Goal: Task Accomplishment & Management: Complete application form

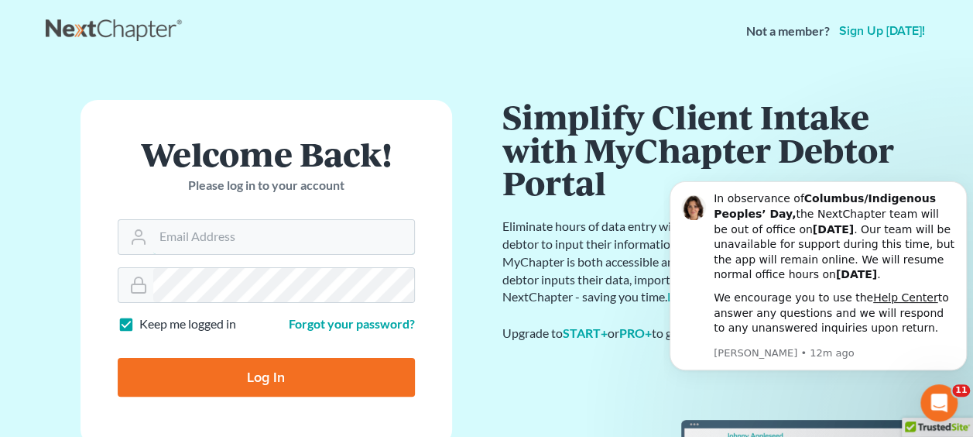
type input "[PERSON_NAME][EMAIL_ADDRESS][DOMAIN_NAME]"
click at [241, 373] on input "Log In" at bounding box center [266, 377] width 297 height 39
type input "Thinking..."
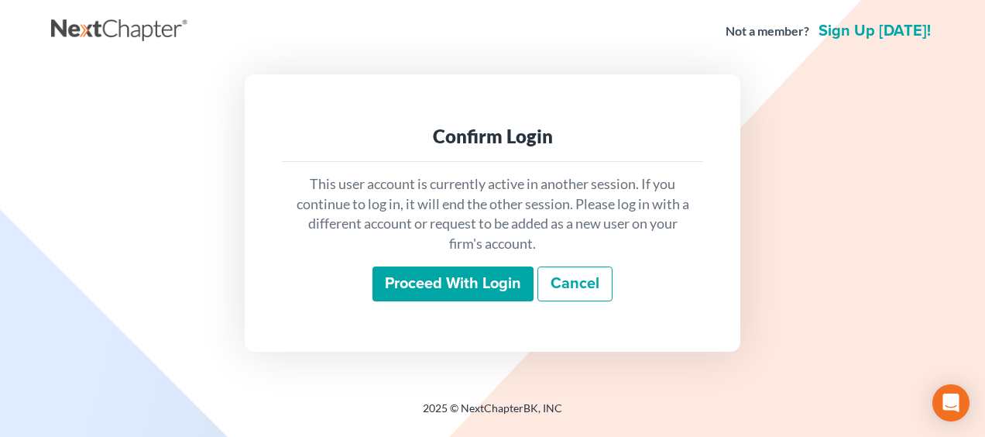
click at [477, 276] on input "Proceed with login" at bounding box center [452, 284] width 161 height 36
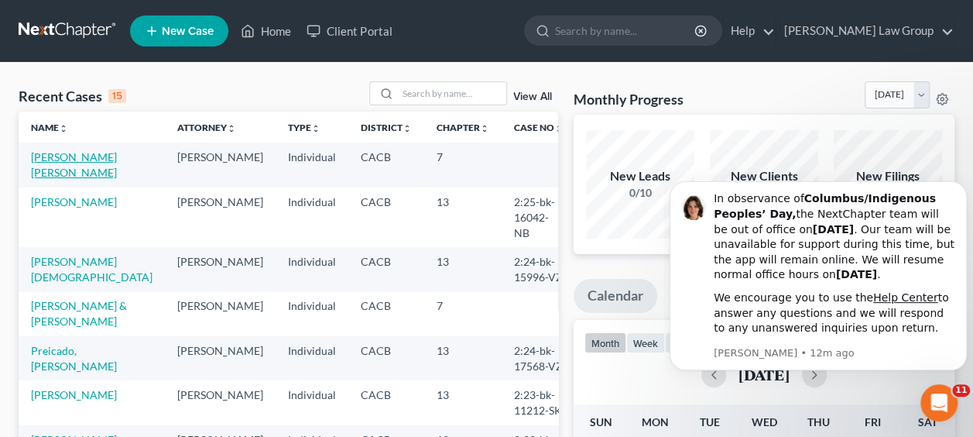
click at [56, 167] on link "[PERSON_NAME] [PERSON_NAME]" at bounding box center [74, 164] width 86 height 29
select select "6"
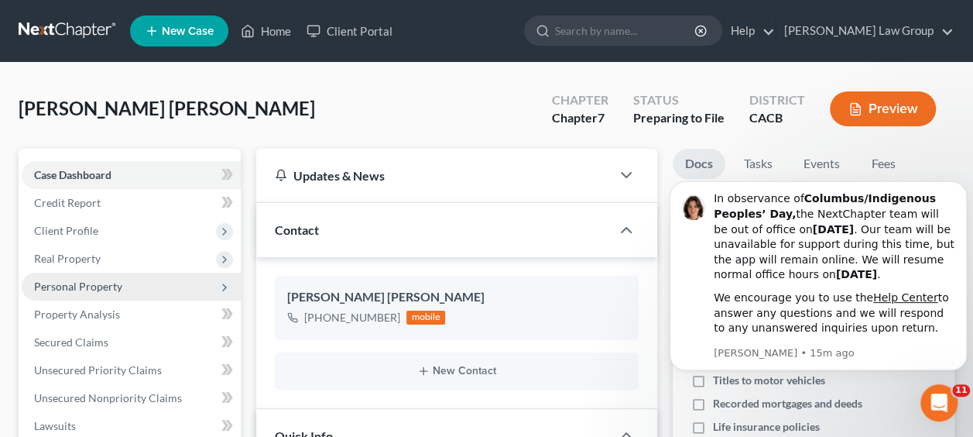
click at [80, 293] on span "Personal Property" at bounding box center [131, 286] width 219 height 28
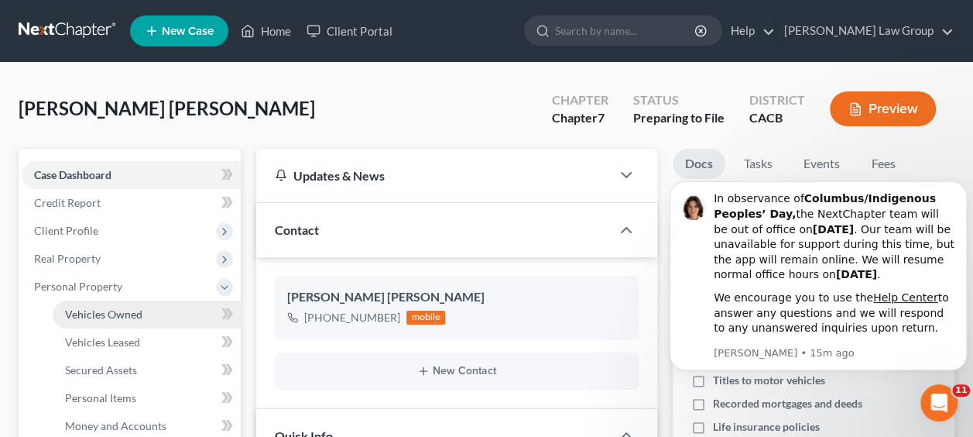
click at [88, 320] on link "Vehicles Owned" at bounding box center [147, 314] width 188 height 28
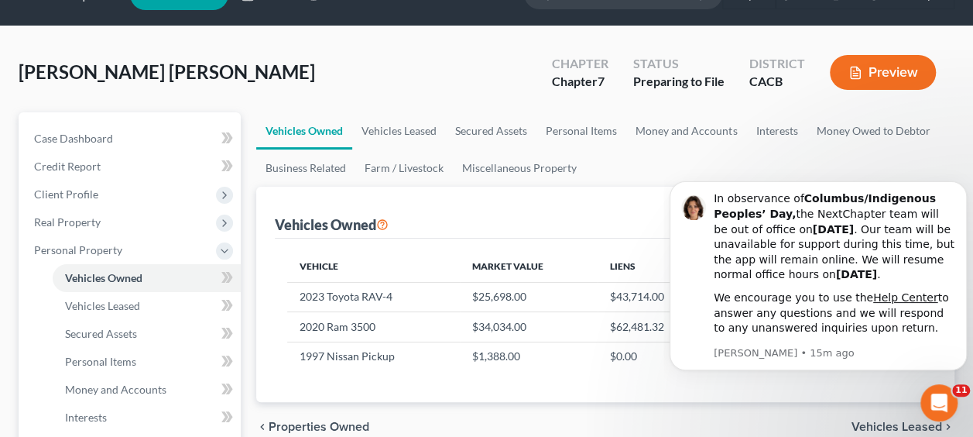
scroll to position [31, 0]
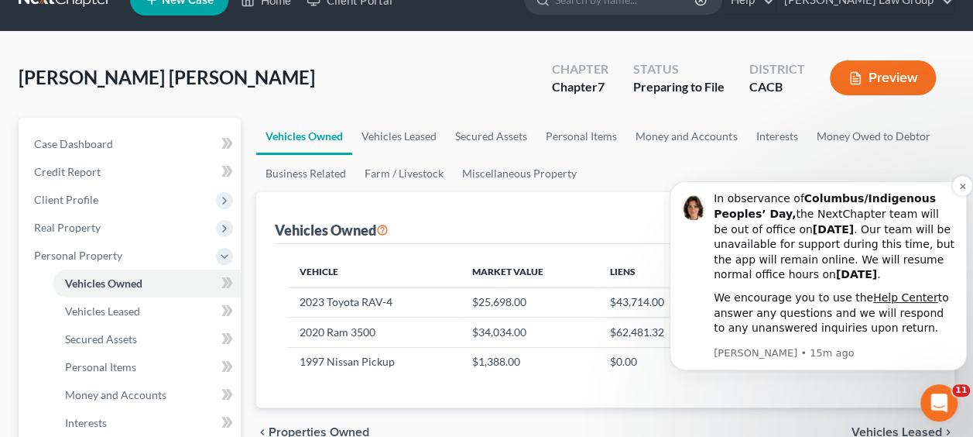
click at [917, 347] on p "Emma • 15m ago" at bounding box center [835, 353] width 242 height 14
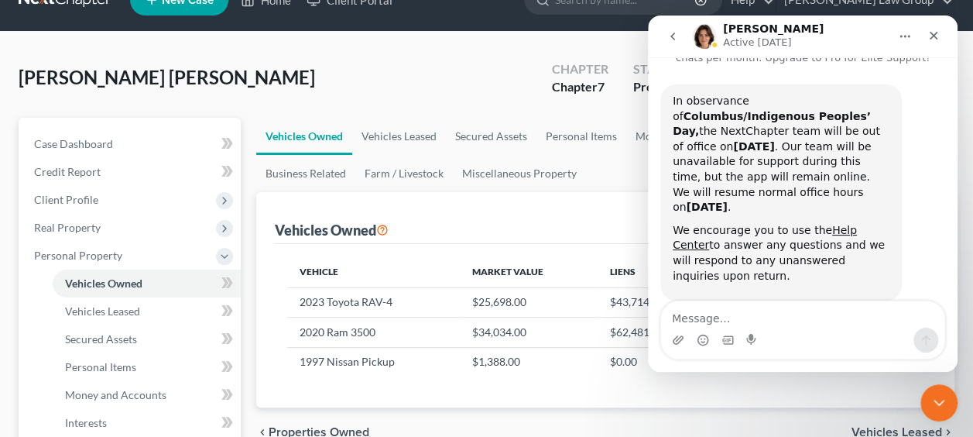
scroll to position [53, 0]
click at [936, 36] on icon "Close" at bounding box center [933, 35] width 12 height 12
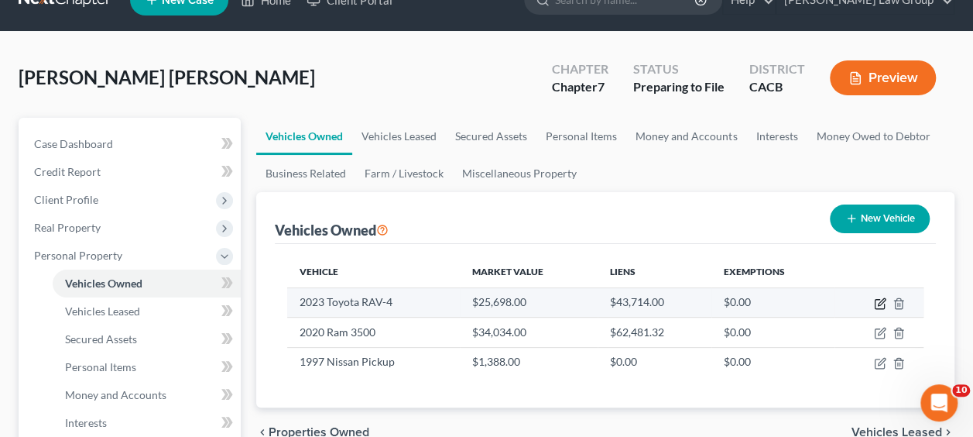
click at [879, 300] on icon "button" at bounding box center [881, 301] width 7 height 7
select select "0"
select select "3"
select select "2"
select select "0"
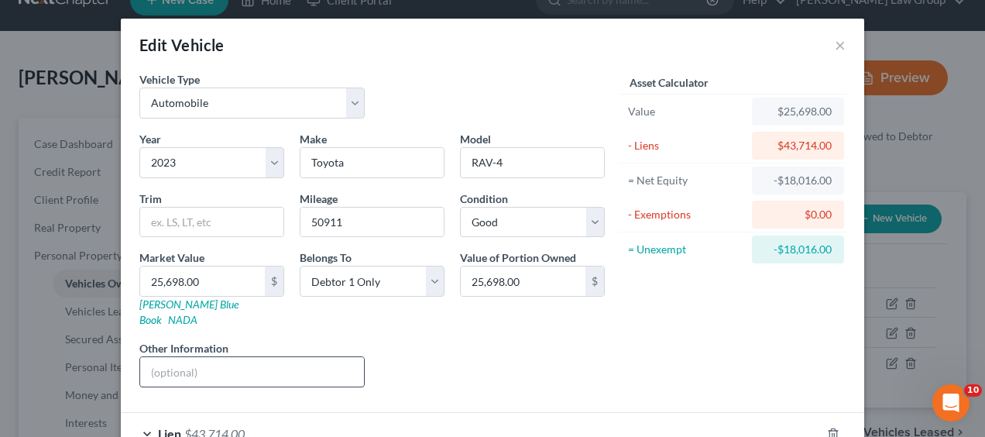
scroll to position [84, 0]
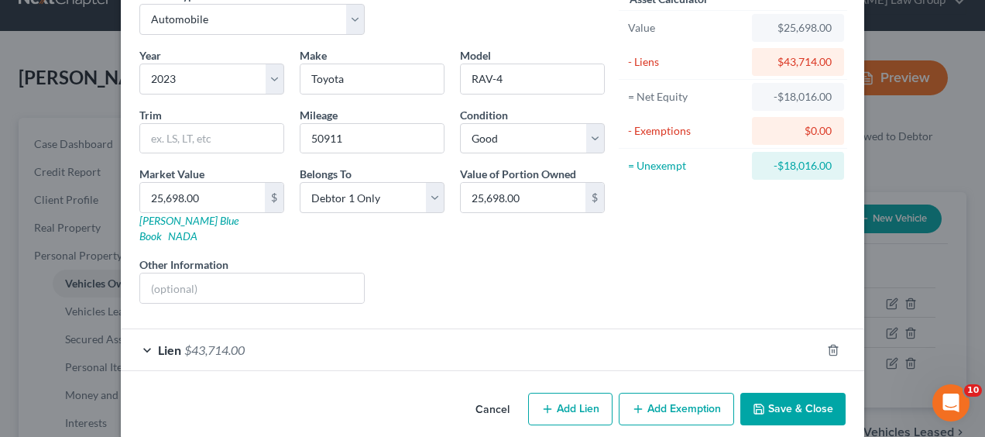
click at [681, 392] on button "Add Exemption" at bounding box center [676, 408] width 115 height 33
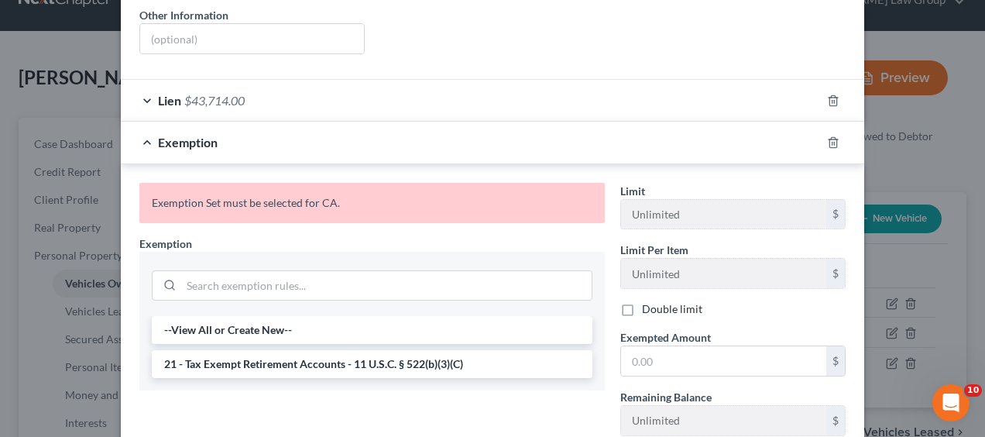
scroll to position [334, 0]
click at [316, 270] on input "search" at bounding box center [386, 284] width 410 height 29
click at [358, 349] on li "21 - Tax Exempt Retirement Accounts - 11 U.S.C. § 522(b)(3)(C)" at bounding box center [372, 363] width 440 height 28
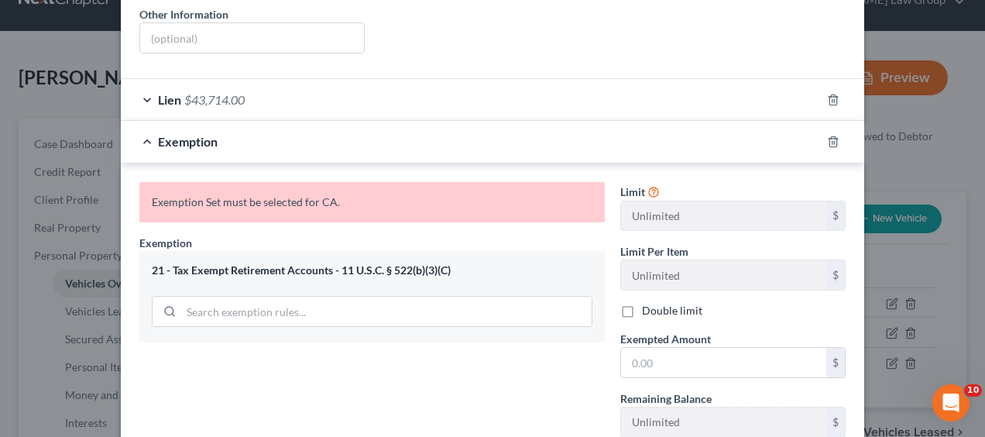
click at [430, 260] on div "21 - Tax Exempt Retirement Accounts - 11 U.S.C. § 522(b)(3)(C)" at bounding box center [371, 296] width 465 height 91
click at [449, 263] on div "21 - Tax Exempt Retirement Accounts - 11 U.S.C. § 522(b)(3)(C)" at bounding box center [372, 270] width 440 height 15
click at [294, 183] on div "Exemption Set must be selected for CA." at bounding box center [371, 202] width 465 height 40
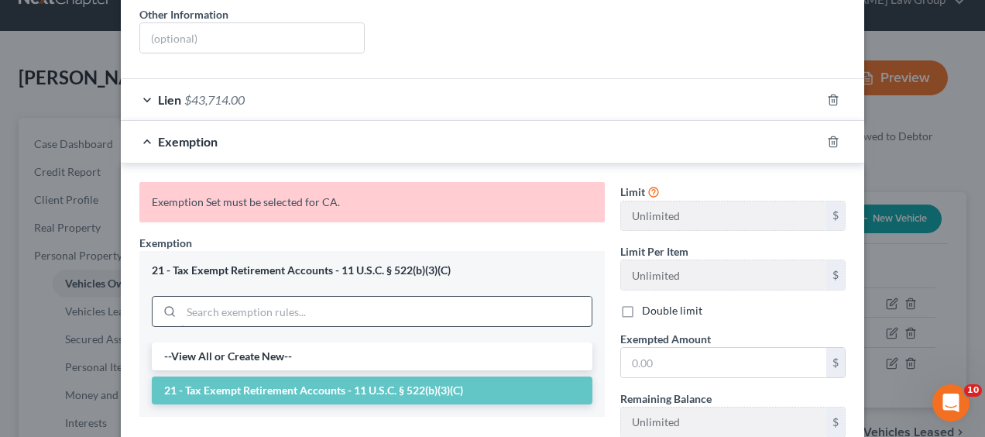
click at [244, 296] on input "search" at bounding box center [386, 310] width 410 height 29
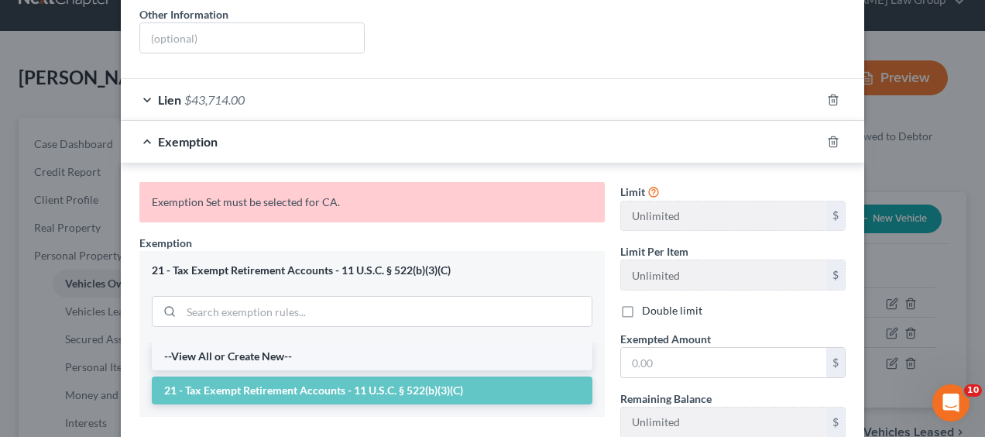
click at [233, 342] on li "--View All or Create New--" at bounding box center [372, 356] width 440 height 28
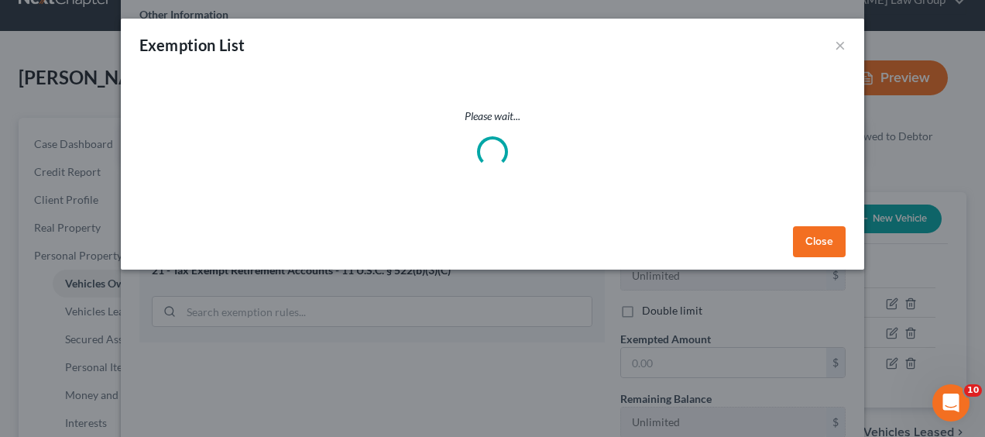
select select "5"
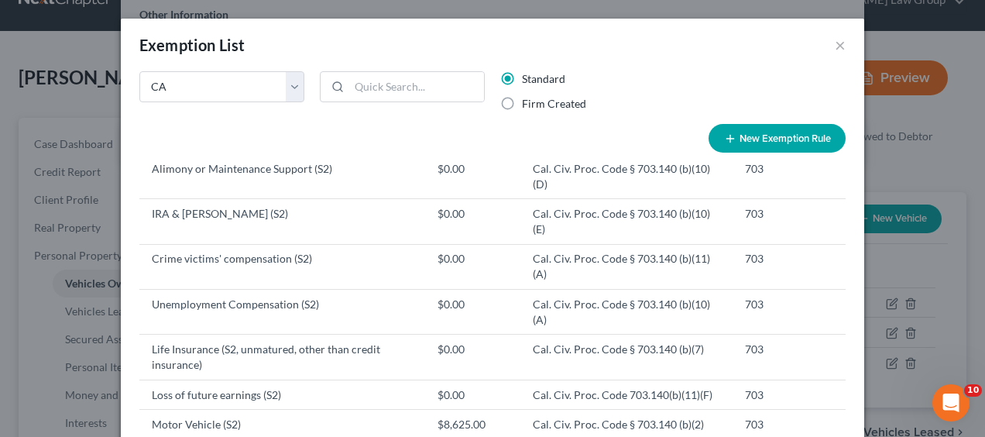
scroll to position [596, 0]
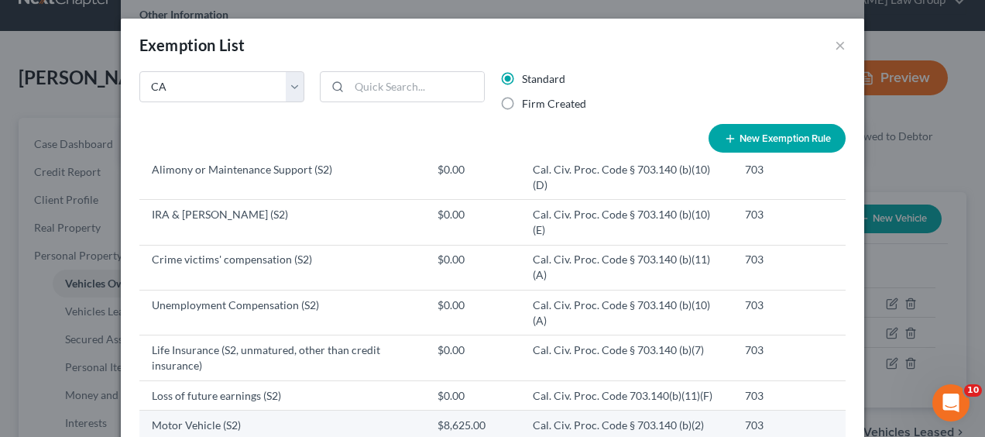
click at [238, 410] on td "Motor Vehicle (S2)" at bounding box center [282, 424] width 286 height 29
click at [203, 410] on td "Motor Vehicle (S2)" at bounding box center [282, 424] width 286 height 29
click at [291, 410] on td "Motor Vehicle (S2)" at bounding box center [282, 424] width 286 height 29
click at [176, 410] on td "Motor Vehicle (S2)" at bounding box center [282, 424] width 286 height 29
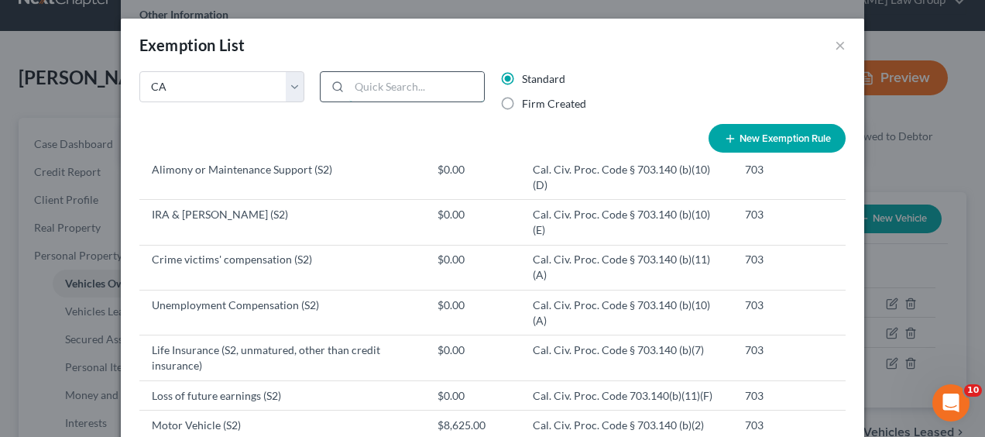
click at [386, 87] on input "search" at bounding box center [416, 86] width 135 height 29
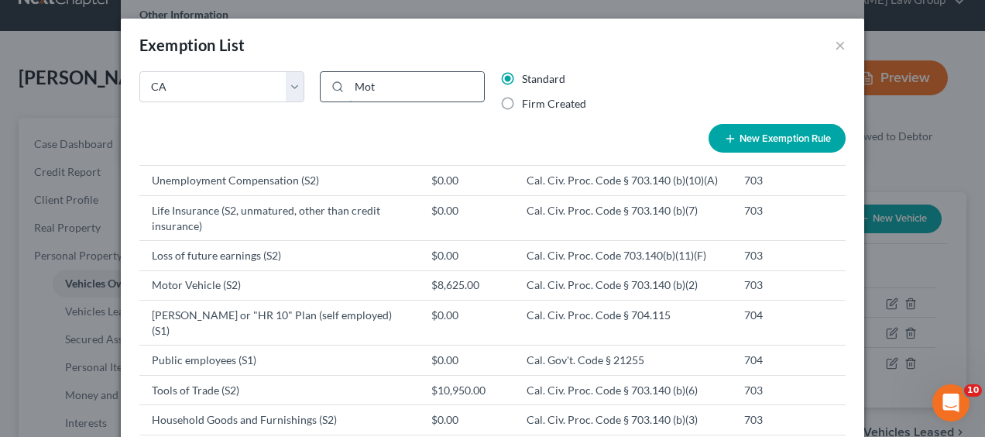
scroll to position [0, 0]
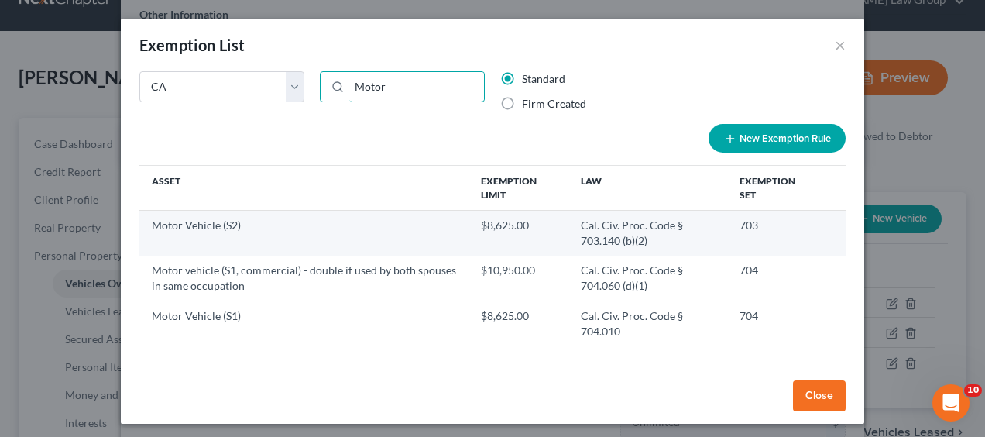
type input "Motor"
click at [293, 232] on td "Motor Vehicle (S2)" at bounding box center [303, 233] width 329 height 45
click at [502, 228] on td "$8,625.00" at bounding box center [517, 233] width 99 height 45
click at [288, 221] on td "Motor Vehicle (S2)" at bounding box center [303, 233] width 329 height 45
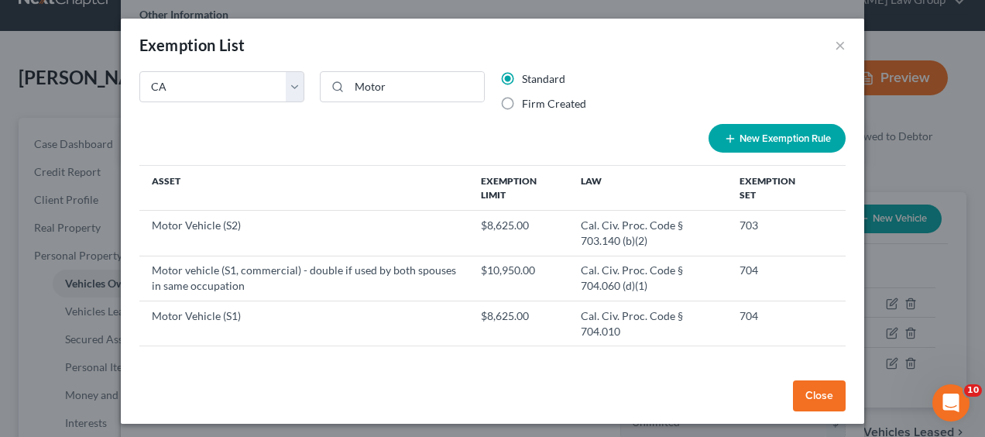
click at [745, 135] on button "New Exemption Rule" at bounding box center [776, 138] width 137 height 29
select select "5"
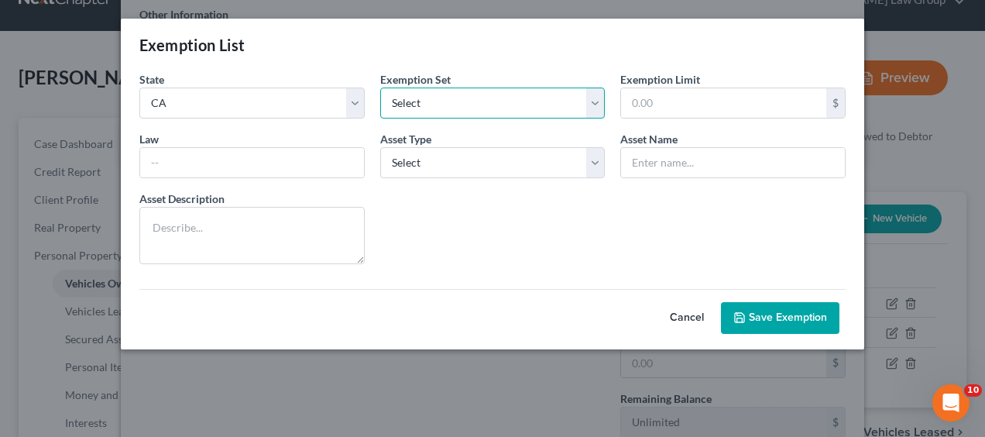
click at [596, 105] on select "Select 703 704" at bounding box center [492, 102] width 225 height 31
select select "0"
click at [380, 87] on select "Select 703 704" at bounding box center [492, 102] width 225 height 31
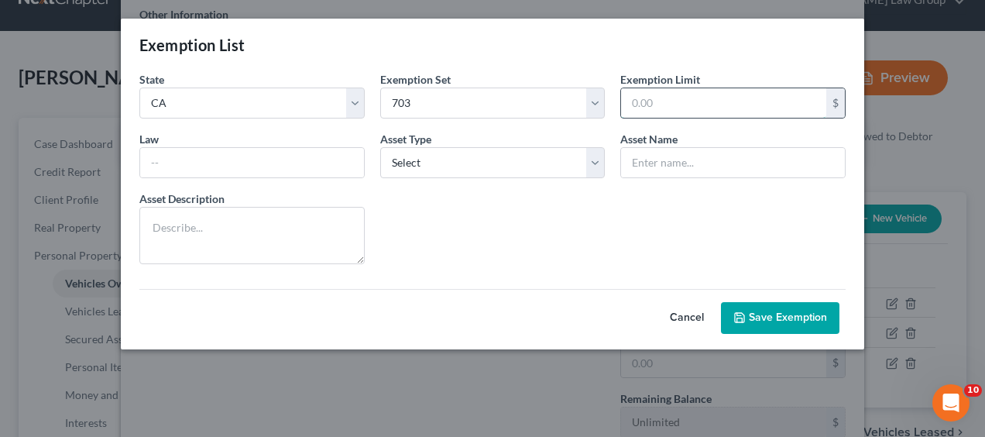
click at [785, 106] on input "text" at bounding box center [723, 102] width 205 height 29
click at [692, 314] on button "Cancel" at bounding box center [687, 318] width 68 height 31
select select "5"
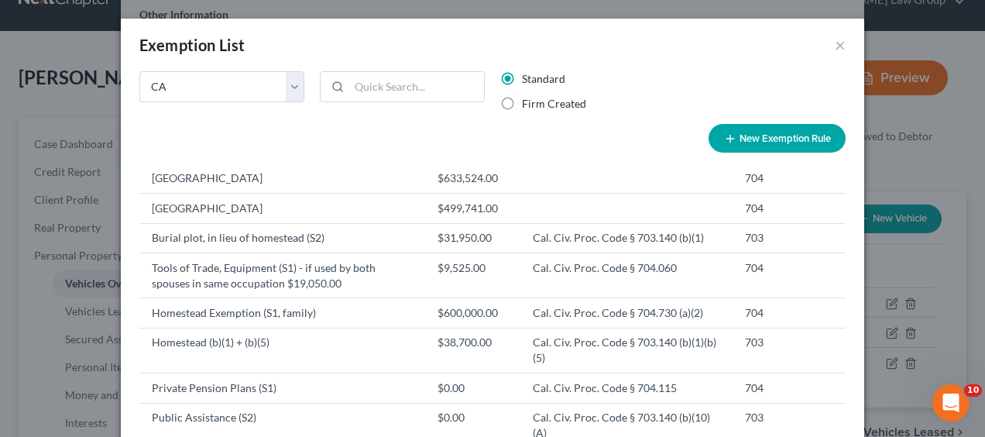
scroll to position [277, 0]
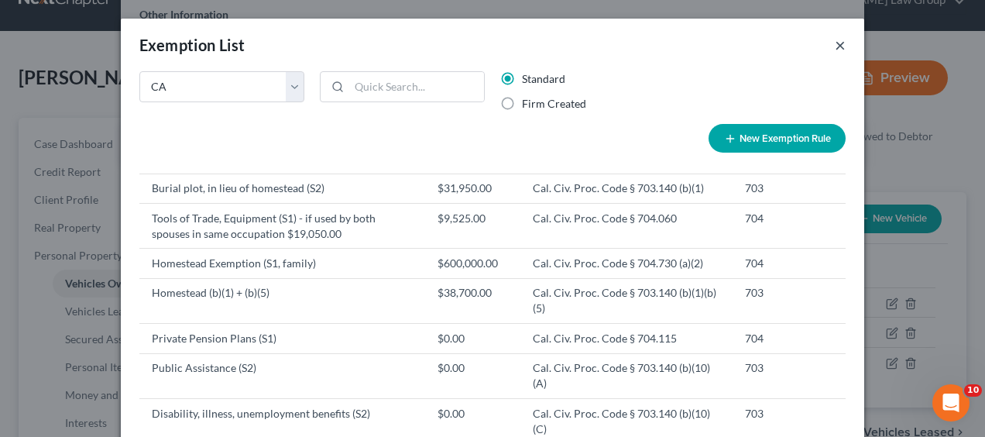
click at [837, 45] on button "×" at bounding box center [840, 45] width 11 height 19
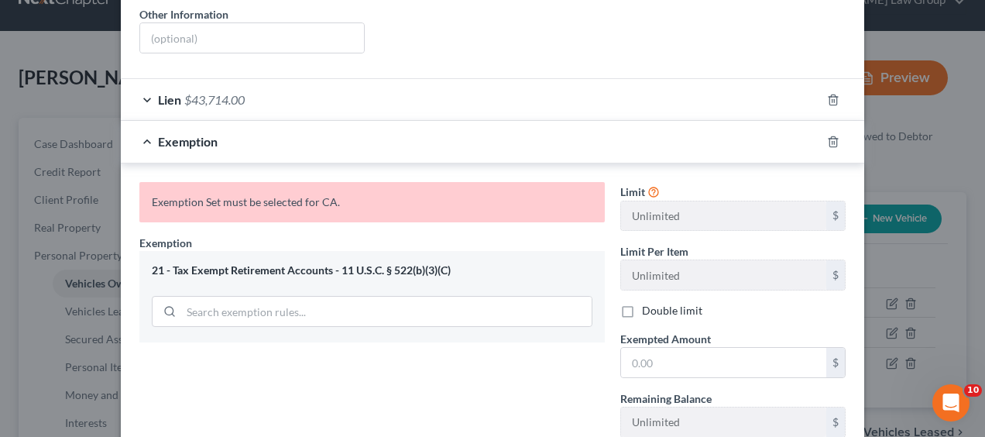
scroll to position [423, 0]
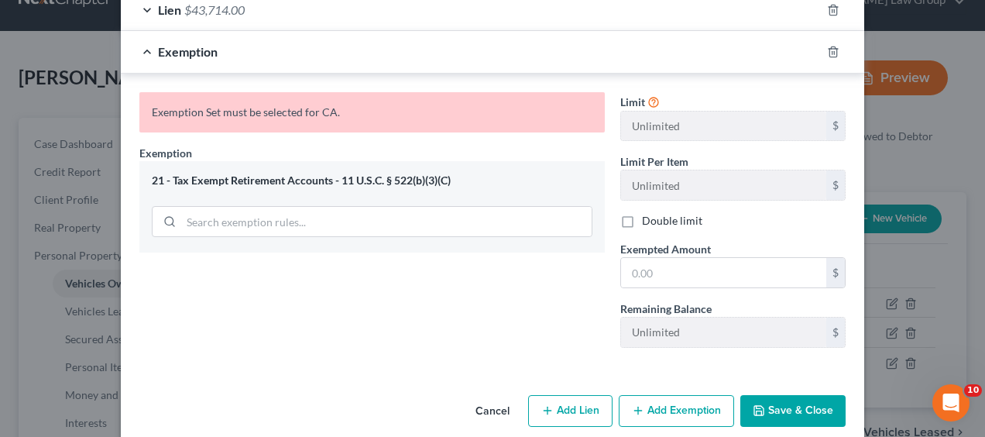
click at [491, 396] on button "Cancel" at bounding box center [492, 411] width 59 height 31
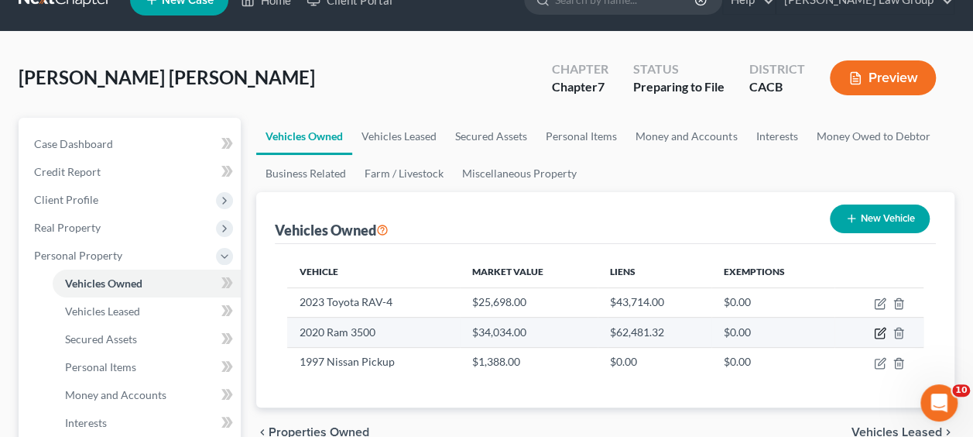
click at [883, 334] on icon "button" at bounding box center [880, 333] width 12 height 12
select select "1"
select select "6"
select select "0"
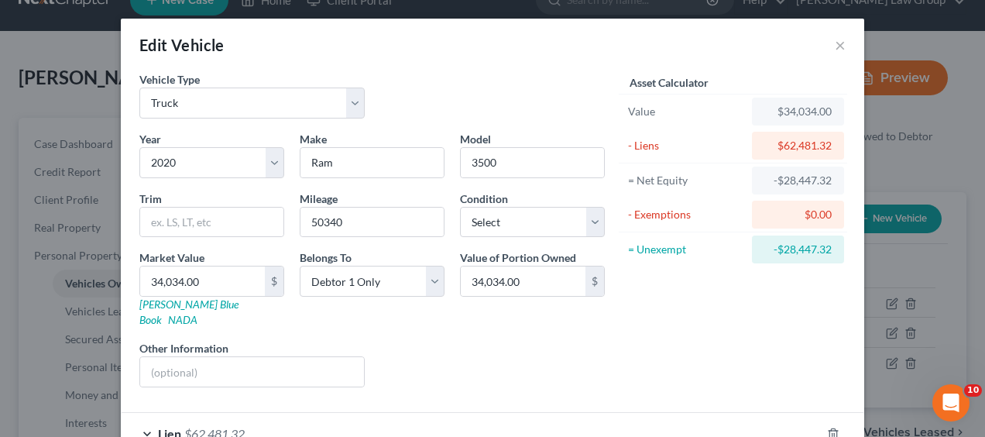
scroll to position [84, 0]
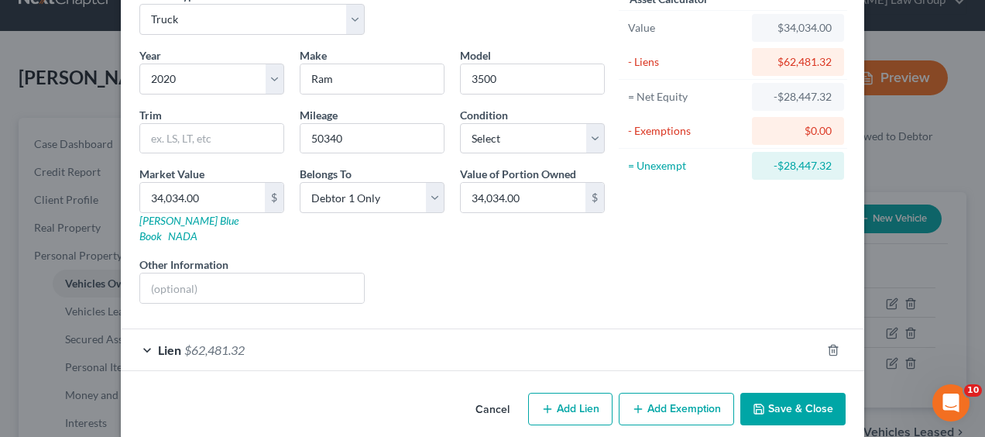
click at [658, 392] on button "Add Exemption" at bounding box center [676, 408] width 115 height 33
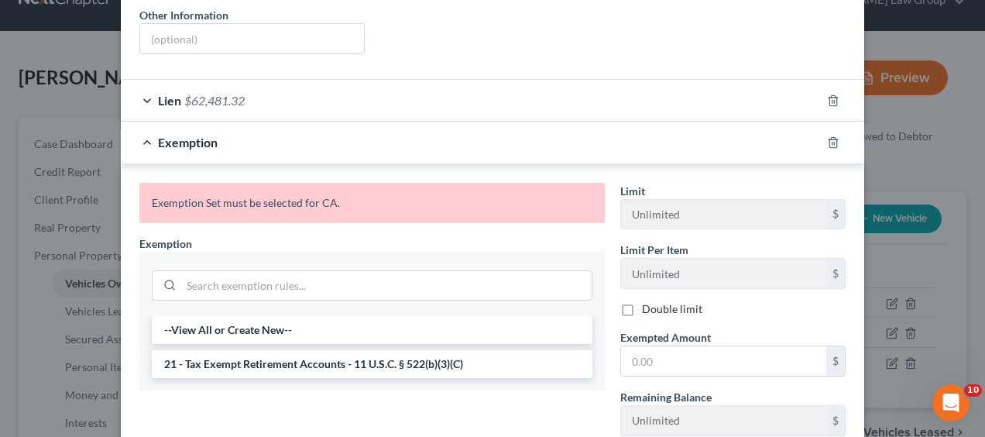
scroll to position [338, 0]
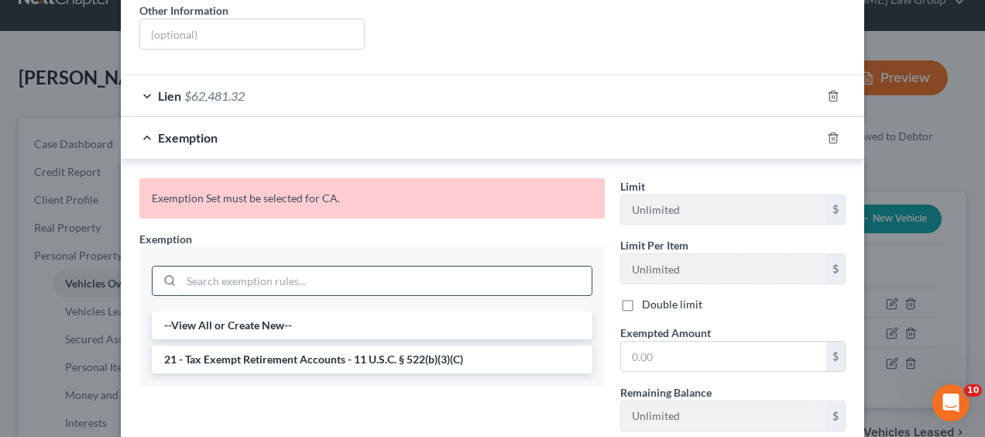
click at [427, 266] on input "search" at bounding box center [386, 280] width 410 height 29
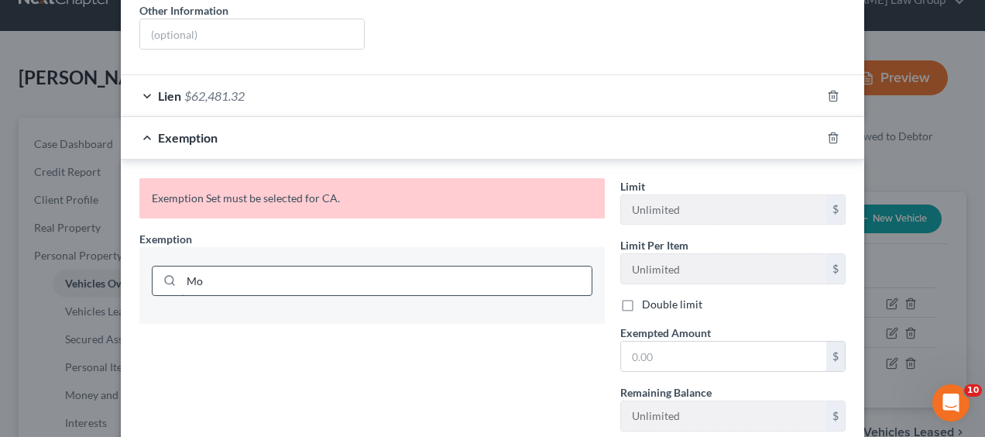
type input "M"
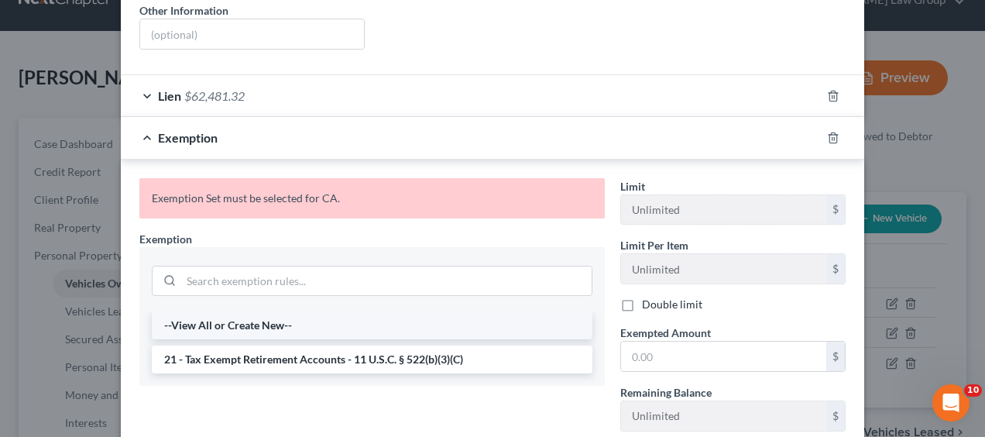
click at [247, 311] on li "--View All or Create New--" at bounding box center [372, 325] width 440 height 28
select select "5"
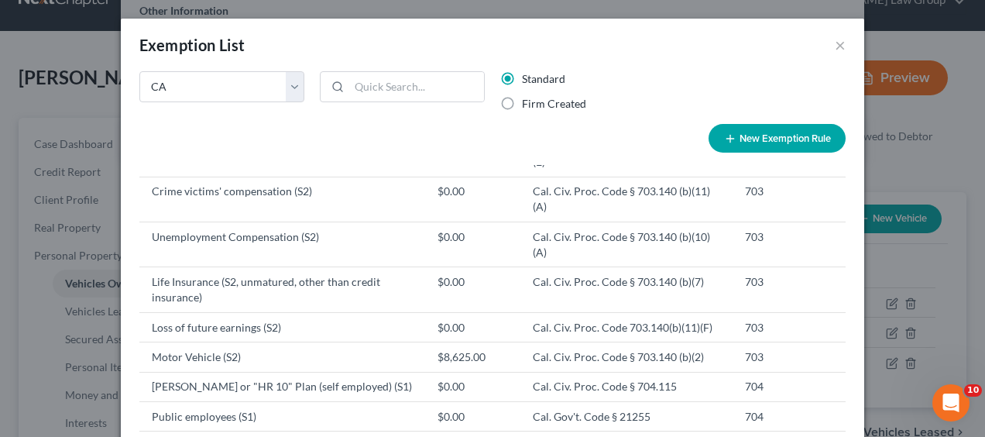
scroll to position [662, 0]
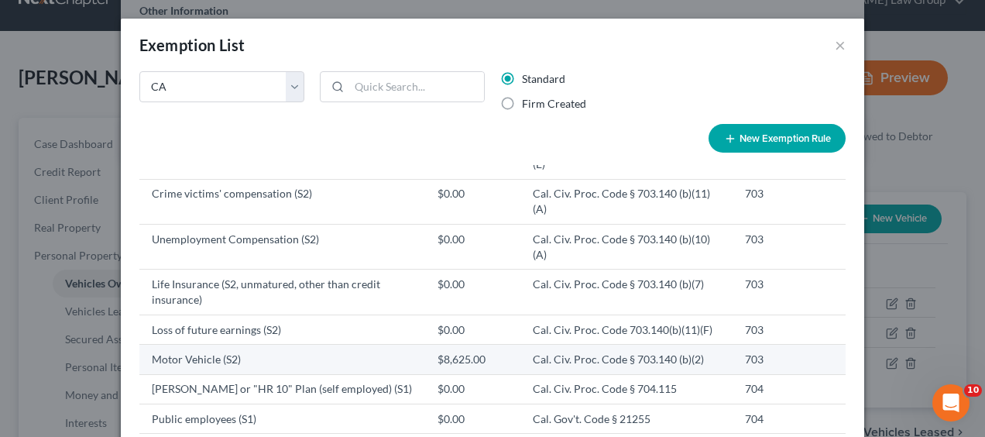
click at [241, 344] on td "Motor Vehicle (S2)" at bounding box center [282, 358] width 286 height 29
click at [235, 344] on td "Motor Vehicle (S2)" at bounding box center [282, 358] width 286 height 29
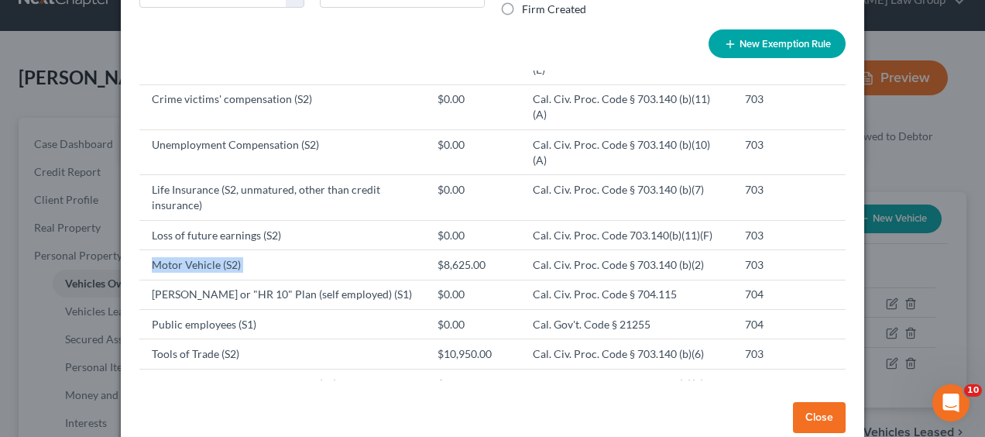
scroll to position [121, 0]
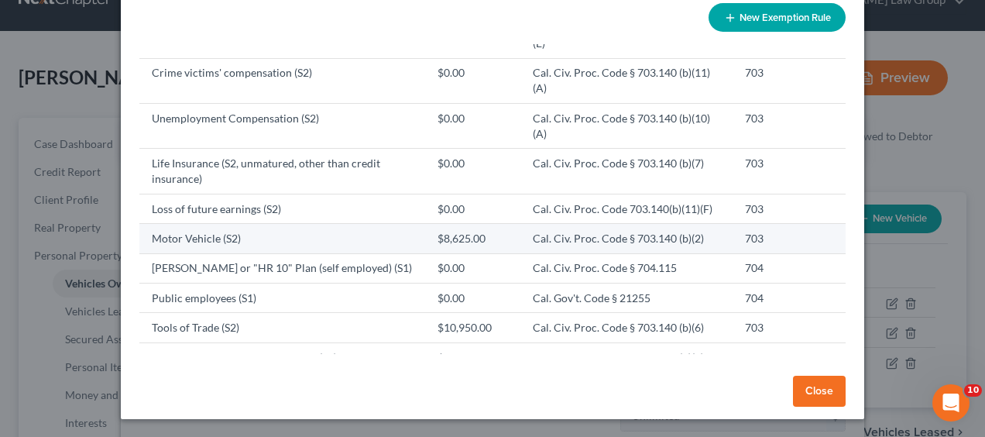
click at [520, 224] on td "Cal. Civ. Proc. Code § 703.140 (b)(2)" at bounding box center [626, 238] width 212 height 29
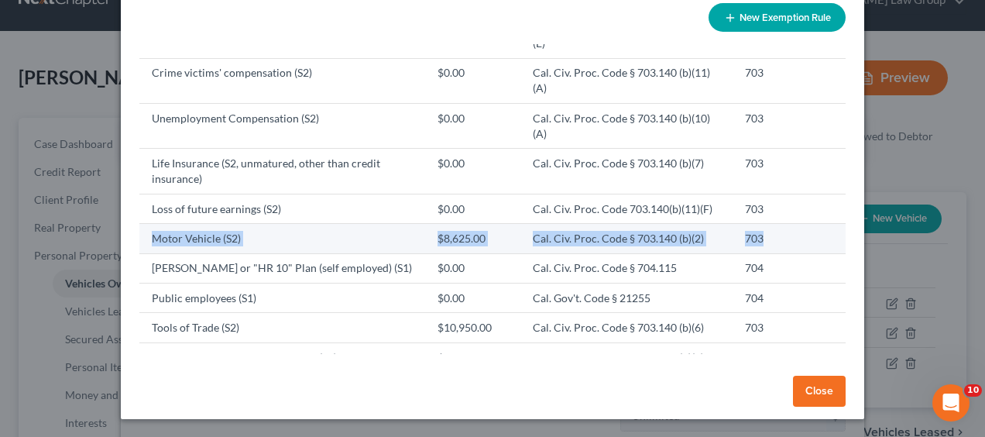
drag, startPoint x: 142, startPoint y: 94, endPoint x: 806, endPoint y: 98, distance: 663.5
click at [806, 224] on tr "Motor Vehicle (S2) $8,625.00 Cal. Civ. Proc. Code § 703.140 (b)(2) 703" at bounding box center [492, 238] width 706 height 29
copy tr "Motor Vehicle (S2) $8,625.00 Cal. Civ. Proc. Code § 703.140 (b)(2) 703"
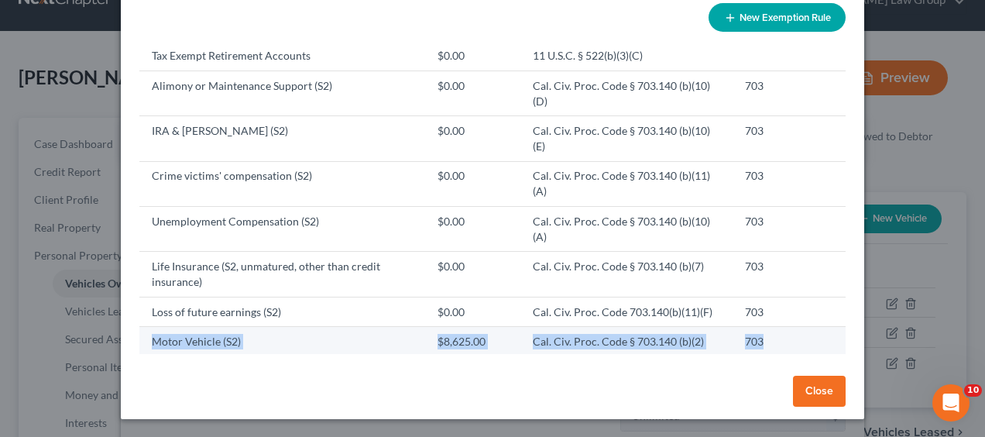
scroll to position [558, 0]
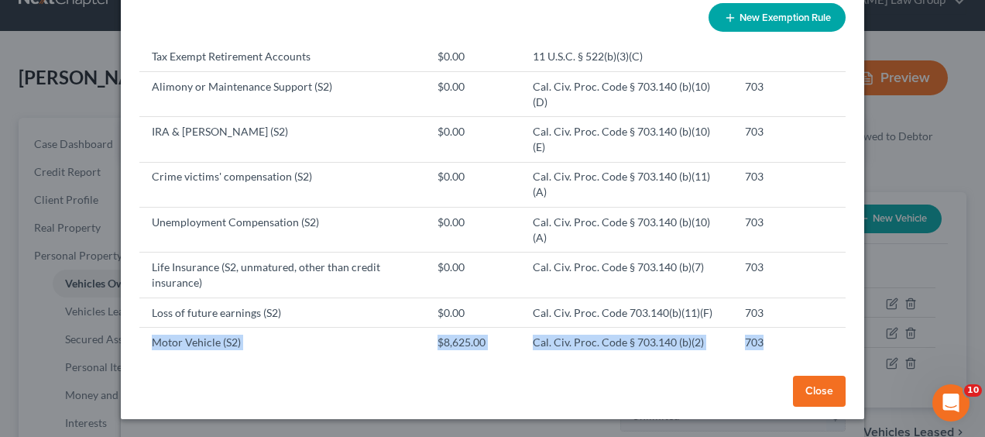
click at [780, 17] on button "New Exemption Rule" at bounding box center [776, 17] width 137 height 29
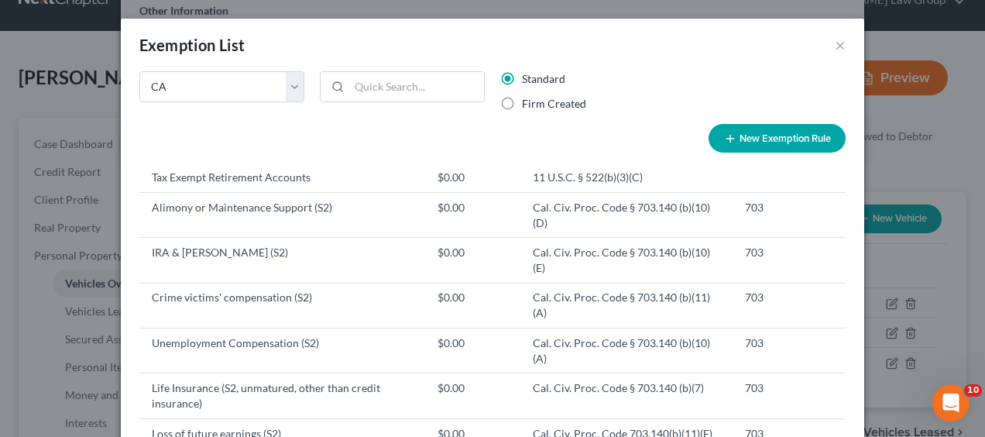
select select "5"
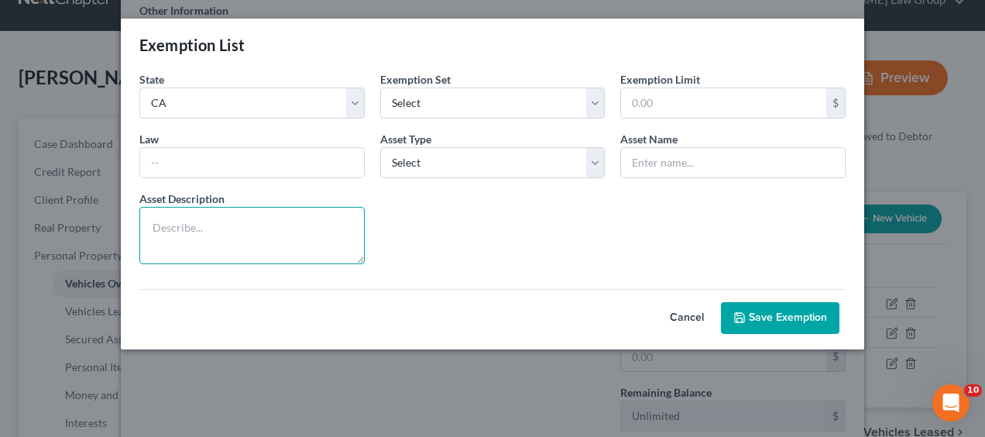
click at [197, 236] on textarea at bounding box center [251, 235] width 225 height 57
paste textarea "Motor Vehicle (S2) $8,625.00 Cal. Civ. Proc. Code § 703.140 (b)(2) 703"
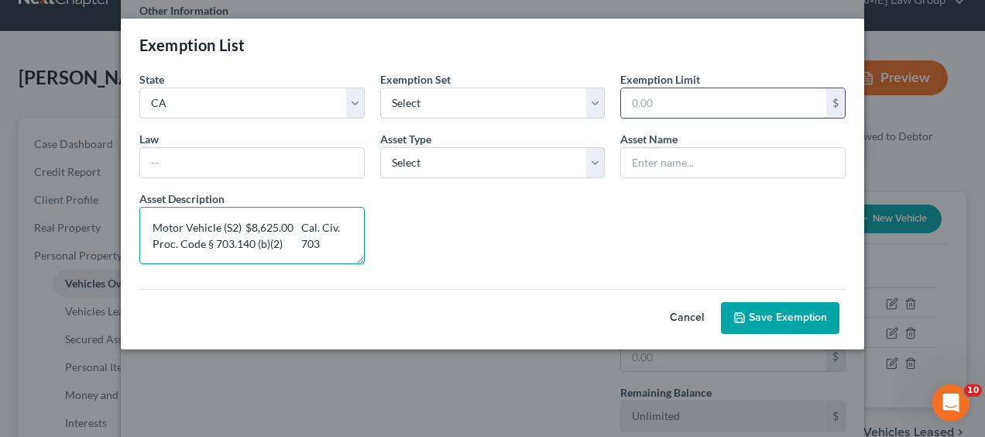
type textarea "Motor Vehicle (S2) $8,625.00 Cal. Civ. Proc. Code § 703.140 (b)(2) 703"
click at [729, 98] on input "text" at bounding box center [723, 102] width 205 height 29
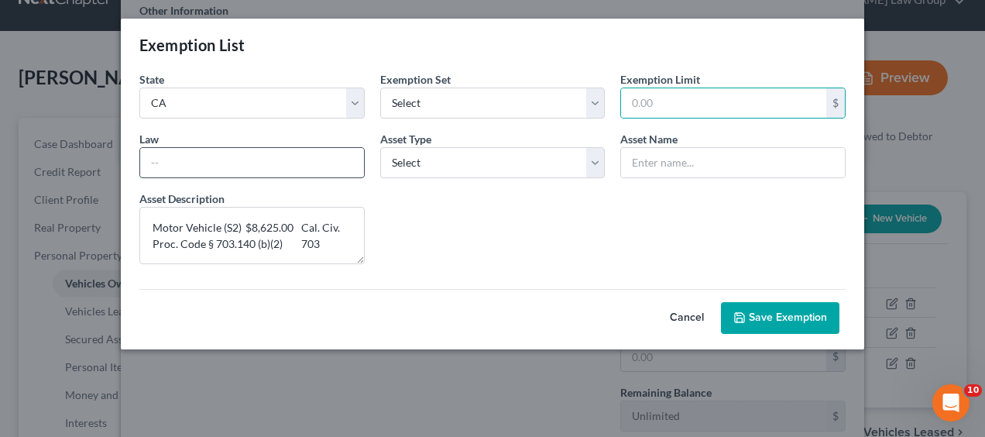
click at [319, 166] on input "text" at bounding box center [252, 162] width 224 height 29
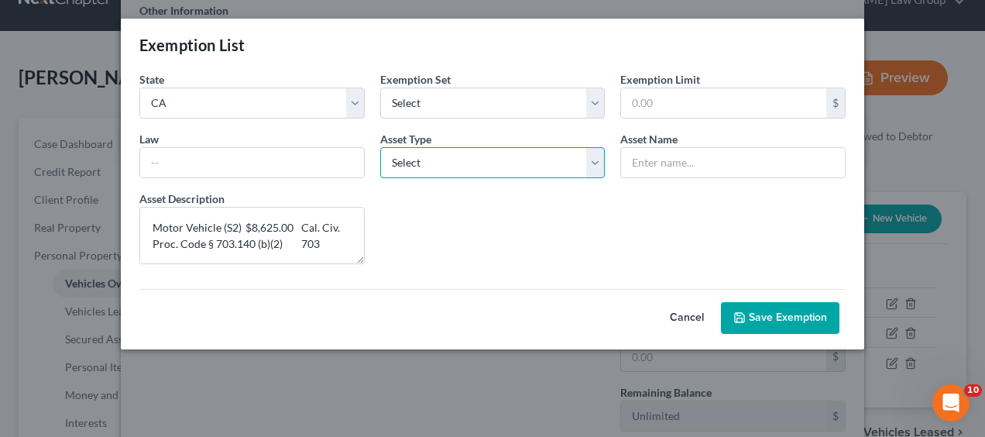
click at [588, 164] on select "Select Homestead Other" at bounding box center [492, 162] width 225 height 31
click at [578, 119] on form "State State Federal AL AK AR AZ CA CO CT DE DC FL GA GU HI ID IL IN IA KS KY LA…" at bounding box center [493, 202] width 722 height 262
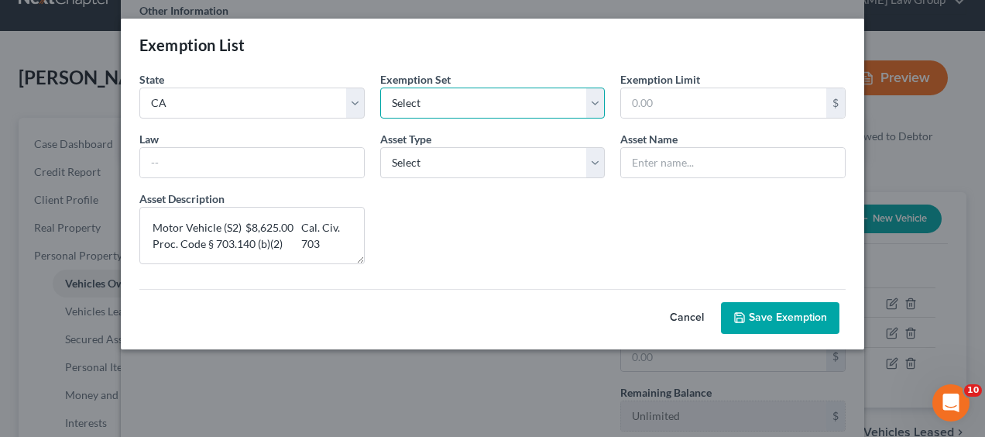
click at [595, 99] on select "Select 703 704" at bounding box center [492, 102] width 225 height 31
select select "0"
click at [380, 87] on select "Select 703 704" at bounding box center [492, 102] width 225 height 31
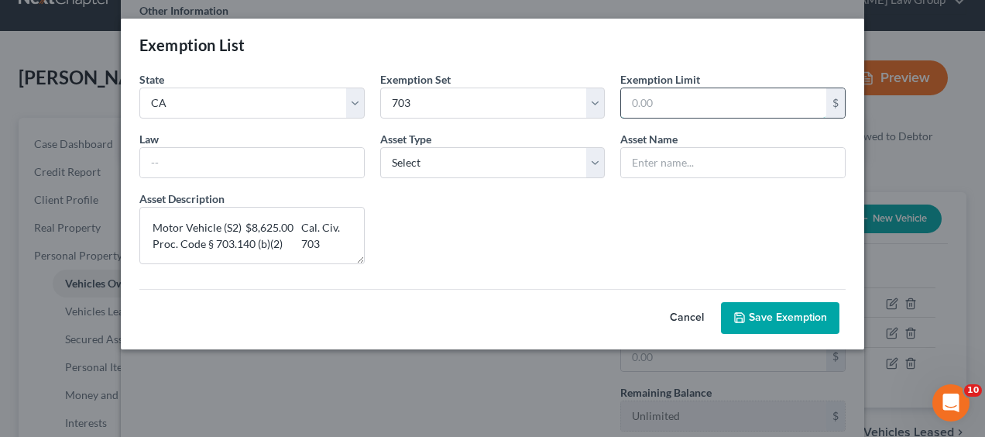
click at [686, 101] on input "text" at bounding box center [723, 102] width 205 height 29
type input "8,625"
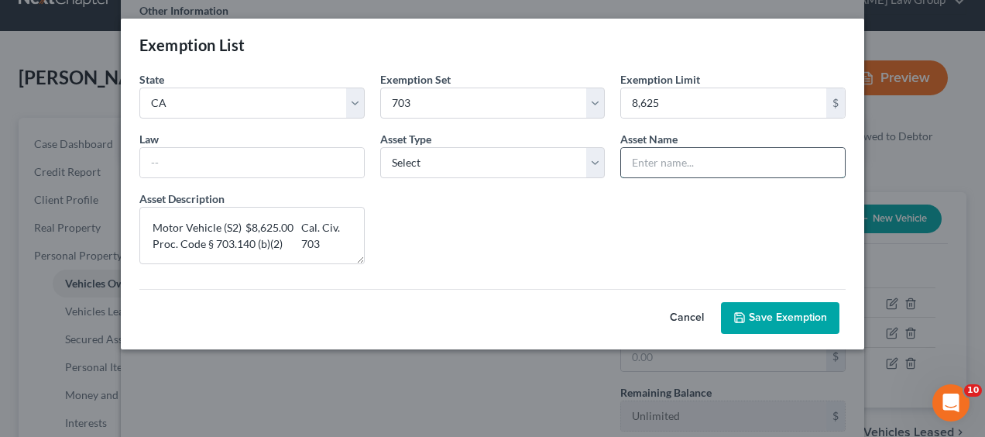
click at [684, 159] on input "text" at bounding box center [733, 162] width 224 height 29
click at [797, 320] on button "Save Exemption" at bounding box center [780, 318] width 118 height 33
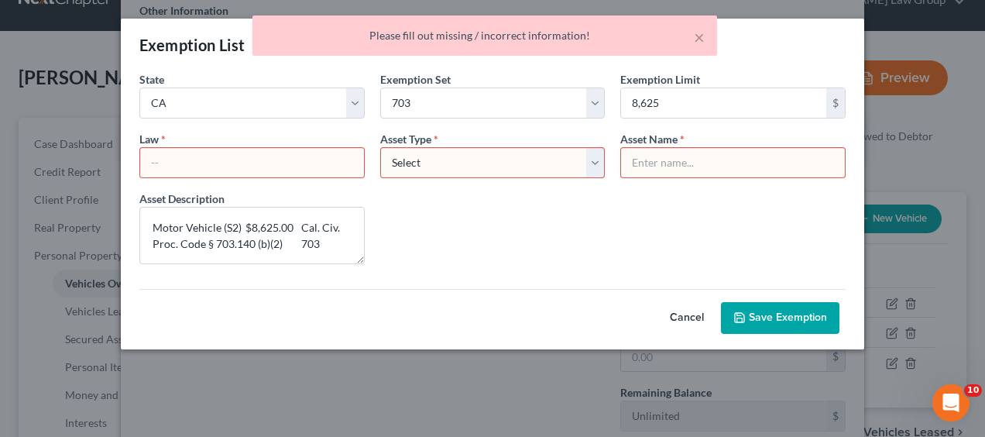
click at [286, 170] on input "text" at bounding box center [252, 162] width 224 height 29
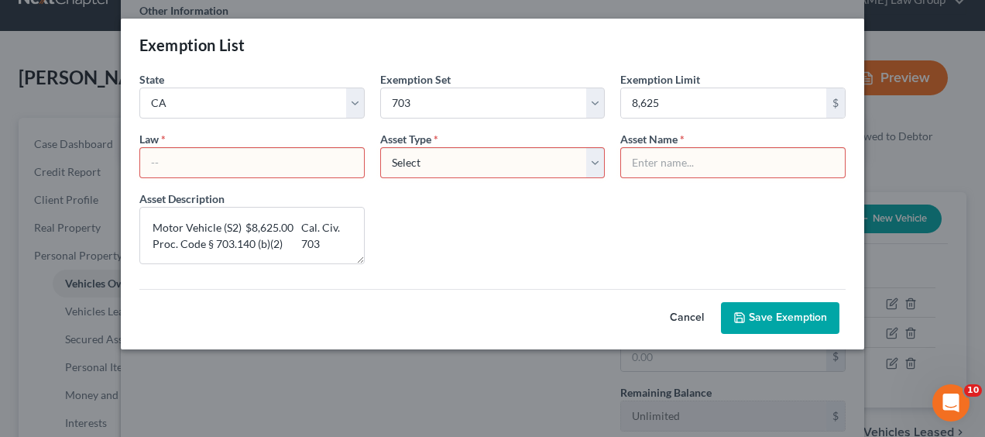
click at [591, 158] on select "Select Homestead Other" at bounding box center [492, 162] width 225 height 31
click at [593, 164] on select "Select Homestead Other" at bounding box center [492, 162] width 225 height 31
select select "1"
click at [380, 147] on select "Select Homestead Other" at bounding box center [492, 162] width 225 height 31
click at [701, 158] on input "text" at bounding box center [733, 162] width 224 height 29
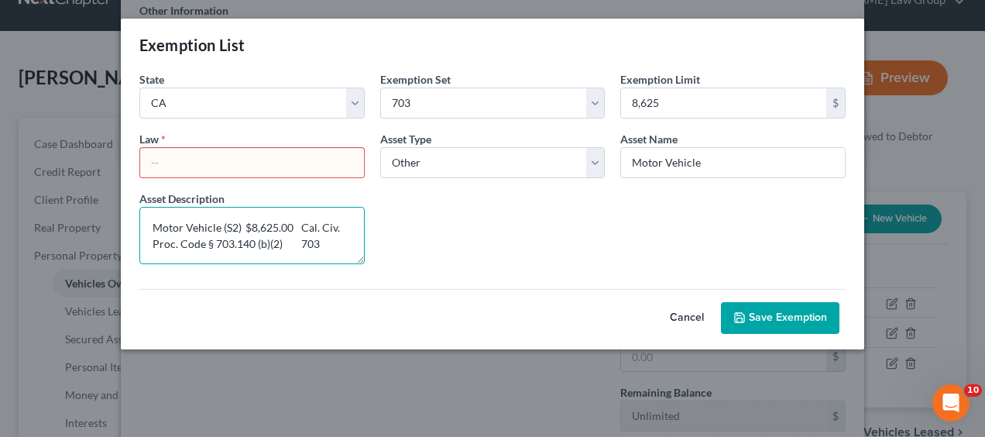
drag, startPoint x: 242, startPoint y: 225, endPoint x: 132, endPoint y: 218, distance: 110.9
click at [132, 218] on div "Asset Description * Motor Vehicle (S2) $8,625.00 Cal. Civ. Proc. Code § 703.140…" at bounding box center [252, 227] width 241 height 74
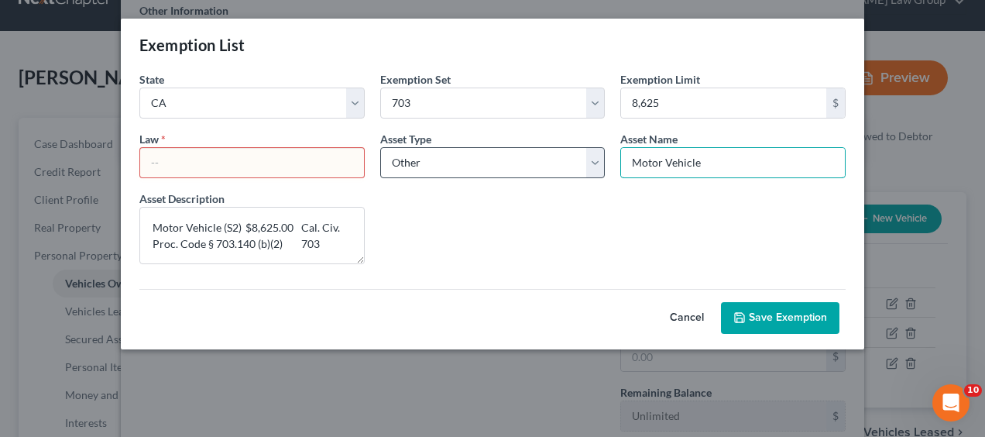
drag, startPoint x: 732, startPoint y: 170, endPoint x: 595, endPoint y: 153, distance: 138.8
click at [595, 153] on form "State State Federal AL AK AR AZ CA CO CT DE DC FL GA GU HI ID IL IN IA KS KY LA…" at bounding box center [493, 202] width 722 height 262
paste input "(S2)"
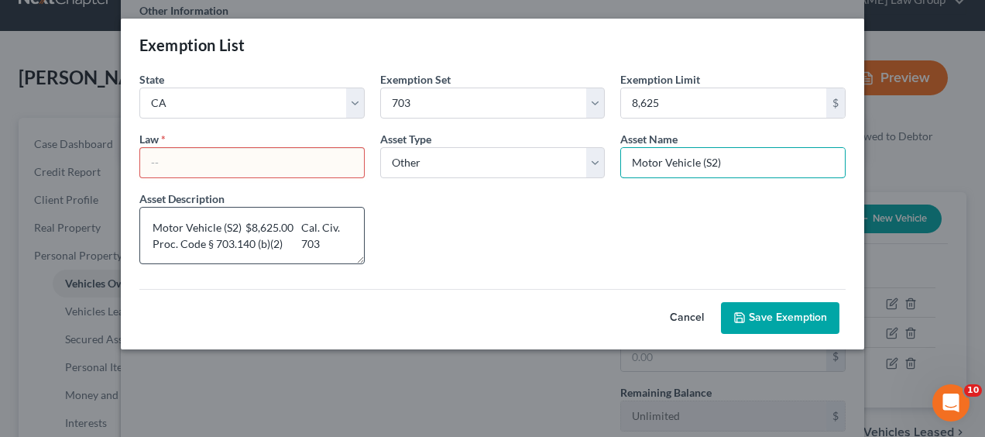
type input "Motor Vehicle (S2)"
drag, startPoint x: 248, startPoint y: 224, endPoint x: 147, endPoint y: 218, distance: 100.8
click at [147, 218] on textarea "Motor Vehicle (S2) $8,625.00 Cal. Civ. Proc. Code § 703.140 (b)(2) 703" at bounding box center [251, 235] width 225 height 57
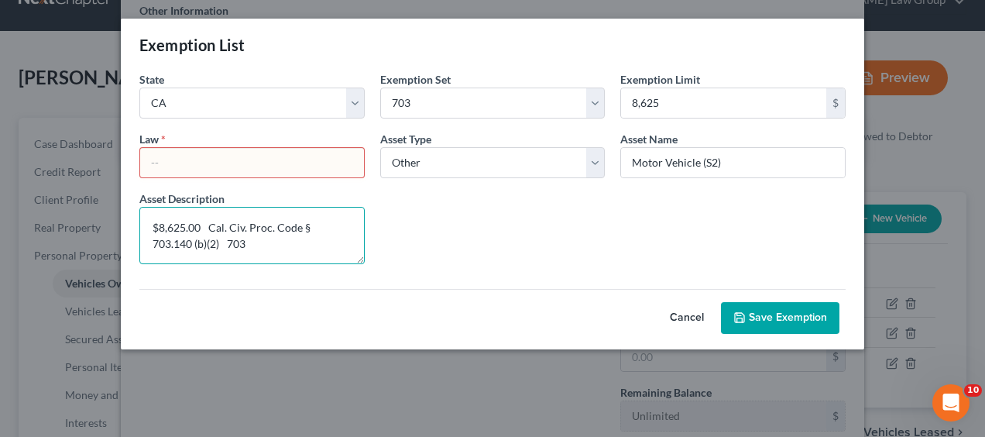
drag, startPoint x: 201, startPoint y: 225, endPoint x: 139, endPoint y: 220, distance: 62.1
click at [139, 220] on textarea "$8,625.00 Cal. Civ. Proc. Code § 703.140 (b)(2) 703" at bounding box center [251, 235] width 225 height 57
drag, startPoint x: 150, startPoint y: 223, endPoint x: 219, endPoint y: 257, distance: 76.9
click at [219, 257] on textarea "Cal. Civ. Proc. Code § 703.140 (b)(2) 703" at bounding box center [251, 235] width 225 height 57
type textarea "Cal. Civ. Proc. Code § 703.140 (b)(2) 703"
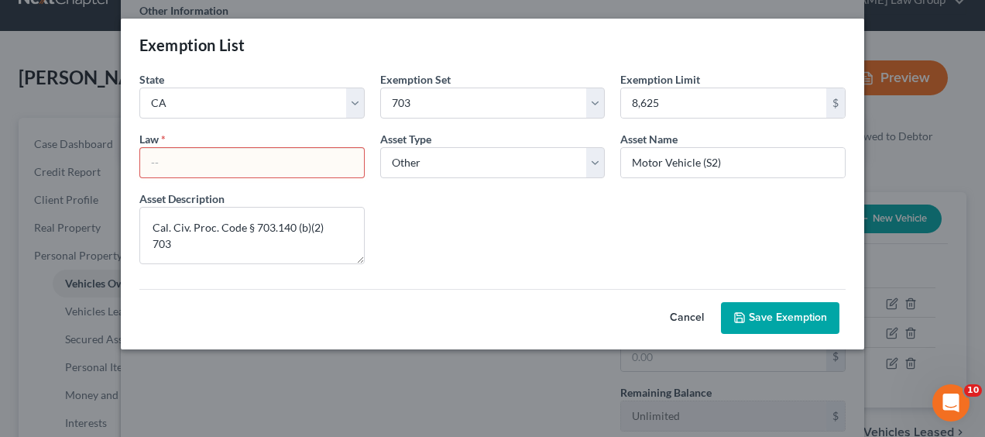
click at [196, 163] on input "text" at bounding box center [252, 162] width 224 height 29
paste input "Cal. Civ. Proc. Code § 703.140 (b)(2) 703"
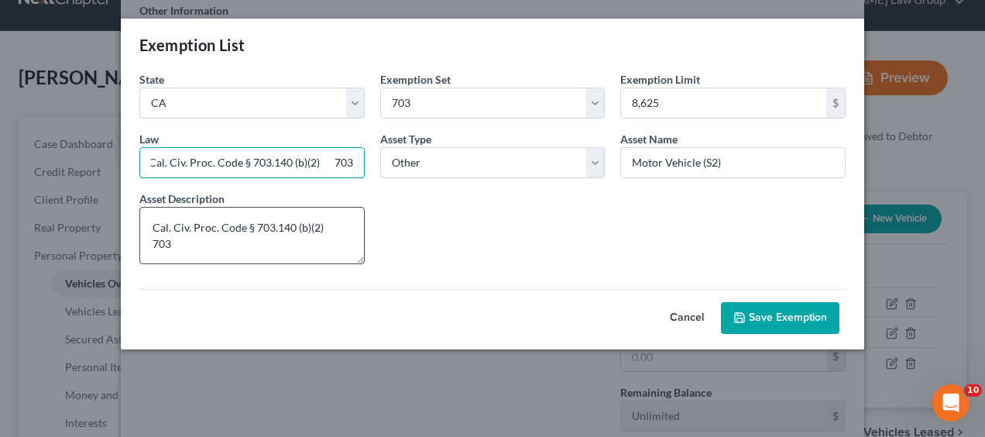
type input "Cal. Civ. Proc. Code § 703.140 (b)(2) 703"
drag, startPoint x: 201, startPoint y: 248, endPoint x: 121, endPoint y: 210, distance: 88.3
click at [121, 210] on div "State State Federal AL AK AR AZ CA CO CT DE DC FL GA GU HI ID IL IN IA KS KY LA…" at bounding box center [492, 210] width 743 height 278
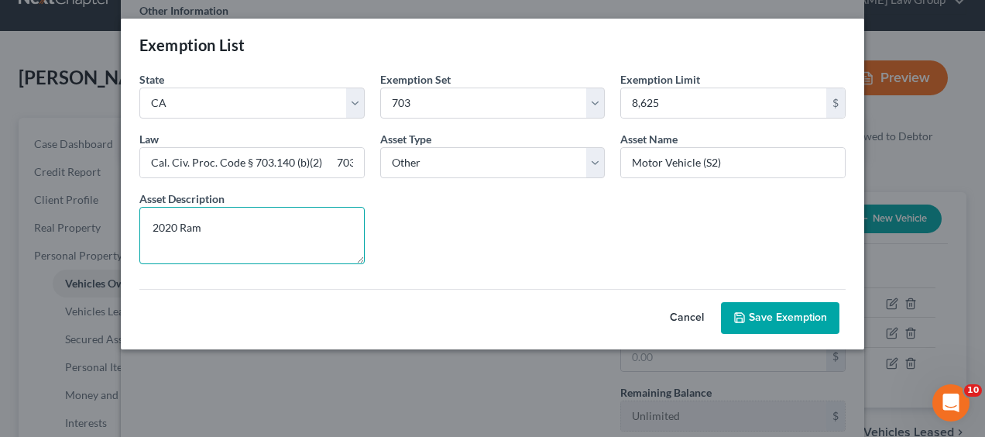
type textarea "2020 Ram"
click at [785, 323] on button "Save Exemption" at bounding box center [780, 318] width 118 height 33
select select "5"
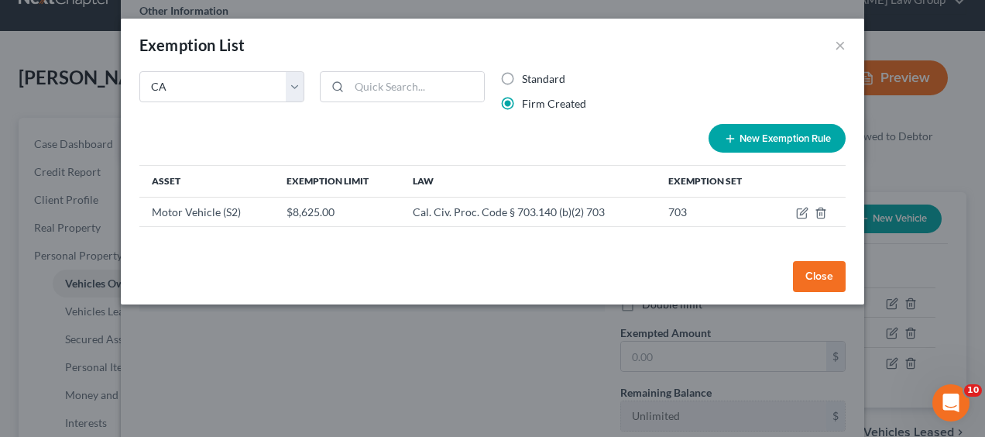
click at [522, 84] on label "Standard" at bounding box center [543, 78] width 43 height 15
click at [528, 81] on input "Standard" at bounding box center [533, 76] width 10 height 10
radio input "true"
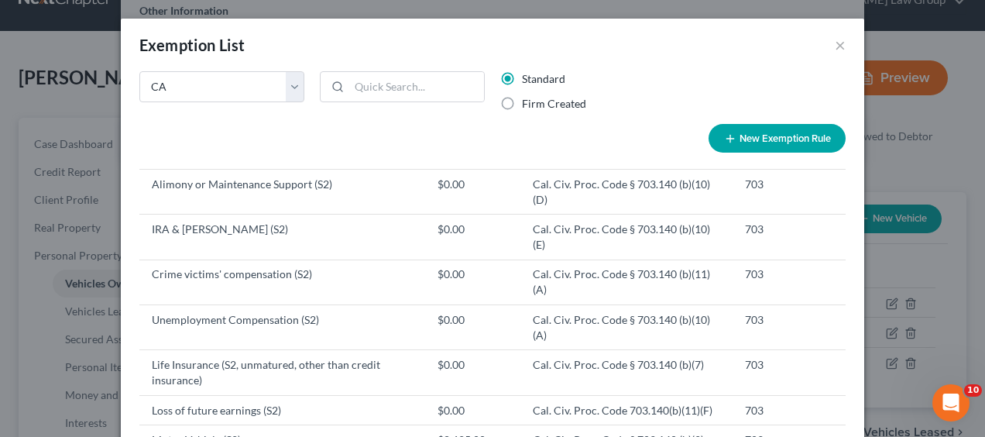
scroll to position [599, 0]
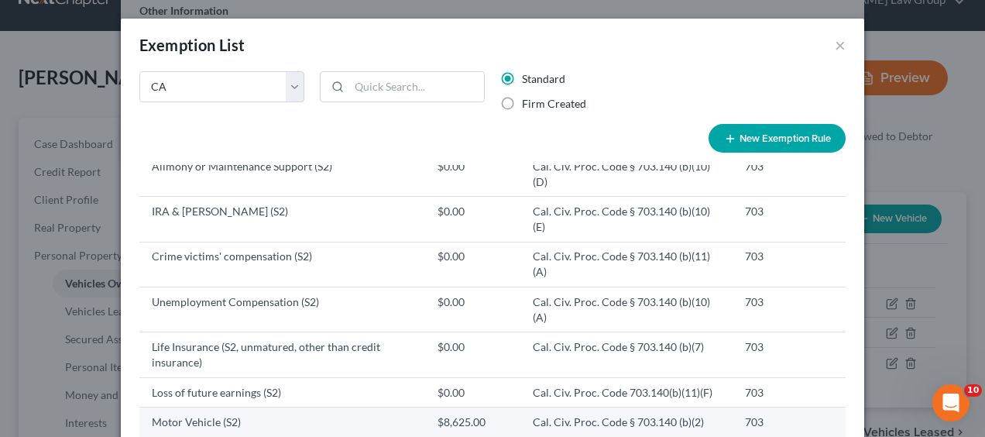
click at [272, 407] on td "Motor Vehicle (S2)" at bounding box center [282, 421] width 286 height 29
click at [255, 407] on td "Motor Vehicle (S2)" at bounding box center [282, 421] width 286 height 29
click at [245, 407] on td "Motor Vehicle (S2)" at bounding box center [282, 421] width 286 height 29
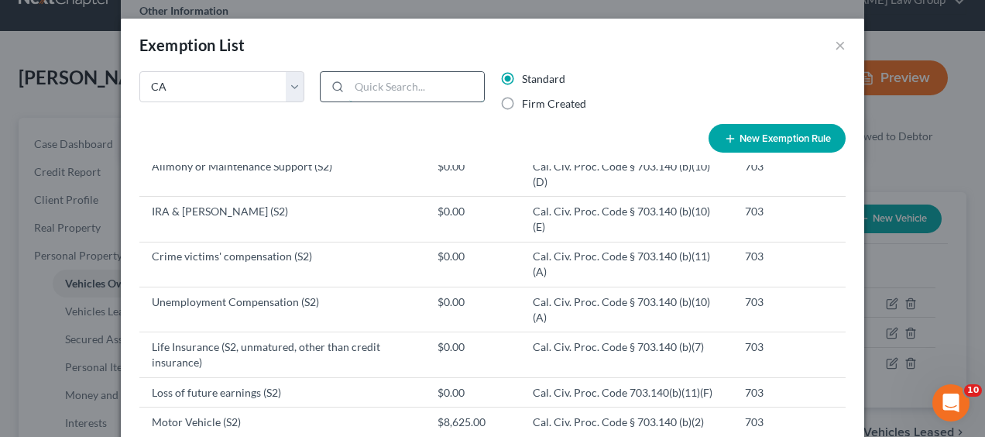
click at [368, 77] on input "search" at bounding box center [416, 86] width 135 height 29
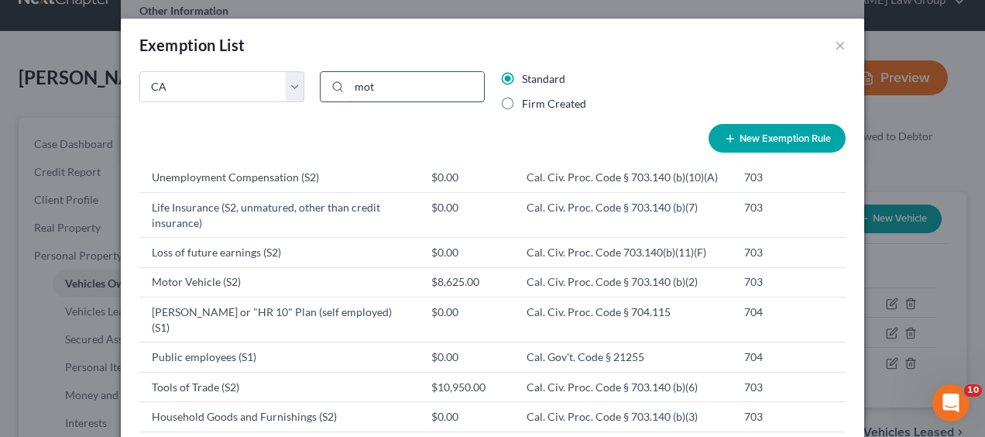
scroll to position [0, 0]
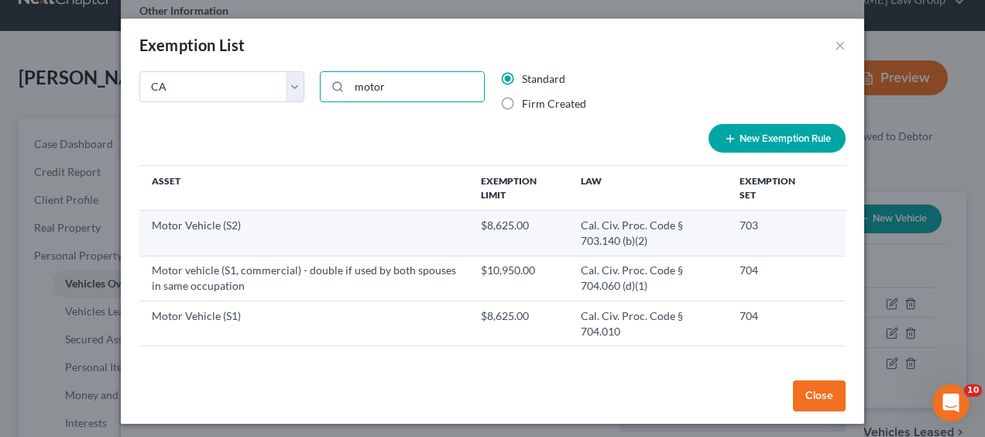
type input "motor"
click at [293, 229] on td "Motor Vehicle (S2)" at bounding box center [303, 233] width 329 height 45
click at [417, 215] on td "Motor Vehicle (S2)" at bounding box center [303, 233] width 329 height 45
click at [286, 240] on td "Motor Vehicle (S2)" at bounding box center [303, 233] width 329 height 45
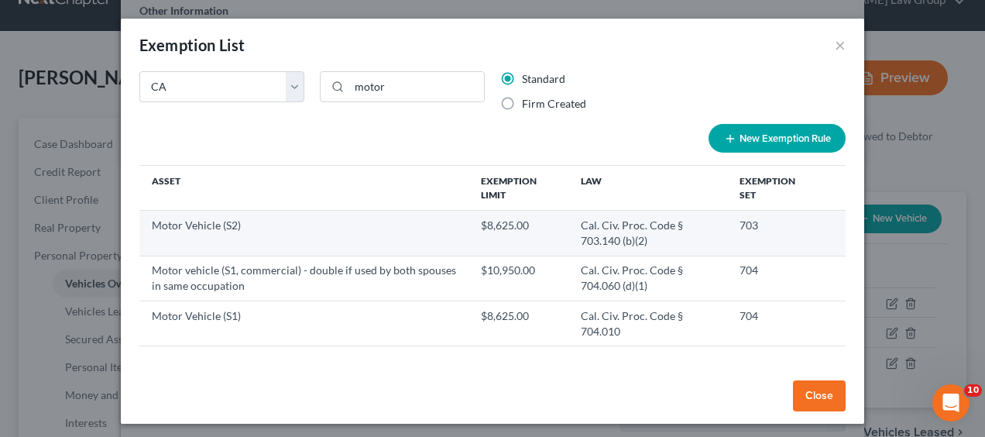
click at [259, 234] on td "Motor Vehicle (S2)" at bounding box center [303, 233] width 329 height 45
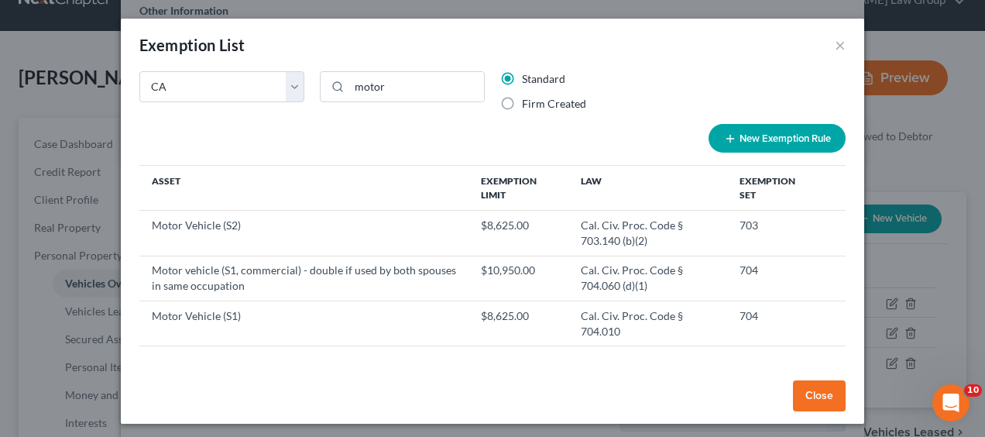
click at [740, 137] on button "New Exemption Rule" at bounding box center [776, 138] width 137 height 29
select select "5"
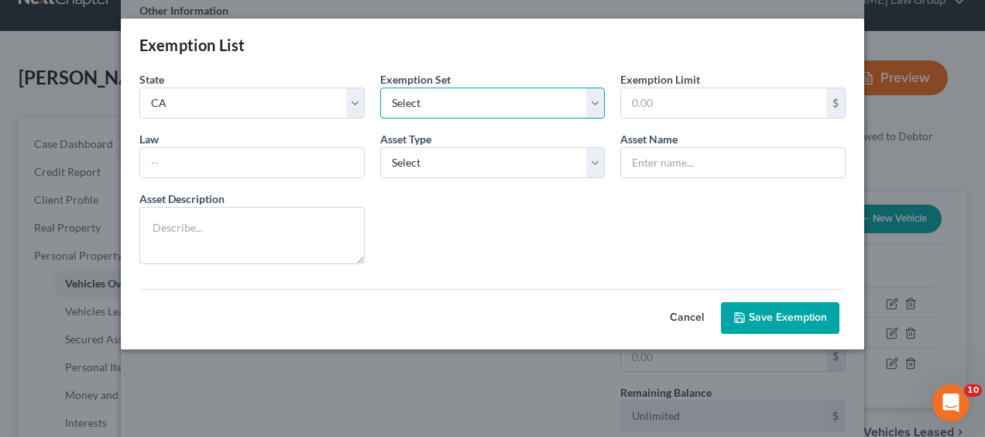
click at [598, 102] on select "Select 703 704" at bounding box center [492, 102] width 225 height 31
select select "0"
click at [380, 87] on select "Select 703 704" at bounding box center [492, 102] width 225 height 31
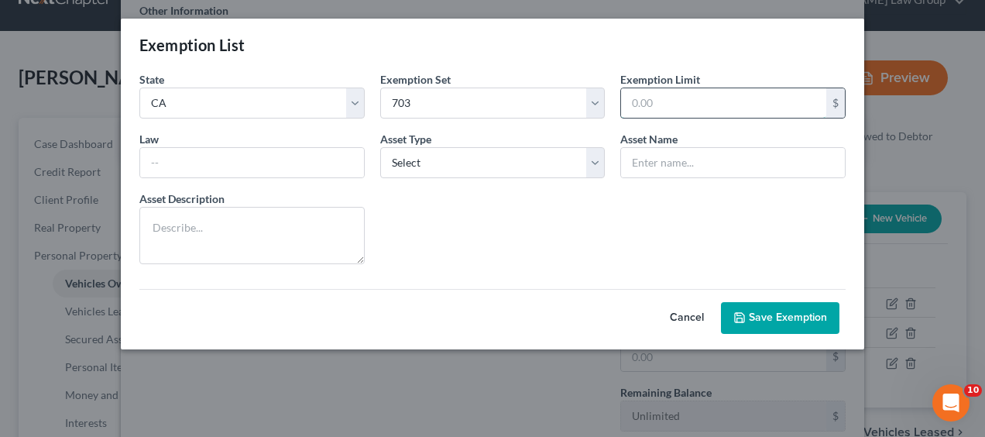
click at [756, 98] on input "text" at bounding box center [723, 102] width 205 height 29
type input "8,625"
click at [287, 160] on input "text" at bounding box center [252, 162] width 224 height 29
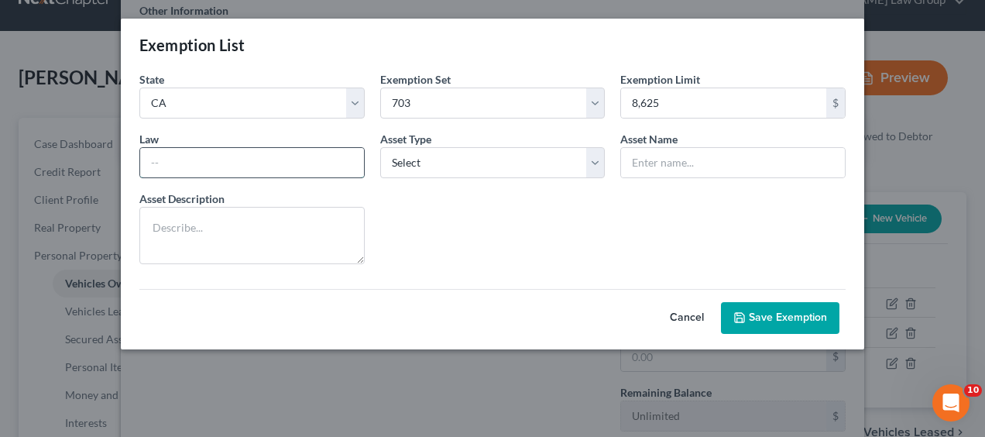
click at [280, 163] on input "text" at bounding box center [252, 162] width 224 height 29
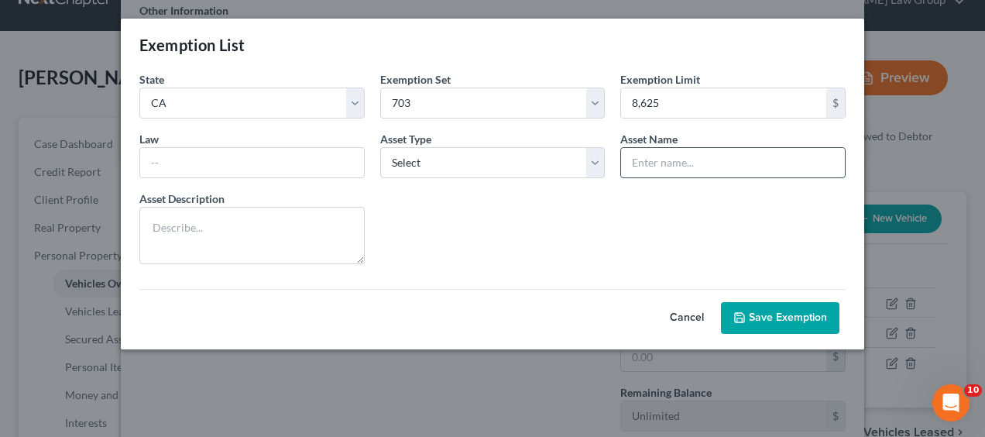
click at [667, 170] on input "text" at bounding box center [733, 162] width 224 height 29
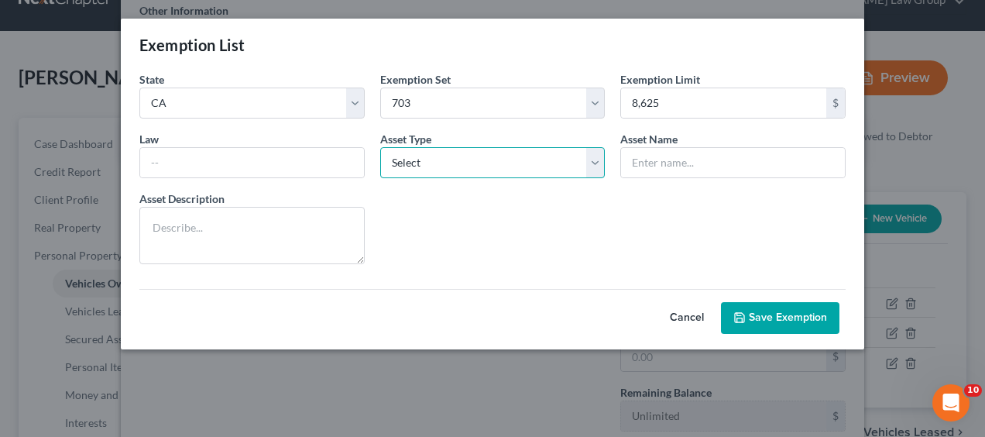
click at [595, 163] on select "Select Homestead Other" at bounding box center [492, 162] width 225 height 31
click at [423, 239] on form "State State Federal AL AK AR AZ CA CO CT DE DC FL GA GU HI ID IL IN IA KS KY LA…" at bounding box center [493, 202] width 722 height 262
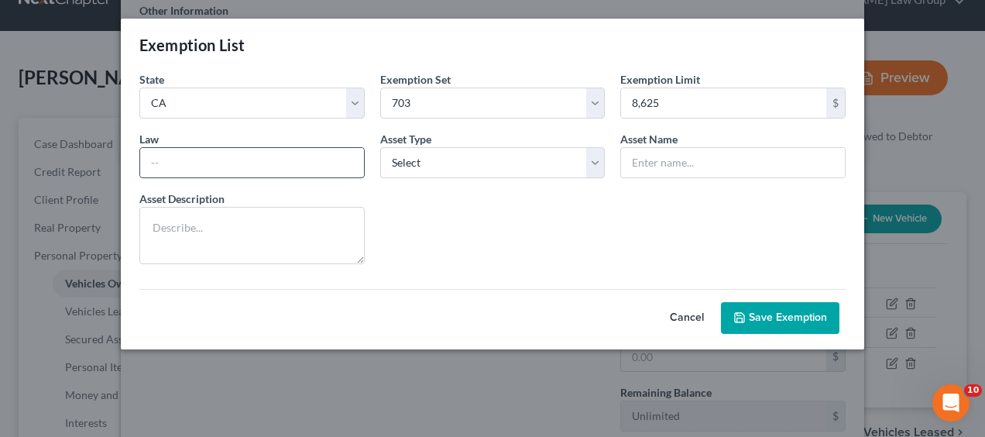
click at [197, 162] on input "text" at bounding box center [252, 162] width 224 height 29
drag, startPoint x: 226, startPoint y: 170, endPoint x: 801, endPoint y: 319, distance: 594.1
click at [801, 319] on button "Save Exemption" at bounding box center [780, 318] width 118 height 33
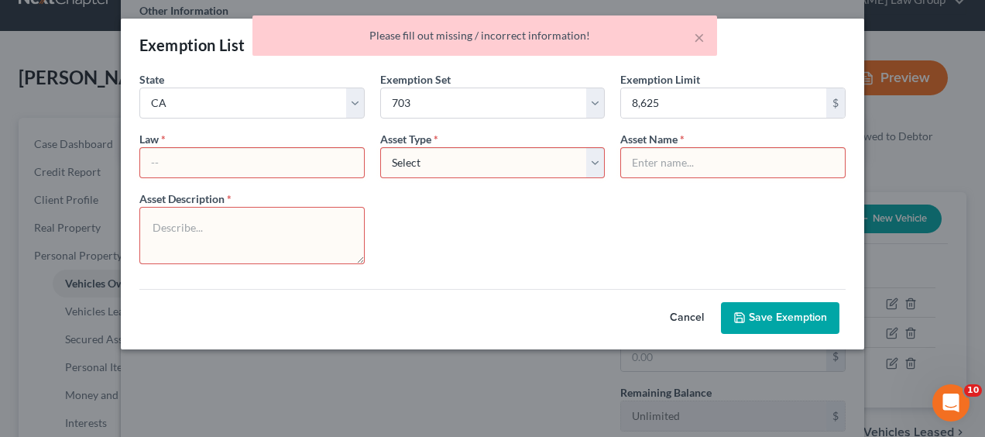
click at [200, 238] on textarea at bounding box center [251, 235] width 225 height 57
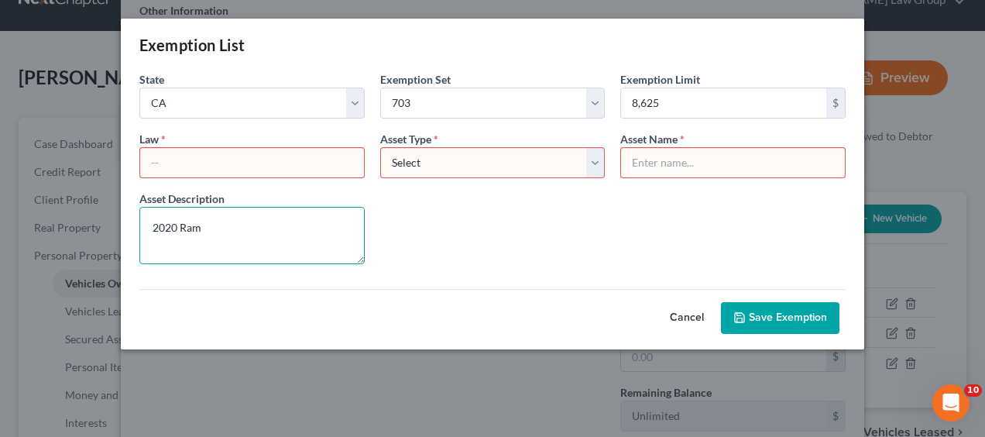
type textarea "2020 Ram"
click at [598, 164] on select "Select Homestead Other" at bounding box center [492, 162] width 225 height 31
select select "1"
click at [380, 147] on select "Select Homestead Other" at bounding box center [492, 162] width 225 height 31
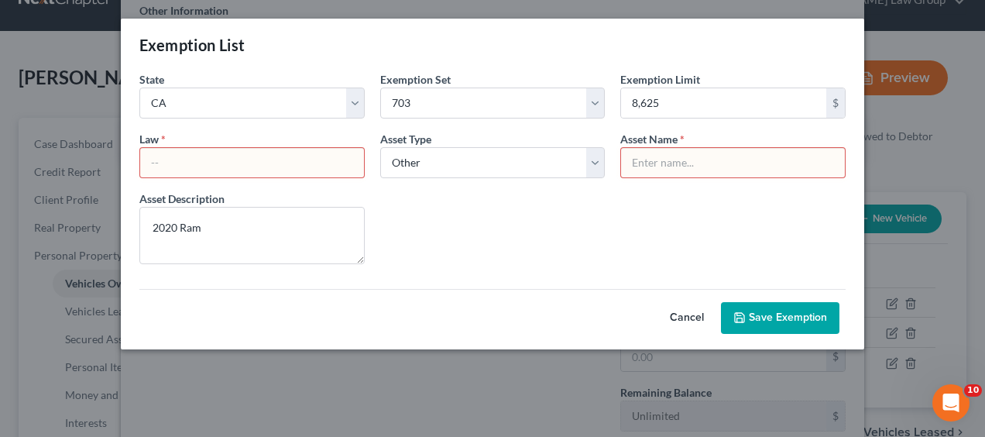
click at [641, 166] on input "text" at bounding box center [733, 162] width 224 height 29
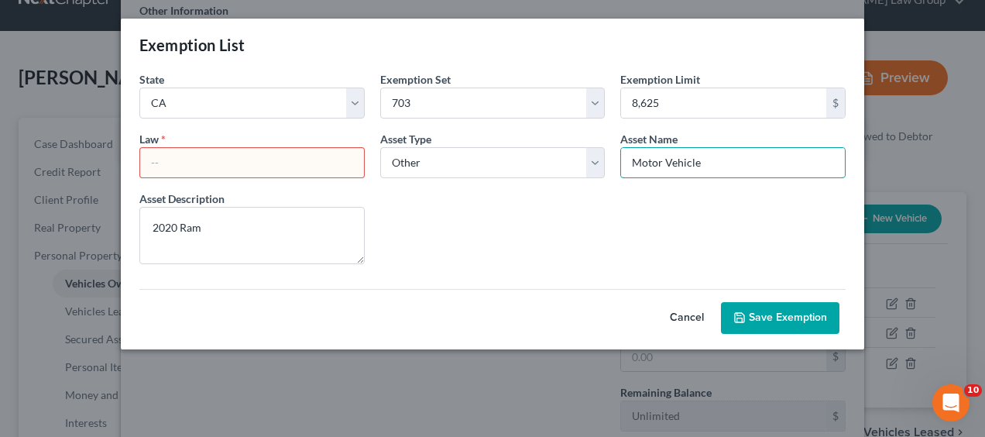
type input "Motor Vehicle"
click at [262, 170] on input "text" at bounding box center [252, 162] width 224 height 29
click at [790, 322] on button "Save Exemption" at bounding box center [780, 318] width 118 height 33
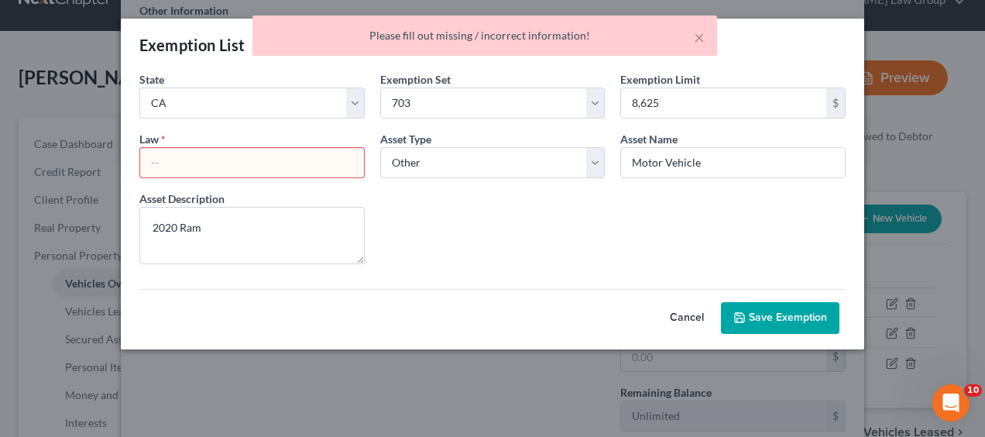
click at [689, 311] on button "Cancel" at bounding box center [687, 318] width 68 height 31
select select "5"
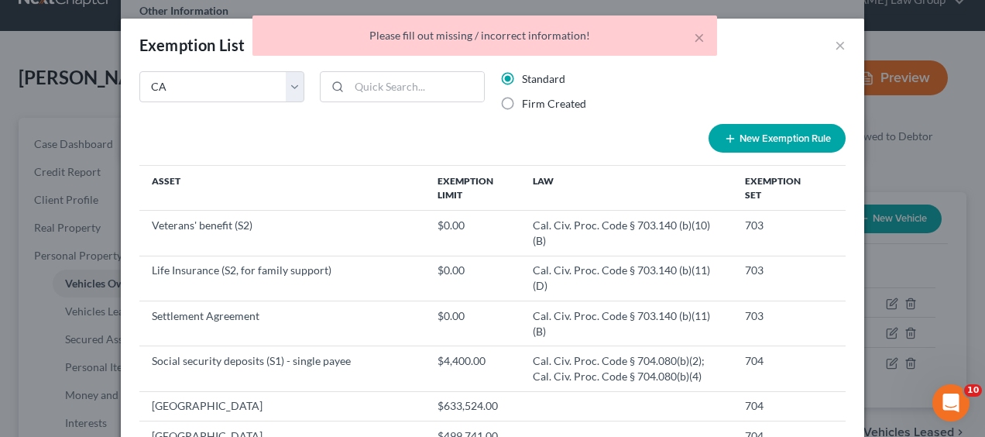
click at [522, 105] on label "Firm Created" at bounding box center [554, 103] width 64 height 15
click at [528, 105] on input "Firm Created" at bounding box center [533, 101] width 10 height 10
radio input "true"
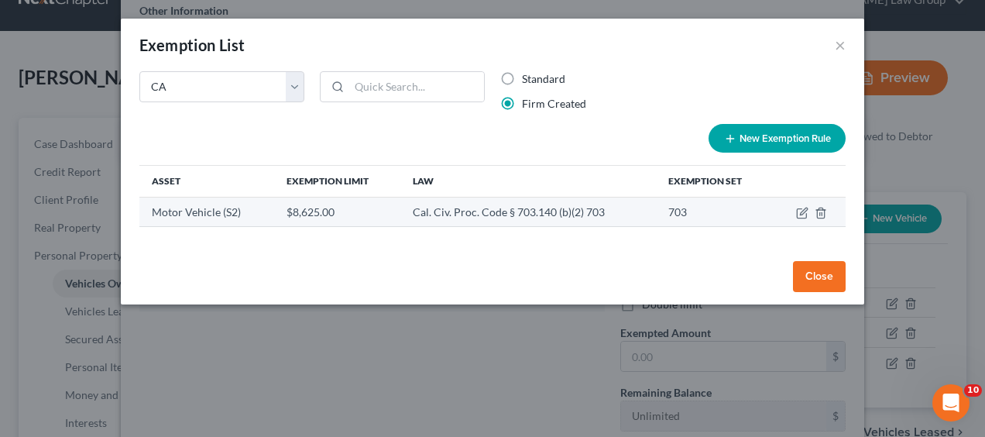
click at [392, 218] on td "$8,625.00" at bounding box center [337, 211] width 126 height 29
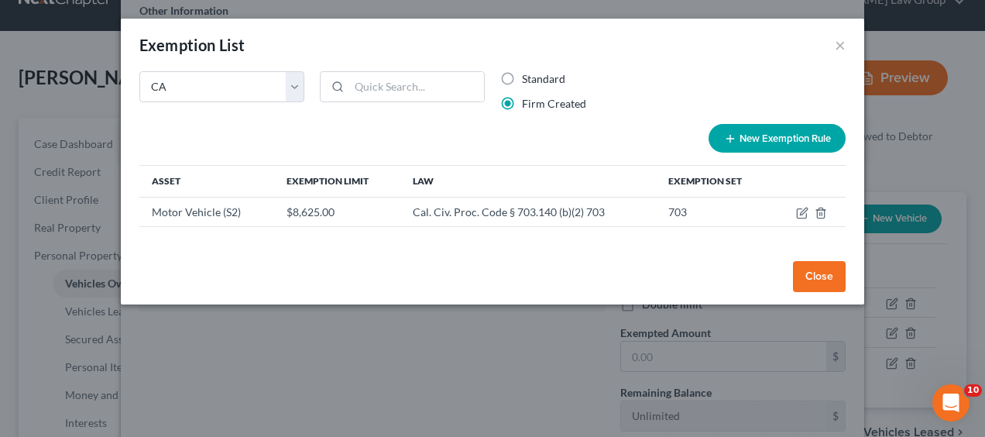
click at [811, 277] on button "Close" at bounding box center [819, 276] width 53 height 31
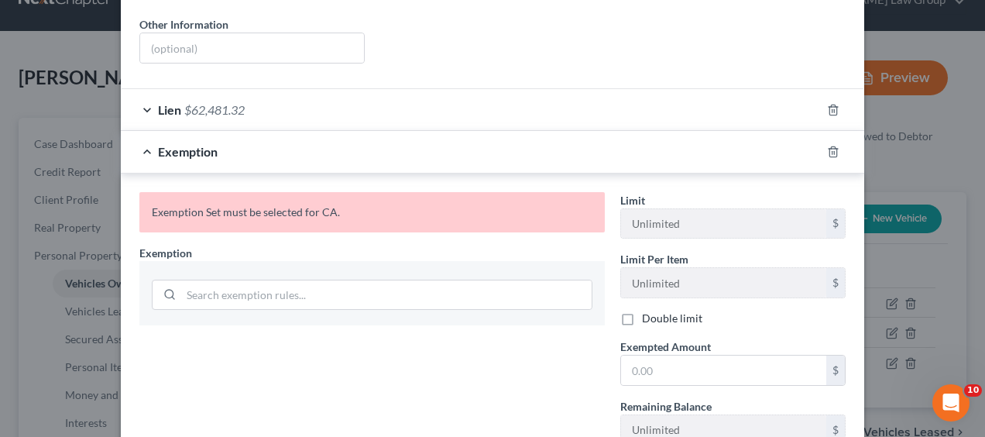
scroll to position [421, 0]
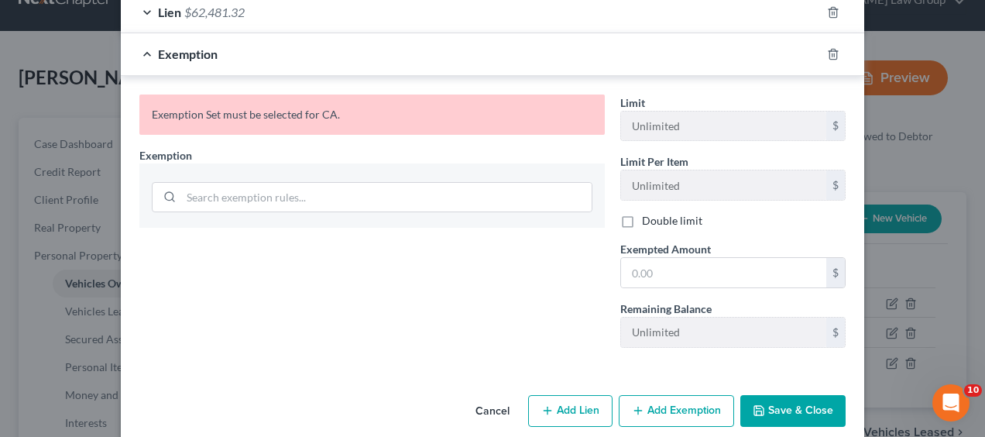
click at [785, 406] on div "Cancel Add Lien Add Lease Add Exemption Save & Close" at bounding box center [492, 414] width 743 height 51
click at [785, 396] on button "Save & Close" at bounding box center [792, 411] width 105 height 33
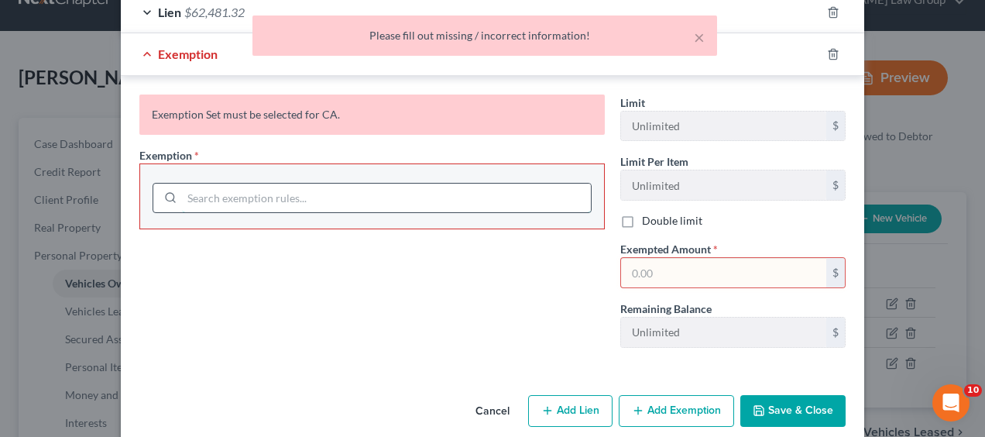
click at [254, 183] on input "search" at bounding box center [386, 197] width 409 height 29
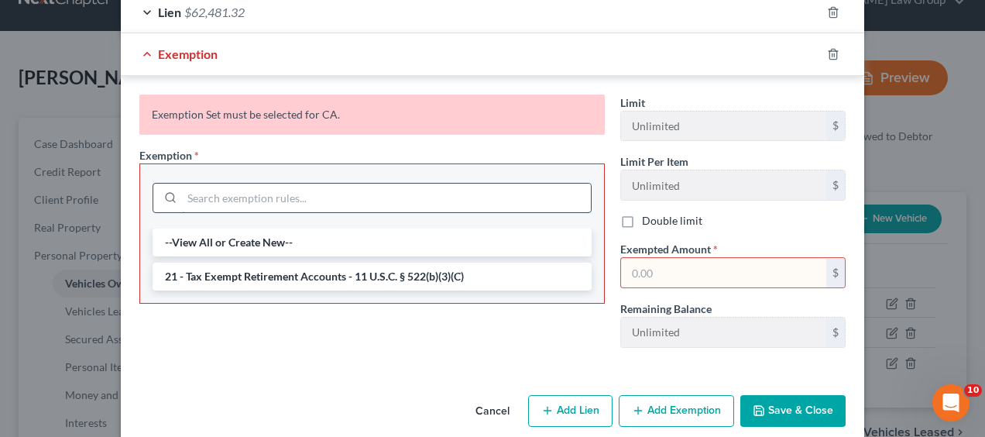
click at [195, 183] on input "search" at bounding box center [386, 197] width 409 height 29
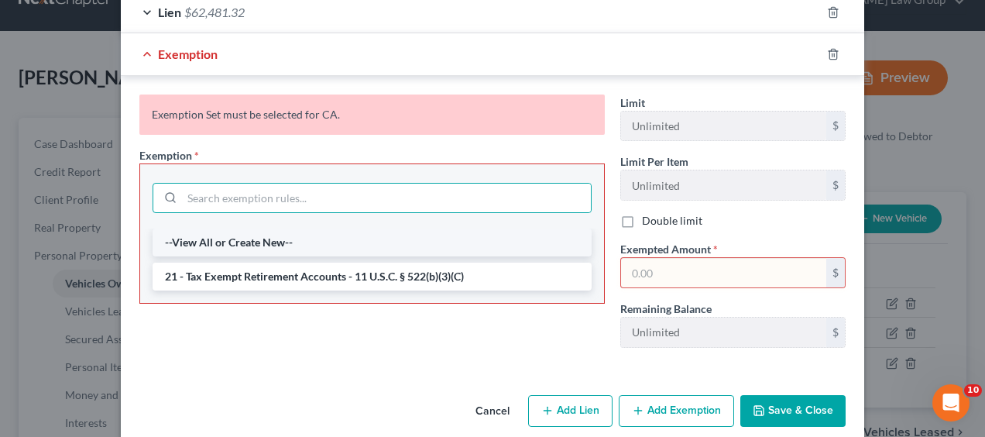
click at [218, 228] on li "--View All or Create New--" at bounding box center [372, 242] width 439 height 28
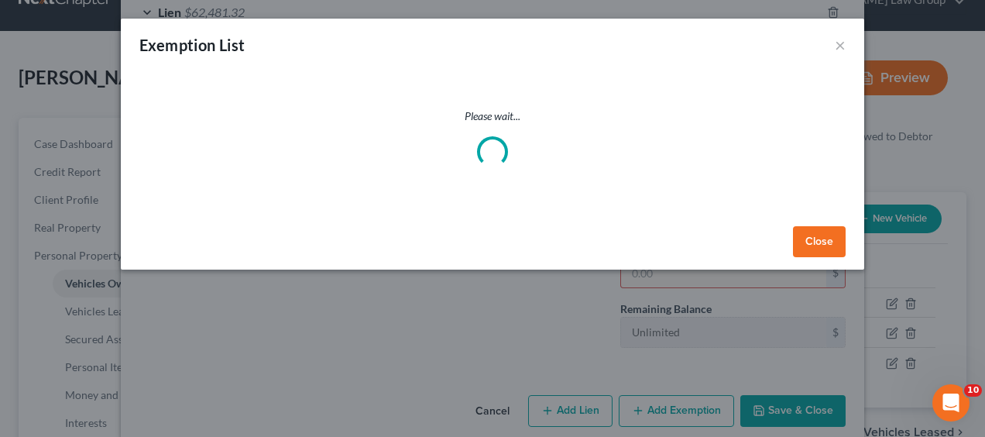
select select "5"
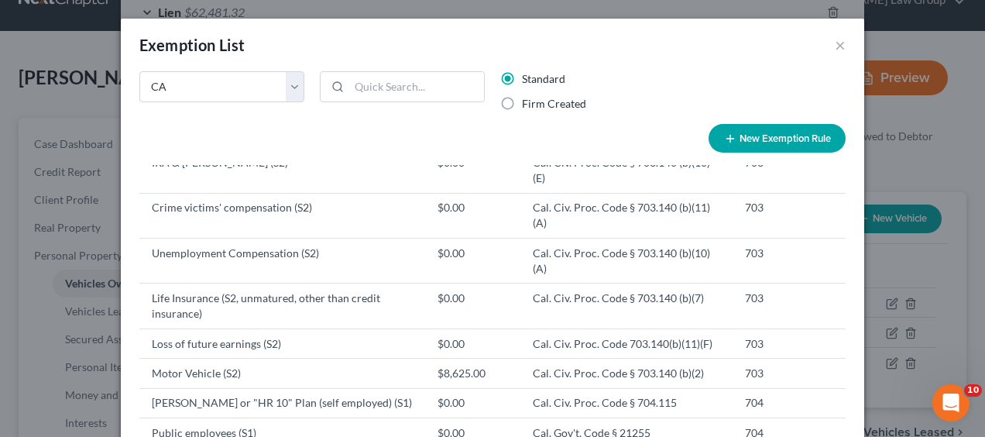
scroll to position [649, 0]
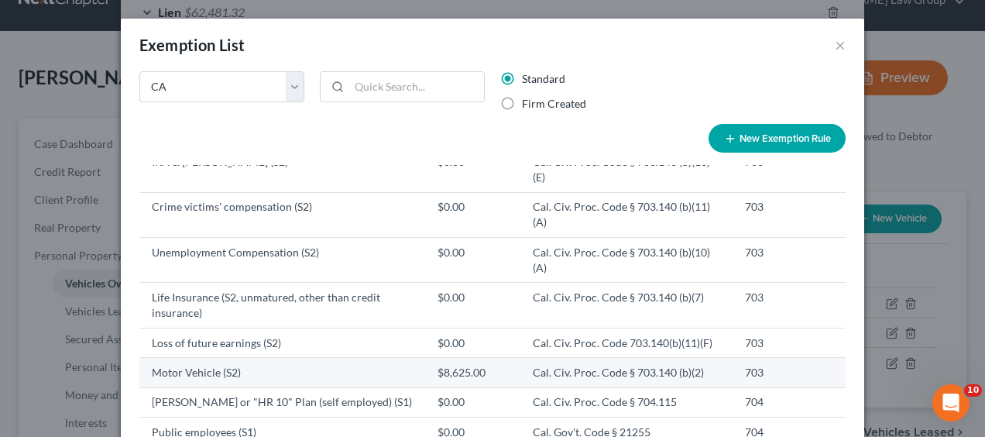
click at [252, 358] on td "Motor Vehicle (S2)" at bounding box center [282, 372] width 286 height 29
click at [184, 358] on td "Motor Vehicle (S2)" at bounding box center [282, 372] width 286 height 29
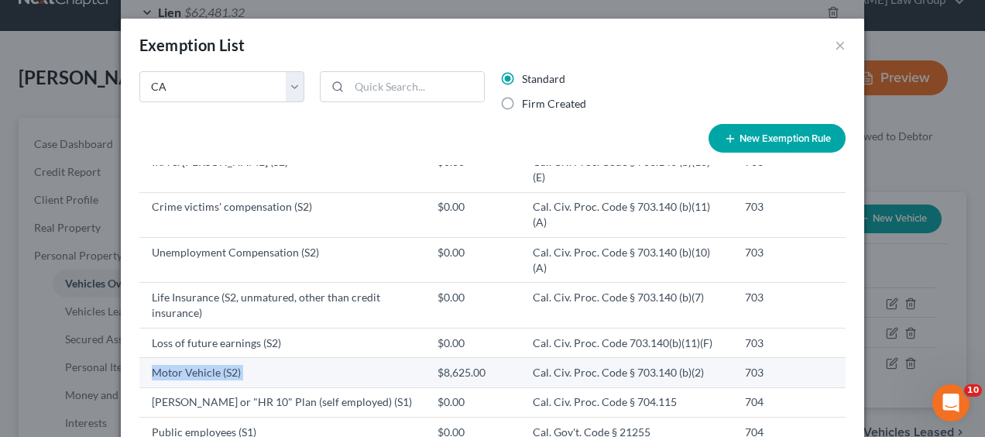
copy td "Motor Vehicle (S2)"
click at [156, 358] on td "Motor Vehicle (S2)" at bounding box center [282, 372] width 286 height 29
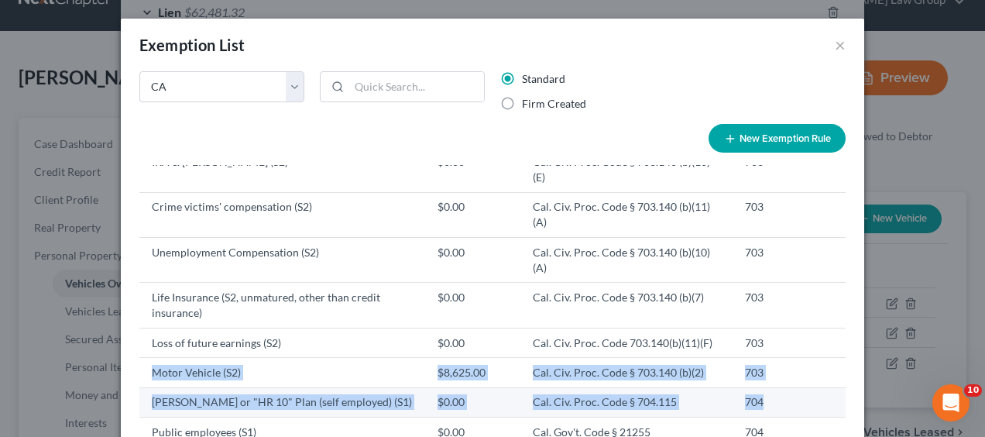
drag, startPoint x: 147, startPoint y: 226, endPoint x: 797, endPoint y: 245, distance: 650.5
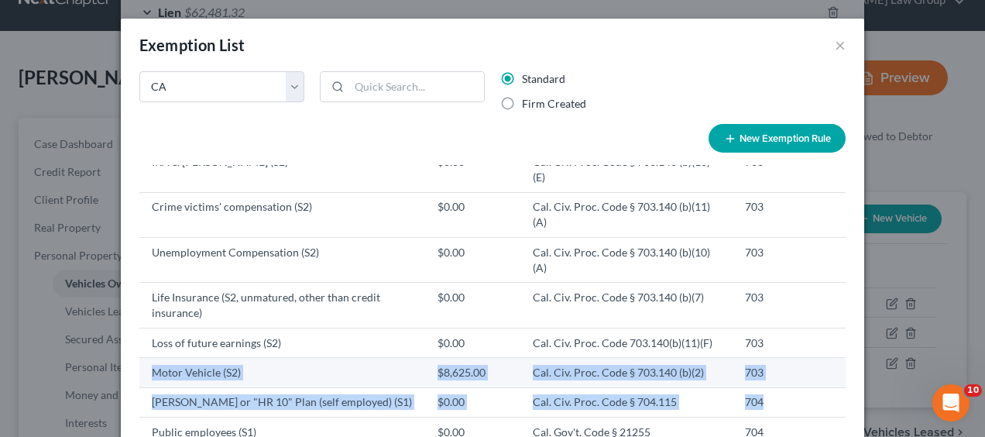
drag, startPoint x: 797, startPoint y: 245, endPoint x: 415, endPoint y: 223, distance: 383.0
click at [425, 358] on td "$8,625.00" at bounding box center [472, 372] width 95 height 29
click at [243, 358] on td "Motor Vehicle (S2)" at bounding box center [282, 372] width 286 height 29
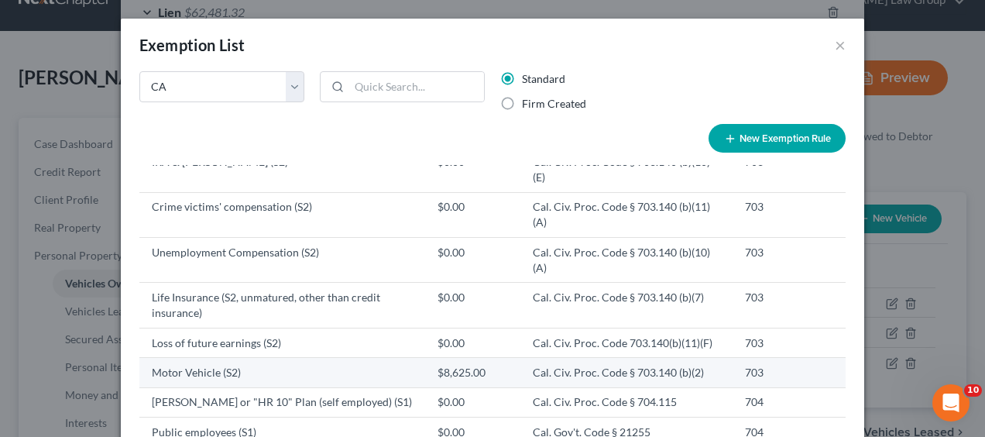
click at [145, 358] on td "Motor Vehicle (S2)" at bounding box center [282, 372] width 286 height 29
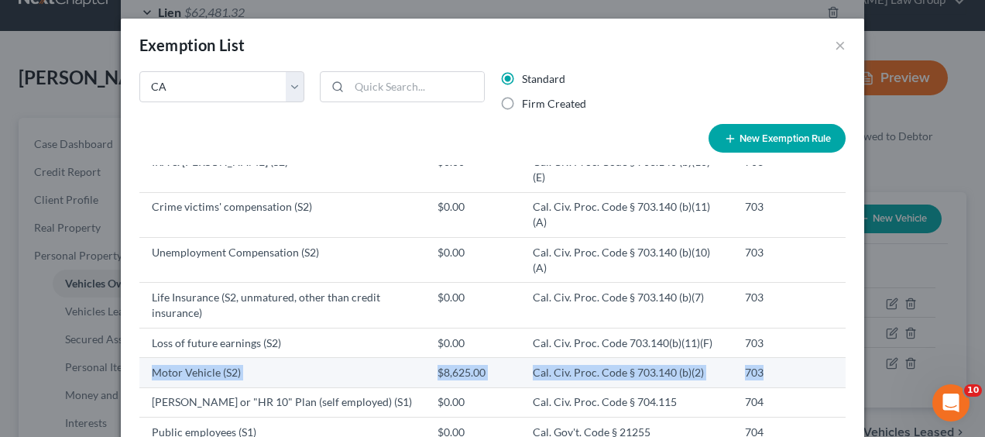
drag, startPoint x: 146, startPoint y: 228, endPoint x: 791, endPoint y: 222, distance: 644.9
click at [791, 358] on tr "Motor Vehicle (S2) $8,625.00 Cal. Civ. Proc. Code § 703.140 (b)(2) 703" at bounding box center [492, 372] width 706 height 29
copy tr "Motor Vehicle (S2) $8,625.00 Cal. Civ. Proc. Code § 703.140 (b)(2) 703"
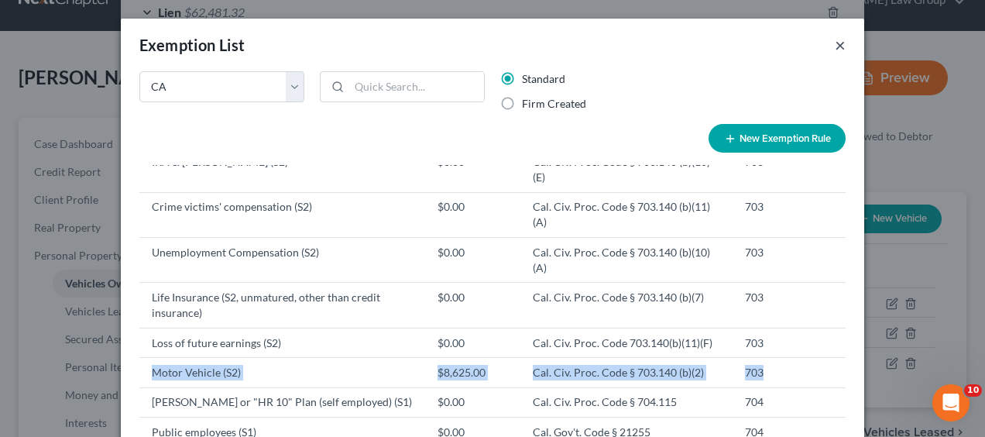
click at [835, 48] on button "×" at bounding box center [840, 45] width 11 height 19
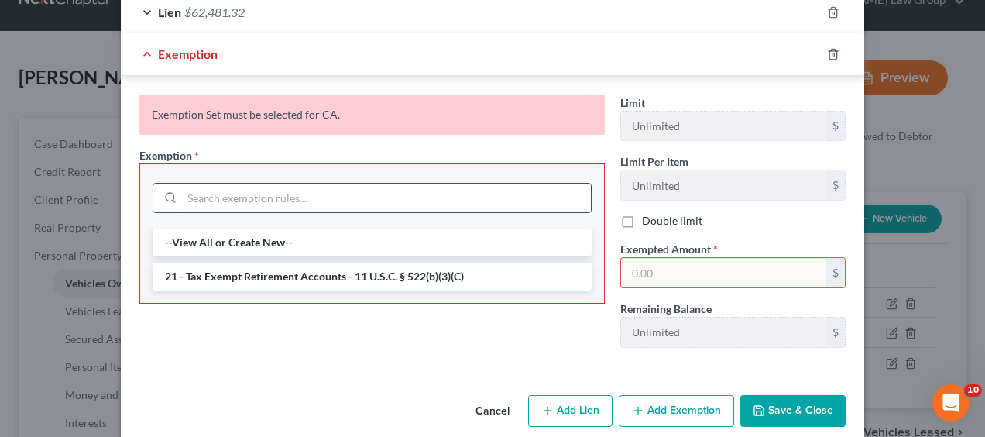
click at [194, 183] on input "search" at bounding box center [386, 197] width 409 height 29
paste input "Motor Vehicle (S2) $8,625.00 Cal. Civ. Proc. Code § 703.140 (b)(2) 703"
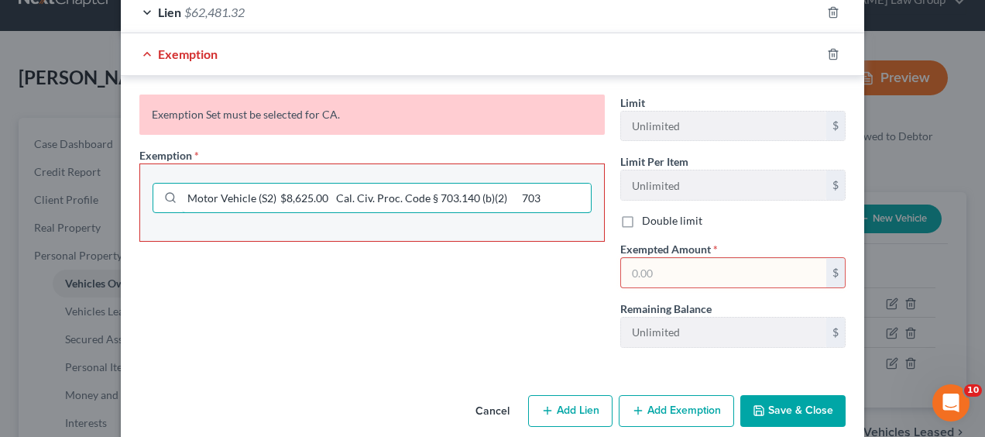
type input "Motor Vehicle (S2) $8,625.00 Cal. Civ. Proc. Code § 703.140 (b)(2) 703"
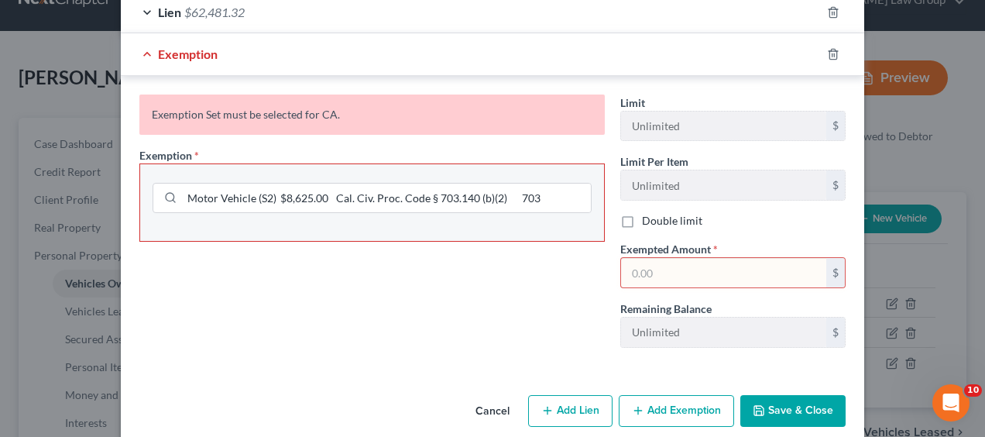
click at [804, 395] on button "Save & Close" at bounding box center [792, 411] width 105 height 33
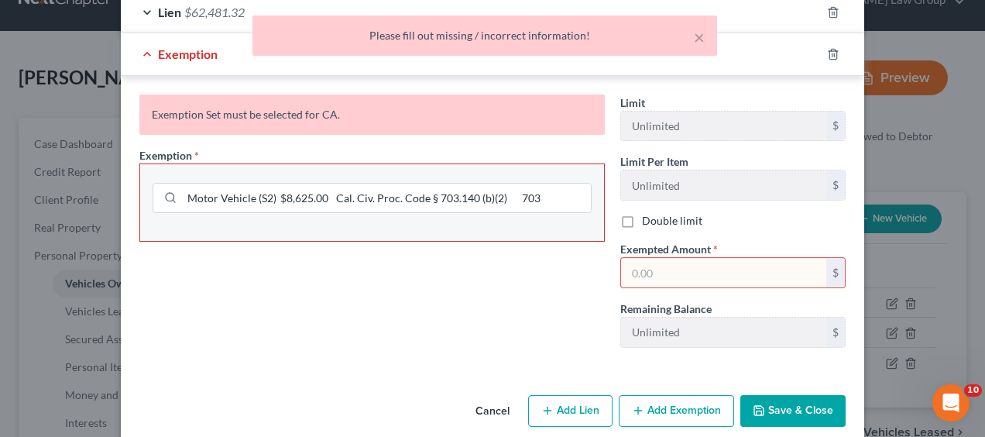
click at [797, 395] on button "Save & Close" at bounding box center [792, 411] width 105 height 33
click at [782, 395] on button "Save & Close" at bounding box center [792, 411] width 105 height 33
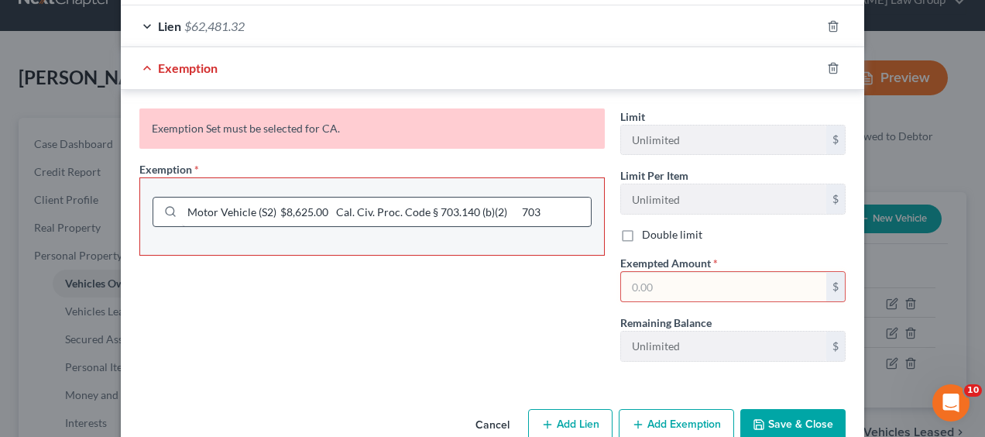
scroll to position [421, 0]
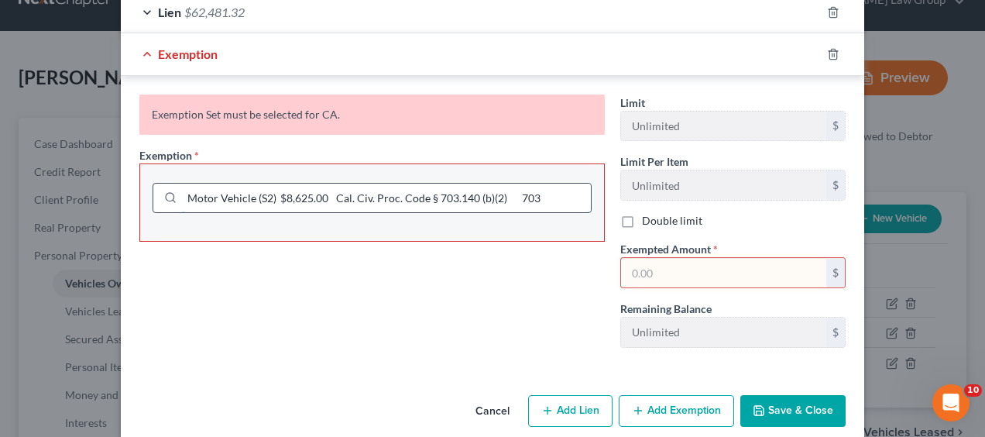
click at [526, 184] on input "Motor Vehicle (S2) $8,625.00 Cal. Civ. Proc. Code § 703.140 (b)(2) 703" at bounding box center [386, 197] width 409 height 29
click at [567, 183] on input "Motor Vehicle (S2) $8,625.00 Cal. Civ. Proc. Code § 703.140 (b)(2) 703" at bounding box center [386, 197] width 409 height 29
drag, startPoint x: 567, startPoint y: 183, endPoint x: 78, endPoint y: 181, distance: 488.5
click at [78, 181] on div "Edit Vehicle × Vehicle Type Select Automobile Truck Trailer Watercraft Aircraft…" at bounding box center [492, 218] width 985 height 437
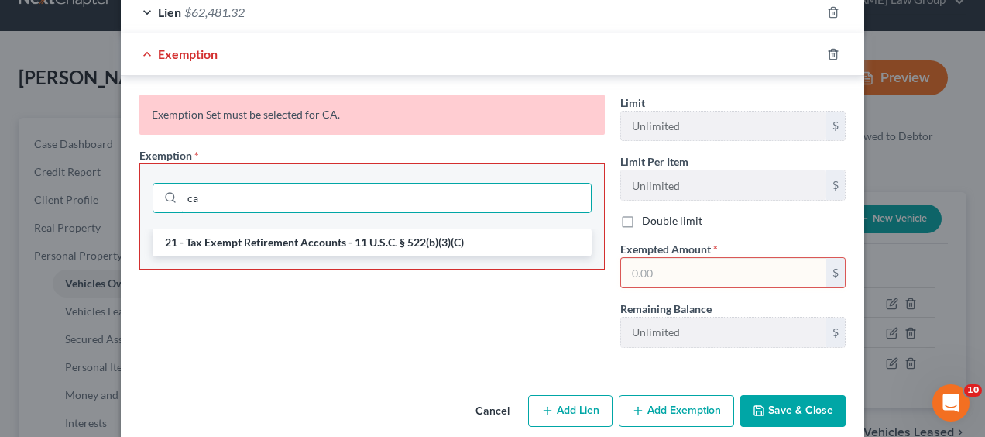
type input "c"
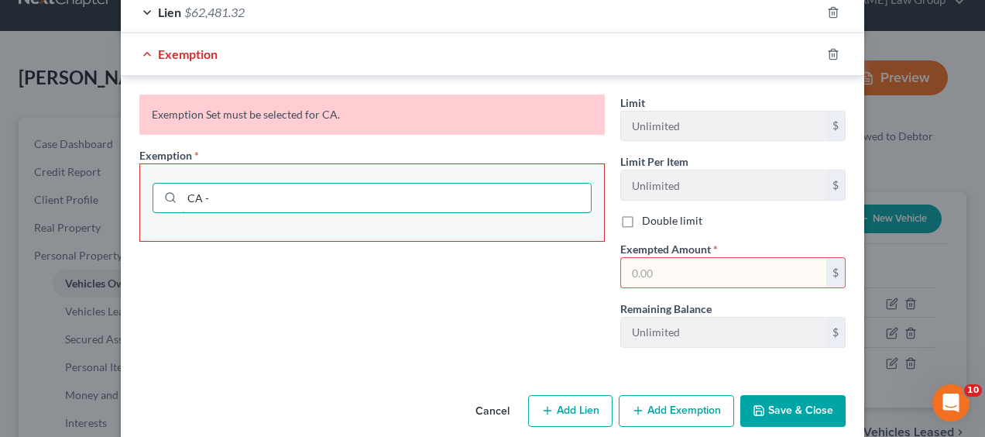
paste input "Motor Vehicle (S2) $8,625.00 Cal. Civ. Proc. Code § 703.140 (b)(2) 703"
type input "CA - Motor Vehicle (S2) $8,625.00 Cal. Civ. Proc. Code § 703.140 (b)(2) 703"
click at [817, 395] on button "Save & Close" at bounding box center [792, 411] width 105 height 33
drag, startPoint x: 560, startPoint y: 176, endPoint x: 87, endPoint y: 170, distance: 473.0
click at [87, 170] on div "Edit Vehicle × Vehicle Type Select Automobile Truck Trailer Watercraft Aircraft…" at bounding box center [492, 218] width 985 height 437
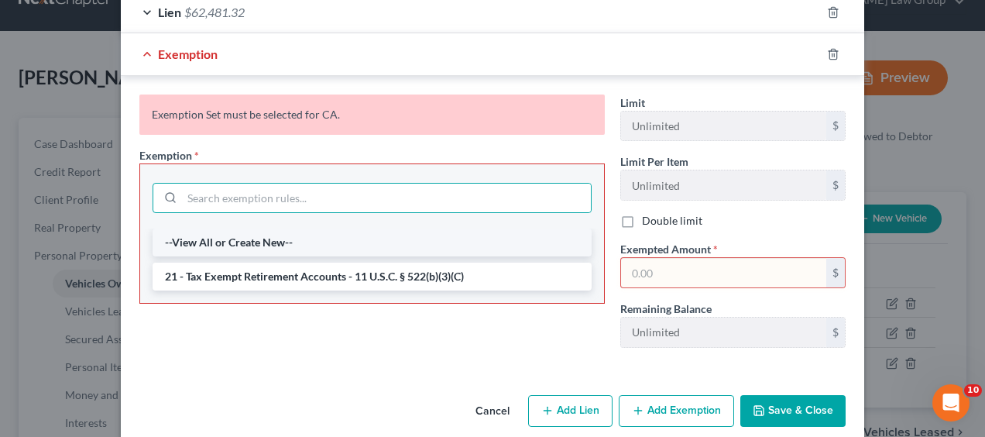
click at [211, 228] on li "--View All or Create New--" at bounding box center [372, 242] width 439 height 28
select select "5"
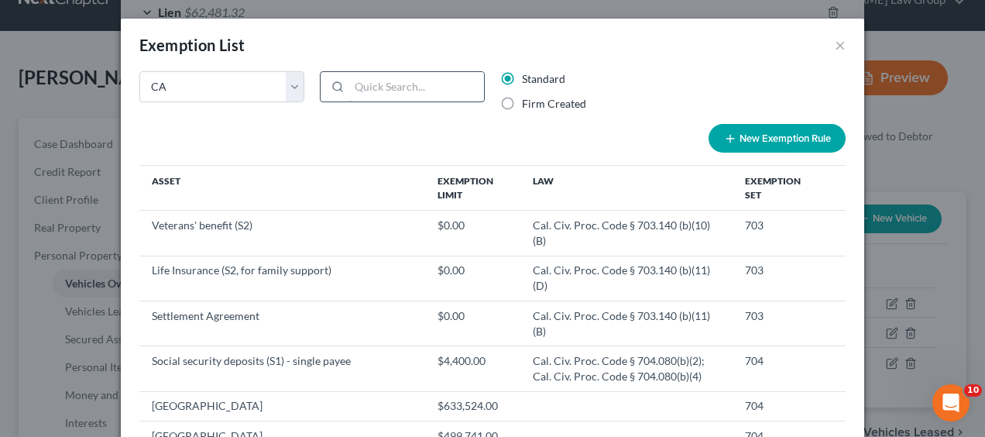
click at [420, 86] on input "search" at bounding box center [416, 86] width 135 height 29
paste input "Motor Vehicle (S2) $8,625.00 Cal. Civ. Proc. Code § 703.140 (b)(2) 703"
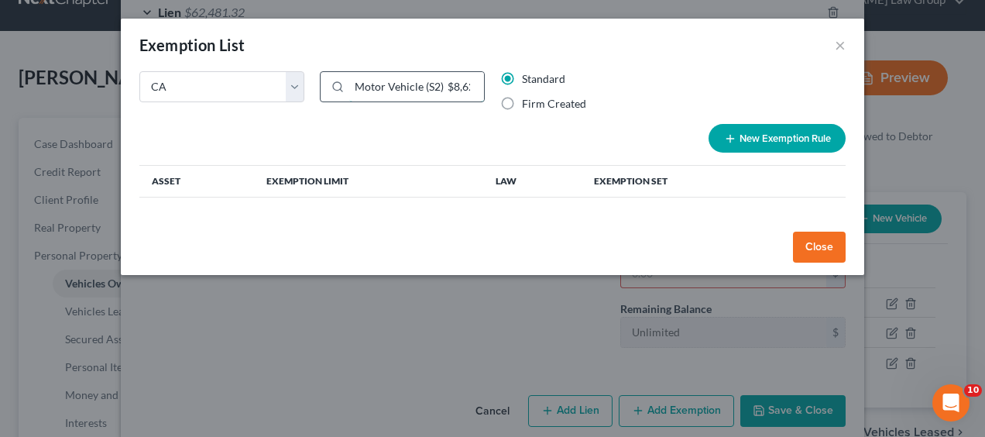
scroll to position [0, 237]
type input "Motor Vehicle (S2) $8,625.00 Cal. Civ. Proc. Code § 703.140 (b)(2) 703"
click at [824, 245] on button "Close" at bounding box center [819, 246] width 53 height 31
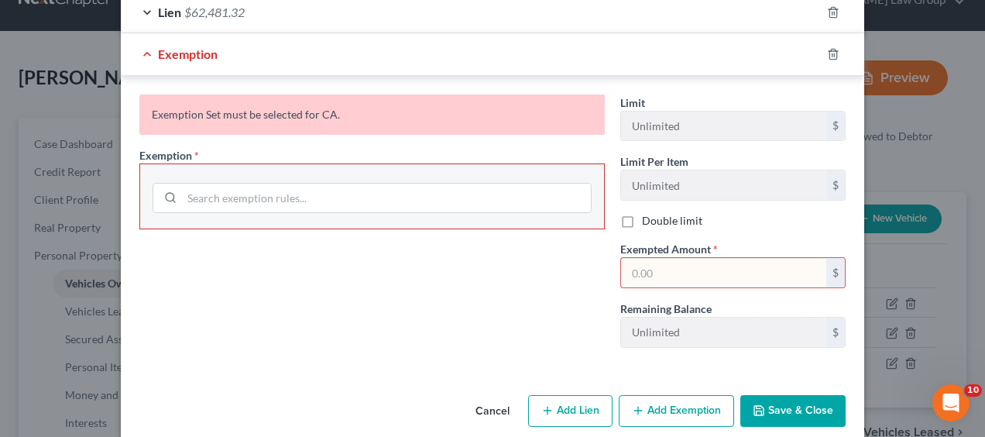
click at [662, 395] on button "Add Exemption" at bounding box center [676, 411] width 115 height 33
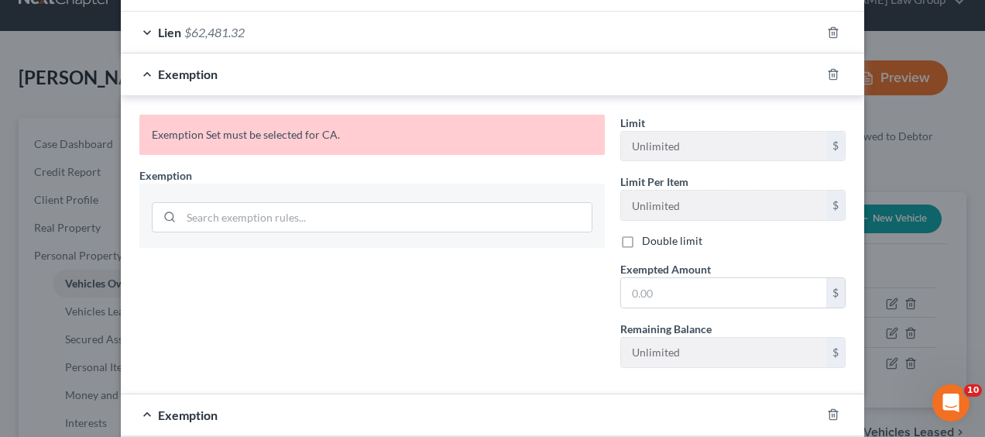
scroll to position [396, 0]
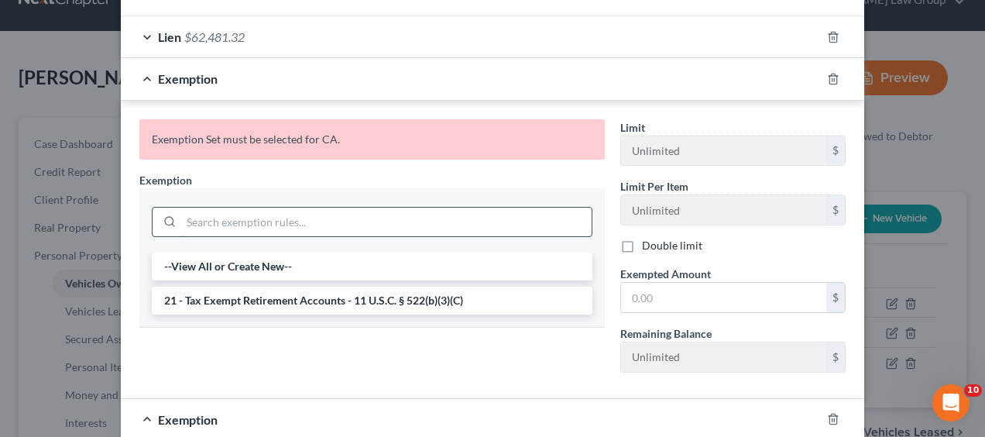
click at [243, 207] on input "search" at bounding box center [386, 221] width 410 height 29
paste input "Motor Vehicle (S2) $8,625.00 Cal. Civ. Proc. Code § 703.140 (b)(2) 703"
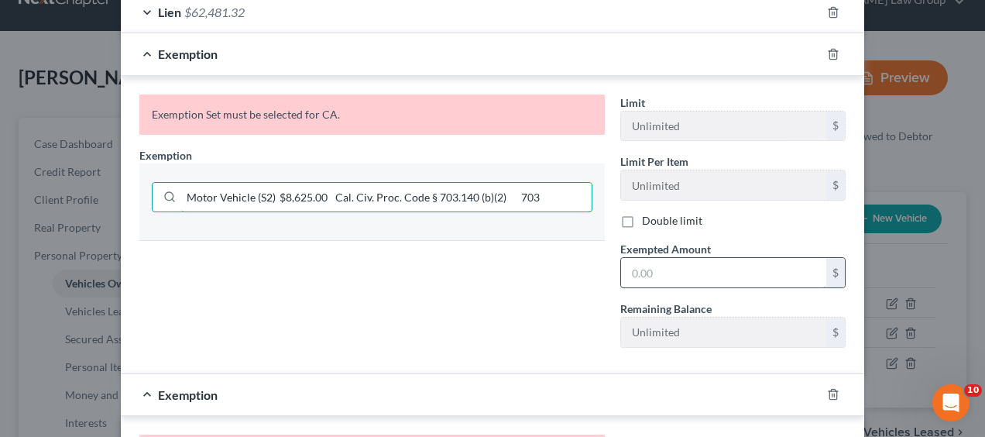
scroll to position [421, 0]
type input "Motor Vehicle (S2) $8,625.00 Cal. Civ. Proc. Code § 703.140 (b)(2) 703"
click at [650, 258] on input "text" at bounding box center [723, 272] width 205 height 29
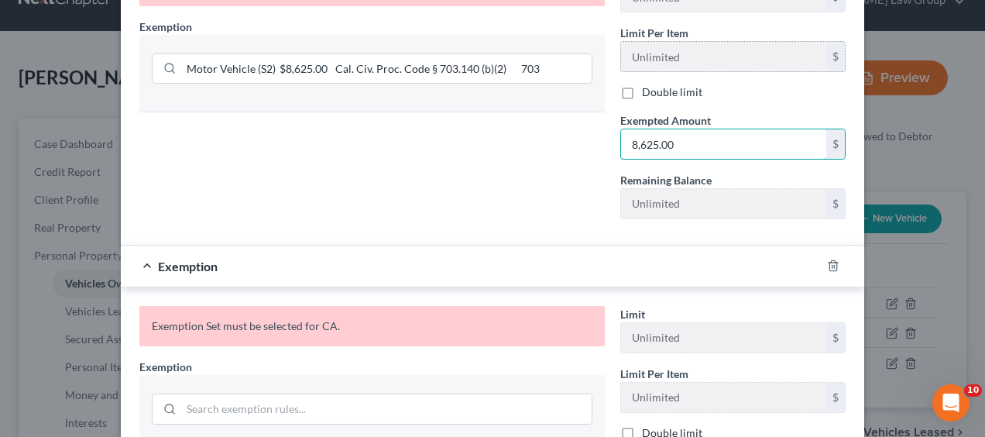
scroll to position [759, 0]
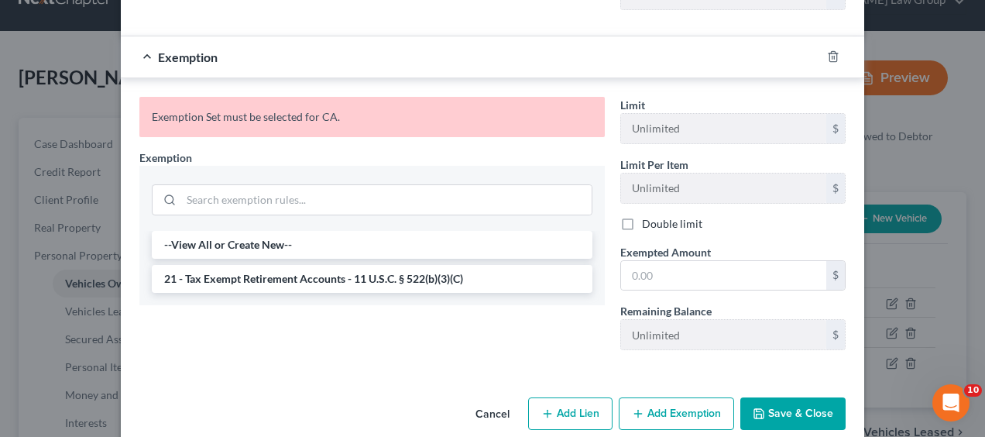
type input "8,625.00"
click at [783, 397] on button "Save & Close" at bounding box center [792, 413] width 105 height 33
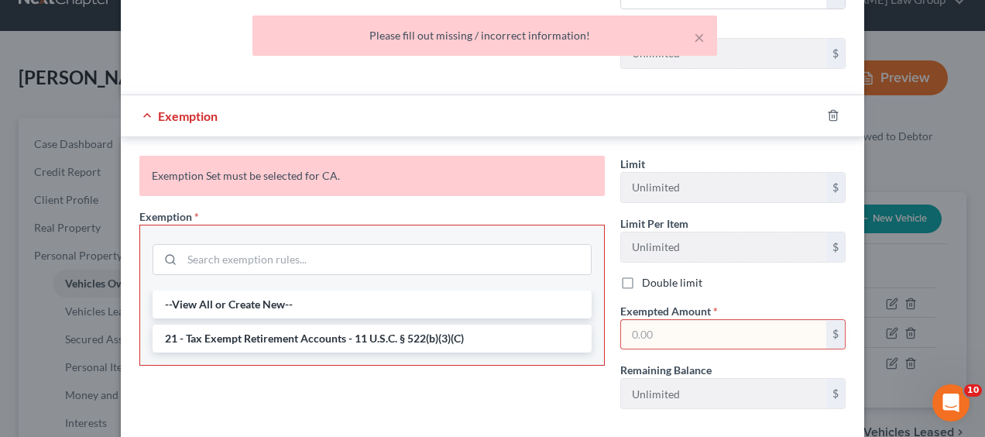
scroll to position [698, 0]
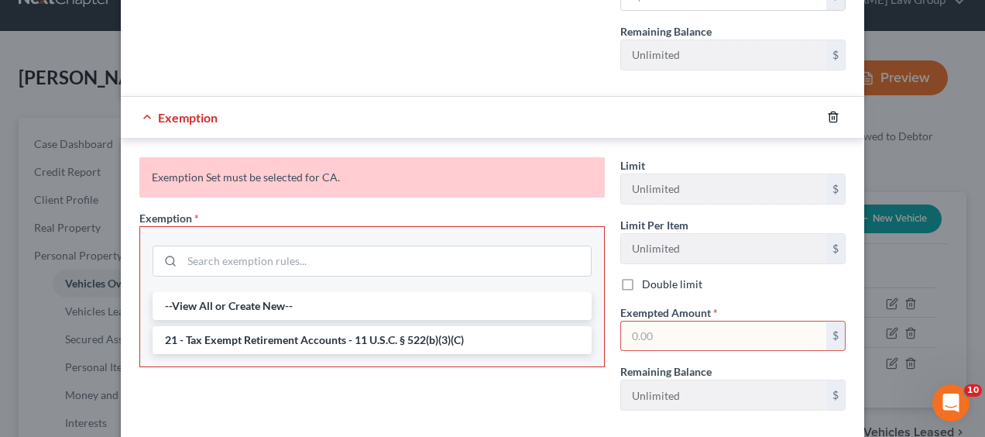
click at [832, 117] on line "button" at bounding box center [832, 118] width 0 height 3
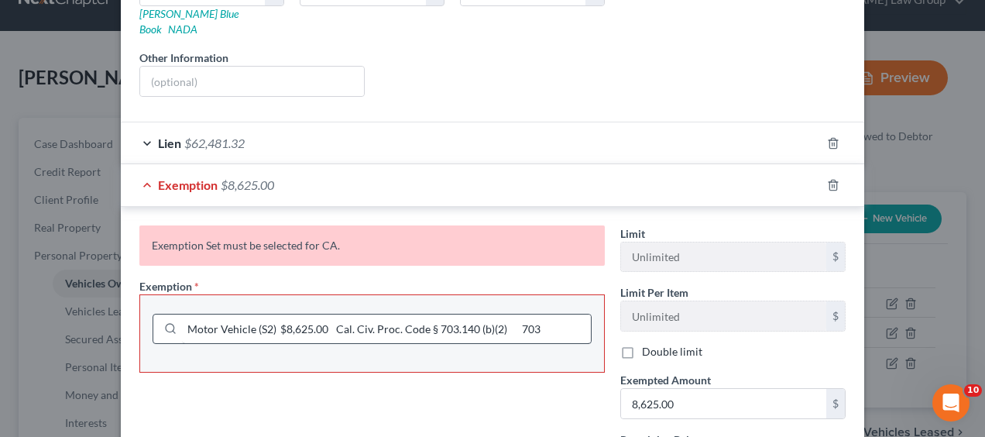
scroll to position [290, 0]
click at [172, 315] on div at bounding box center [167, 329] width 29 height 29
click at [182, 315] on input "Motor Vehicle (S2) $8,625.00 Cal. Civ. Proc. Code § 703.140 (b)(2) 703" at bounding box center [386, 329] width 409 height 29
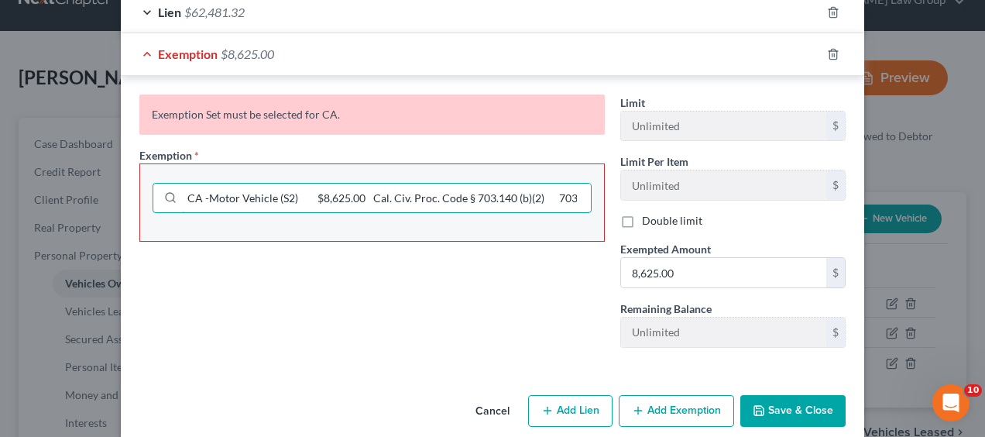
type input "CA -Motor Vehicle (S2) $8,625.00 Cal. Civ. Proc. Code § 703.140 (b)(2) 703"
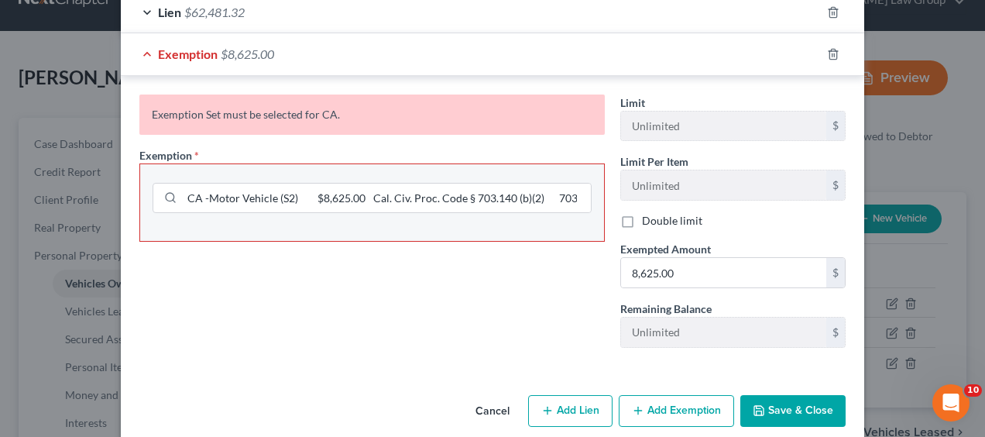
click at [798, 395] on button "Save & Close" at bounding box center [792, 411] width 105 height 33
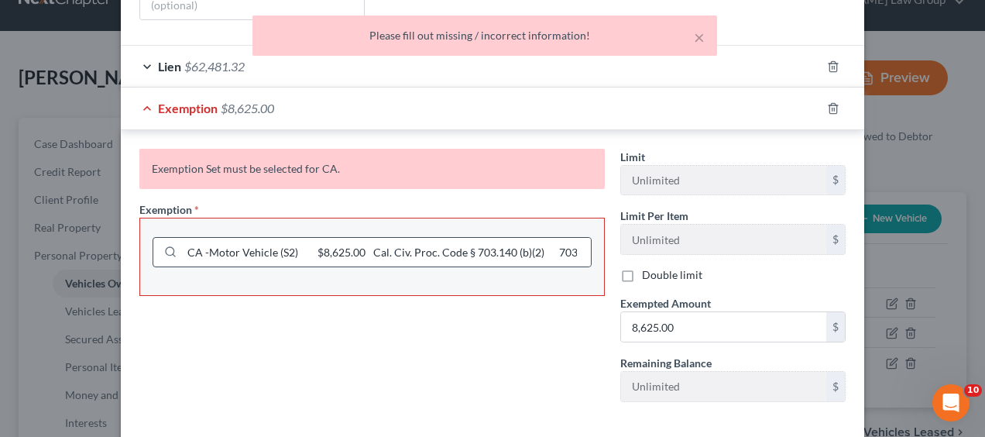
scroll to position [368, 0]
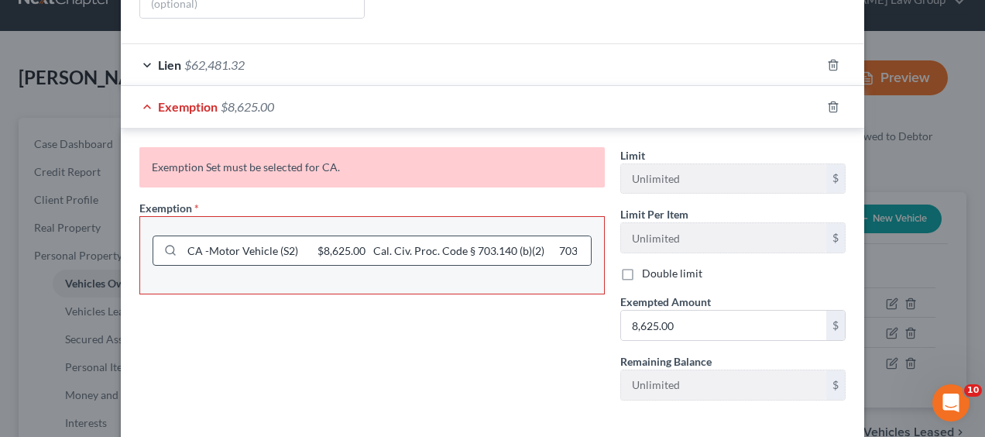
click at [164, 244] on icon at bounding box center [170, 250] width 12 height 12
click at [168, 244] on icon at bounding box center [170, 250] width 12 height 12
click at [173, 253] on line at bounding box center [174, 254] width 2 height 2
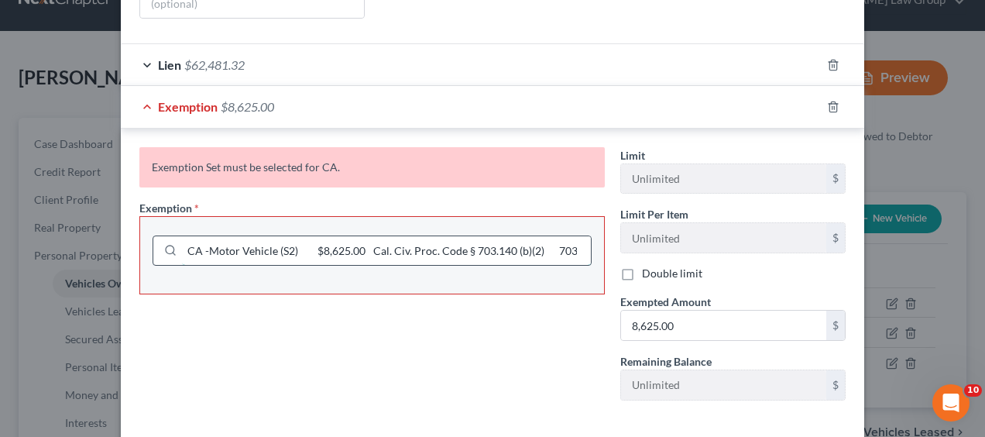
click at [561, 236] on input "CA -Motor Vehicle (S2) $8,625.00 Cal. Civ. Proc. Code § 703.140 (b)(2) 703" at bounding box center [386, 250] width 409 height 29
drag, startPoint x: 409, startPoint y: 221, endPoint x: 107, endPoint y: 237, distance: 302.3
click at [107, 237] on div "Edit Vehicle × Vehicle Type Select Automobile Truck Trailer Watercraft Aircraft…" at bounding box center [492, 218] width 985 height 437
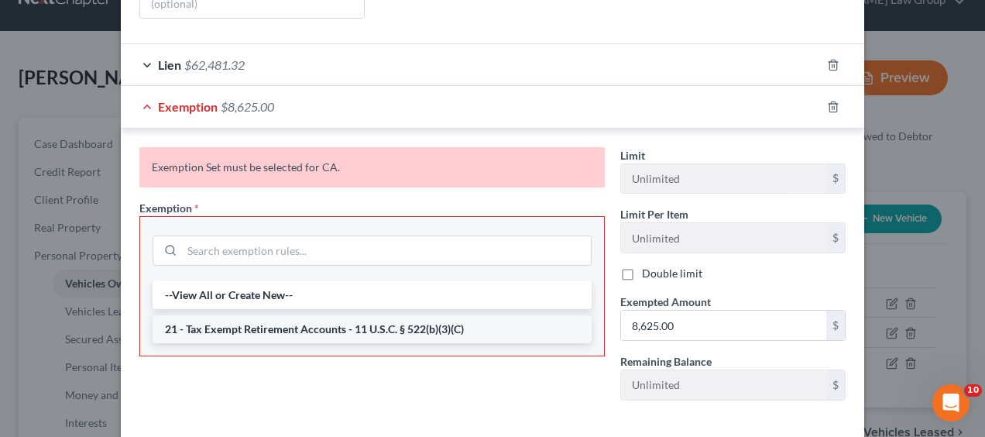
click at [186, 315] on li "21 - Tax Exempt Retirement Accounts - 11 U.S.C. § 522(b)(3)(C)" at bounding box center [372, 329] width 439 height 28
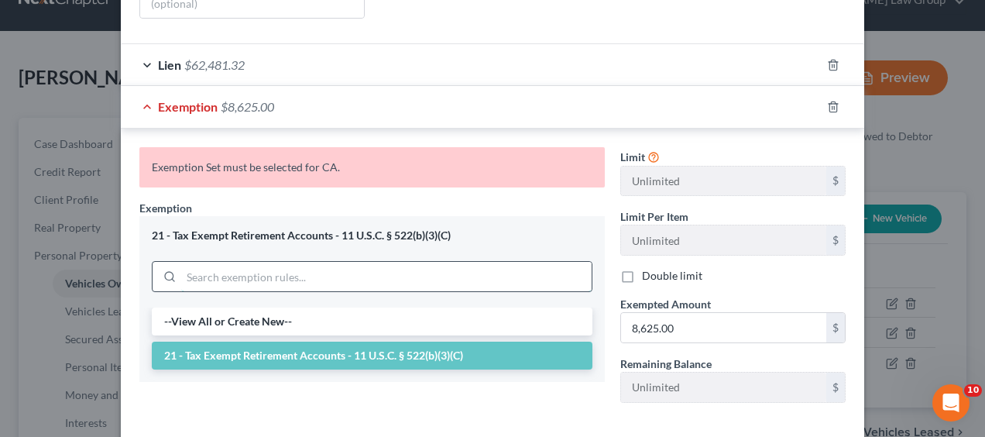
click at [211, 262] on input "search" at bounding box center [386, 276] width 410 height 29
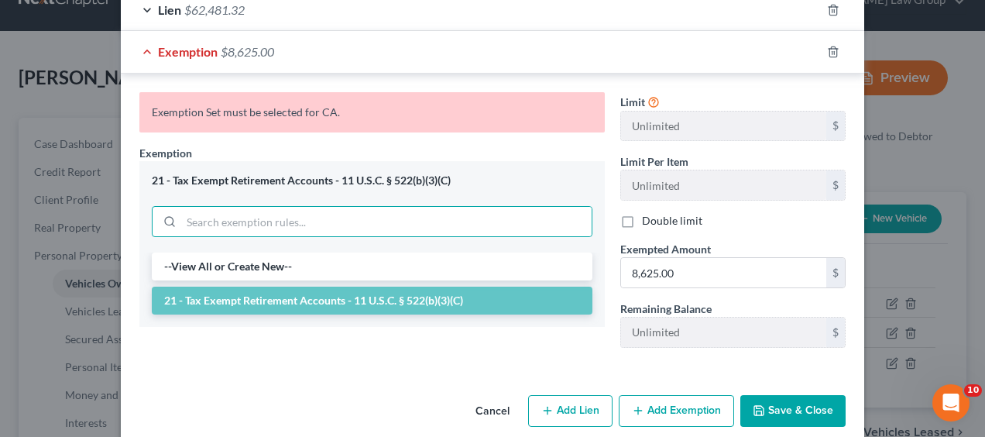
click at [784, 395] on button "Save & Close" at bounding box center [792, 411] width 105 height 33
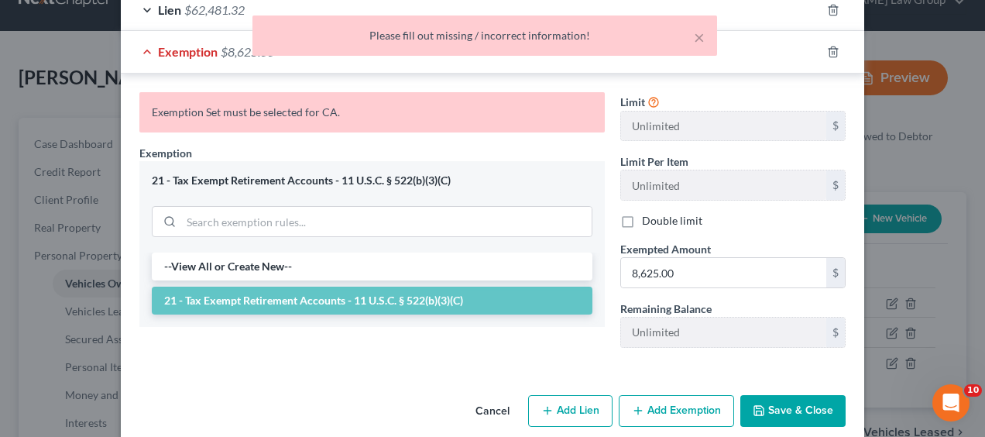
click at [232, 161] on div "21 - Tax Exempt Retirement Accounts - 11 U.S.C. § 522(b)(3)(C)" at bounding box center [371, 206] width 465 height 91
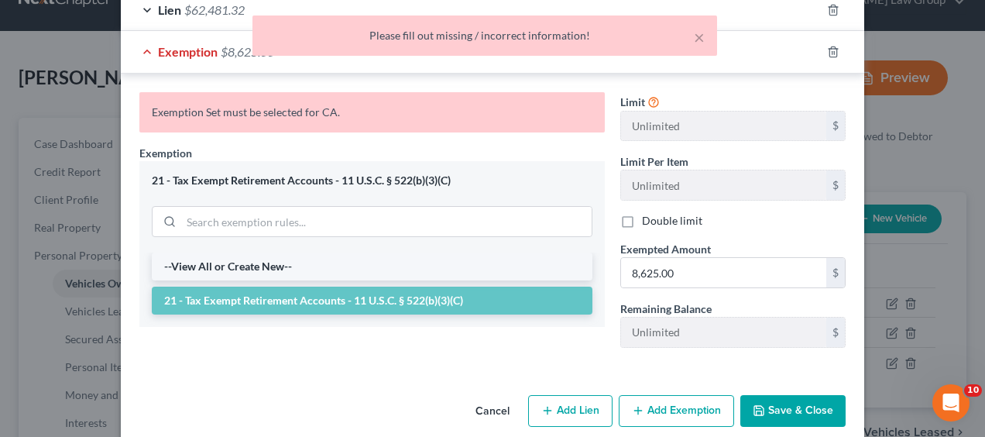
click at [211, 255] on li "--View All or Create New--" at bounding box center [372, 266] width 440 height 28
select select "5"
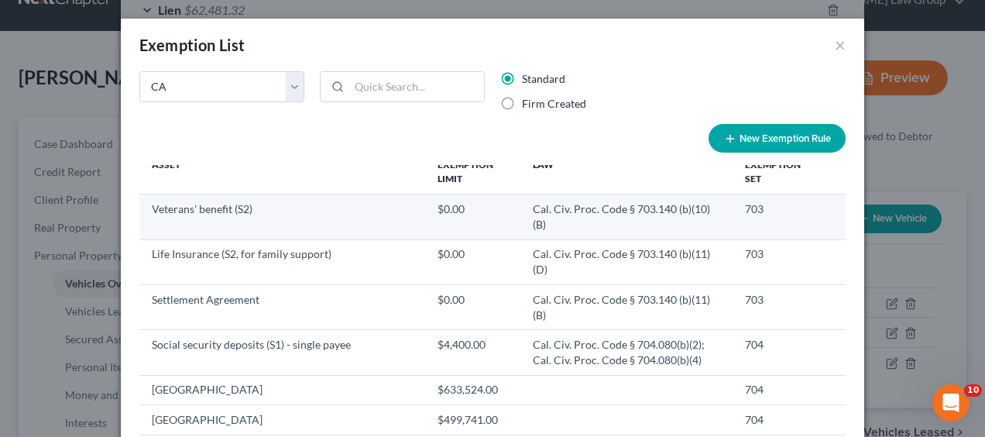
scroll to position [17, 0]
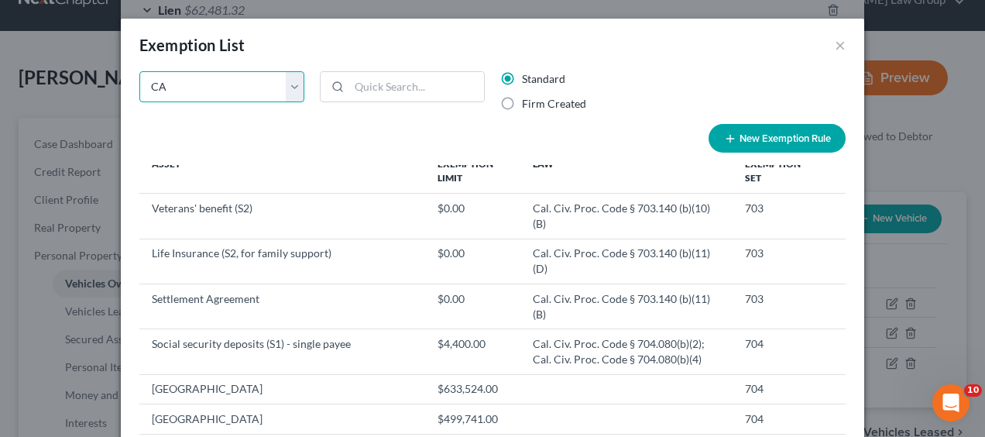
click at [290, 84] on select "State Federal AL AK AR AZ CA CO CT DE DC FL GA GU HI ID IL IN IA KS KY LA ME MD…" at bounding box center [221, 86] width 165 height 31
click at [139, 71] on select "State Federal AL AK AR AZ CA CO CT DE DC FL GA GU HI ID IL IN IA KS KY LA ME MD…" at bounding box center [221, 86] width 165 height 31
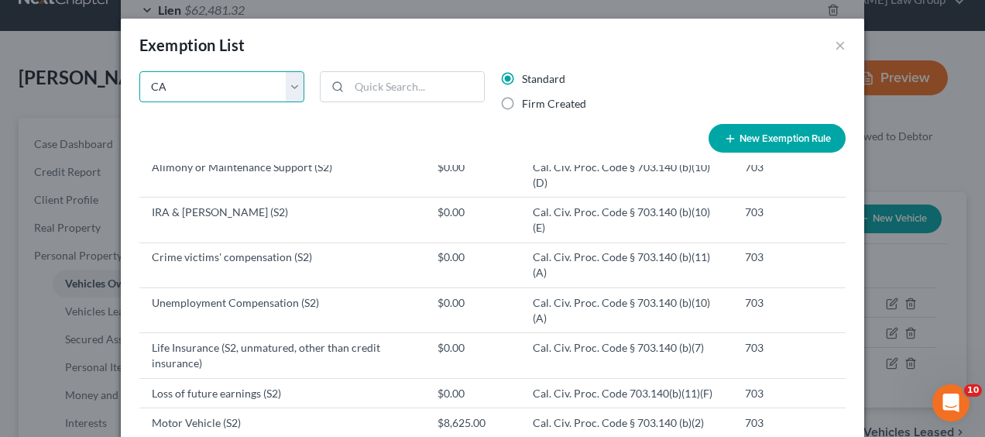
scroll to position [600, 0]
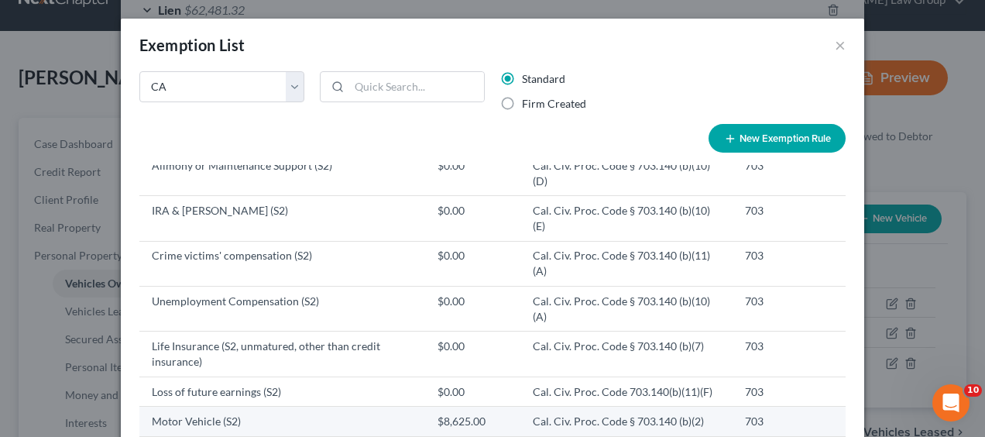
click at [261, 406] on td "Motor Vehicle (S2)" at bounding box center [282, 420] width 286 height 29
click at [269, 406] on td "Motor Vehicle (S2)" at bounding box center [282, 420] width 286 height 29
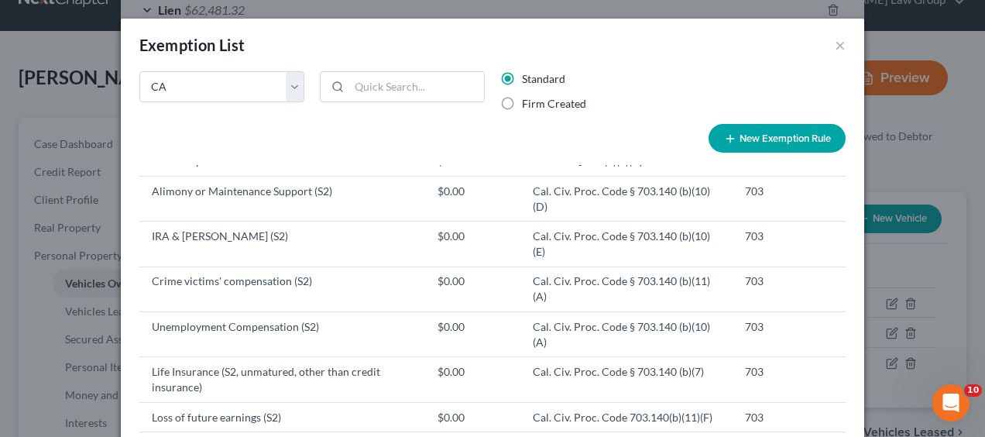
scroll to position [575, 0]
click at [410, 90] on input "search" at bounding box center [416, 86] width 135 height 29
paste input "Motor Vehicle (S2) $8,625.00 Cal. Civ. Proc. Code § 703.140 (b)(2) 703"
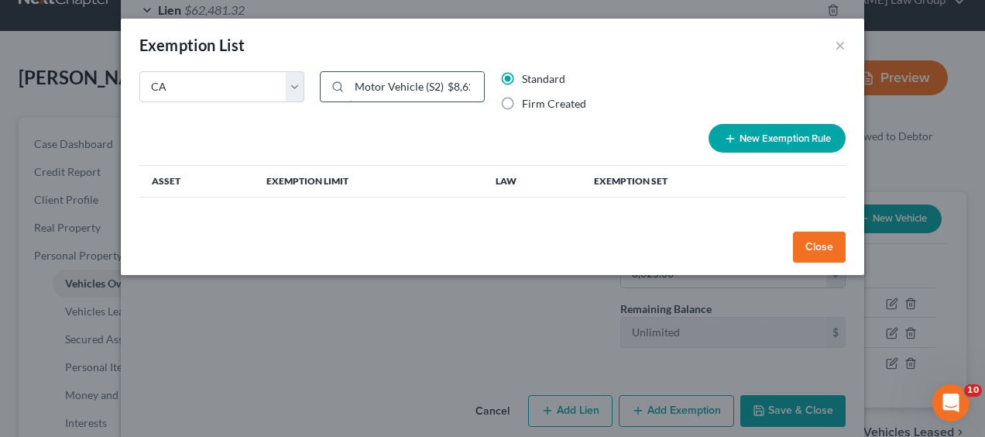
scroll to position [0, 0]
type input "Motor Vehicle (S2) $8,625.00 Cal. Civ. Proc. Code § 703.140 (b)(2) 703"
click at [161, 177] on th "Asset" at bounding box center [196, 182] width 115 height 32
click at [165, 184] on th "Asset" at bounding box center [196, 182] width 115 height 32
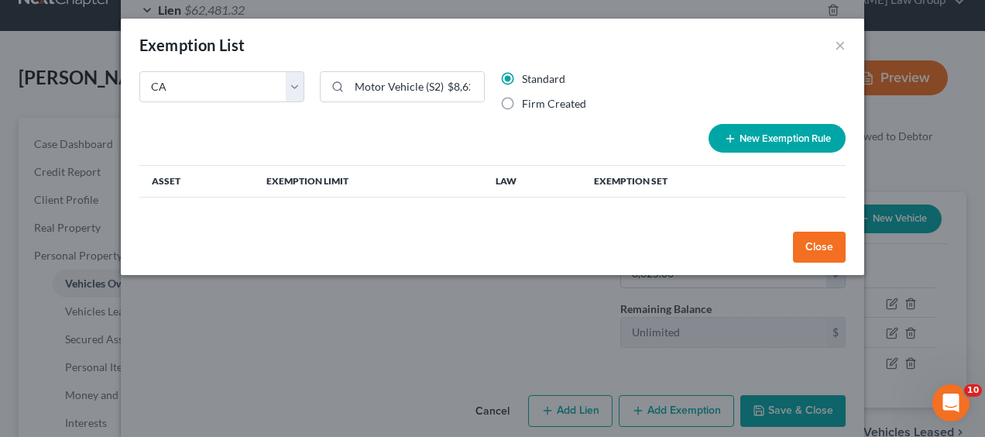
drag, startPoint x: 165, startPoint y: 184, endPoint x: 306, endPoint y: 181, distance: 140.9
click at [306, 181] on th "Exemption Limit" at bounding box center [368, 182] width 229 height 32
click at [790, 129] on button "New Exemption Rule" at bounding box center [776, 138] width 137 height 29
select select "5"
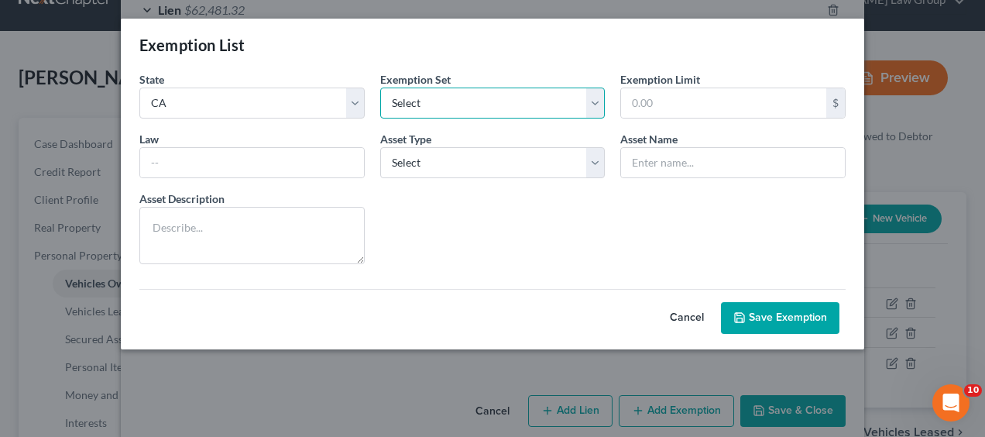
click at [595, 105] on select "Select 703 704" at bounding box center [492, 102] width 225 height 31
select select "0"
click at [380, 87] on select "Select 703 704" at bounding box center [492, 102] width 225 height 31
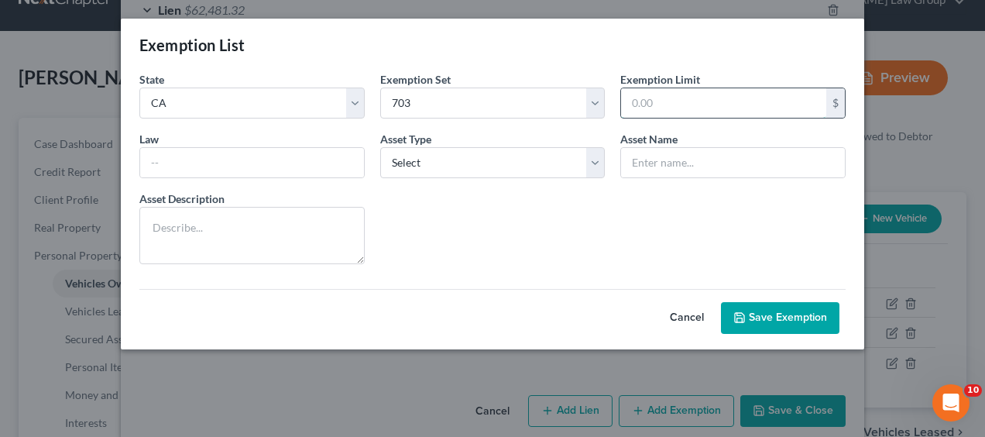
click at [739, 103] on input "text" at bounding box center [723, 102] width 205 height 29
type input "8,625"
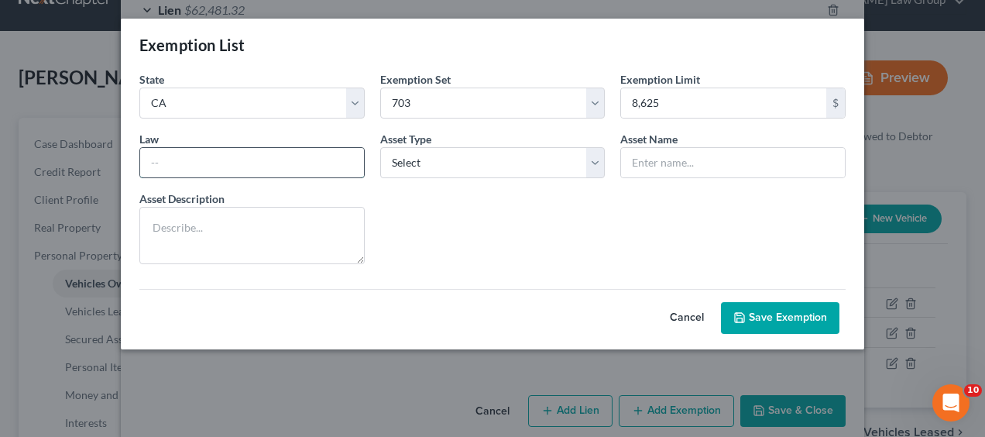
click at [284, 167] on input "text" at bounding box center [252, 162] width 224 height 29
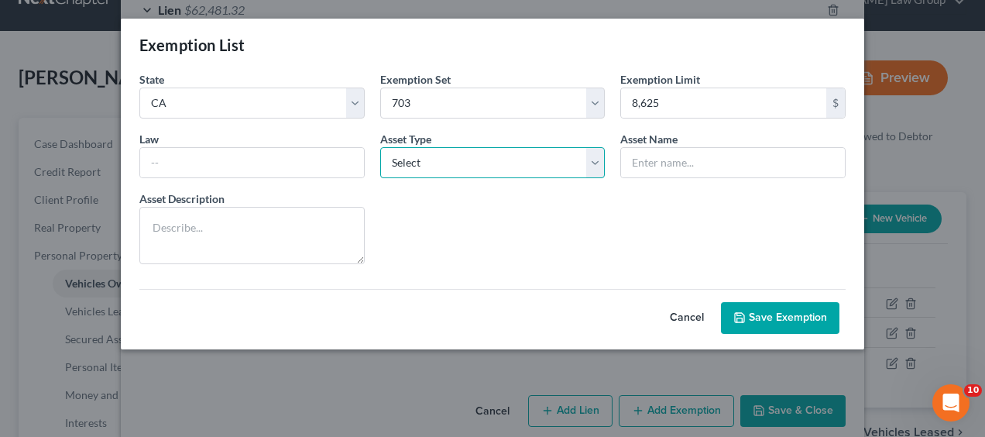
click at [598, 161] on select "Select Homestead Other" at bounding box center [492, 162] width 225 height 31
select select "1"
click at [380, 147] on select "Select Homestead Other" at bounding box center [492, 162] width 225 height 31
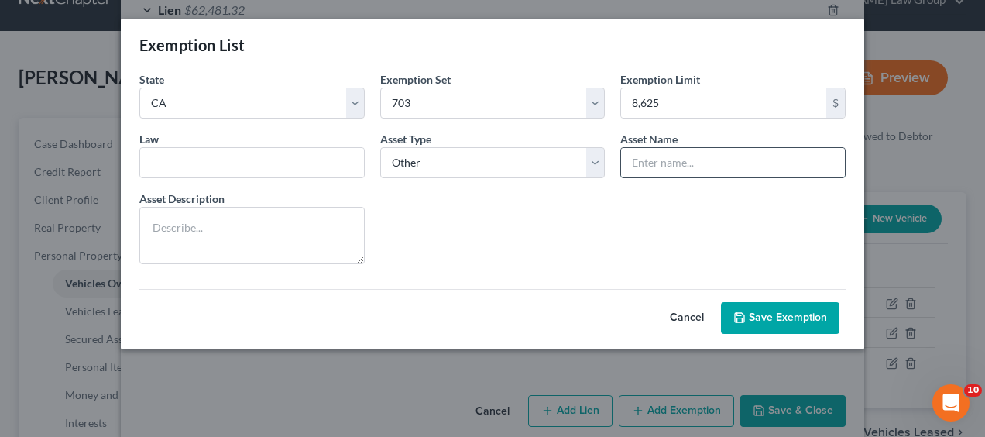
click at [638, 163] on input "text" at bounding box center [733, 162] width 224 height 29
paste input "Motor Vehicle (S2) $8,625.00 Cal. Civ. Proc. Code § 703.140 (b)(2) 703"
click at [719, 164] on input "Motor Vehicle (S2) $8,625.00 Cal. Civ. Proc. Code § 703.140 (b)(2) 703" at bounding box center [733, 162] width 224 height 29
drag, startPoint x: 734, startPoint y: 163, endPoint x: 779, endPoint y: 163, distance: 44.9
click at [779, 163] on input "Motor Vehicle (S2) $8,625.00 Cal. Civ. Proc. Code § 703.140 (b)(2) 703" at bounding box center [733, 162] width 224 height 29
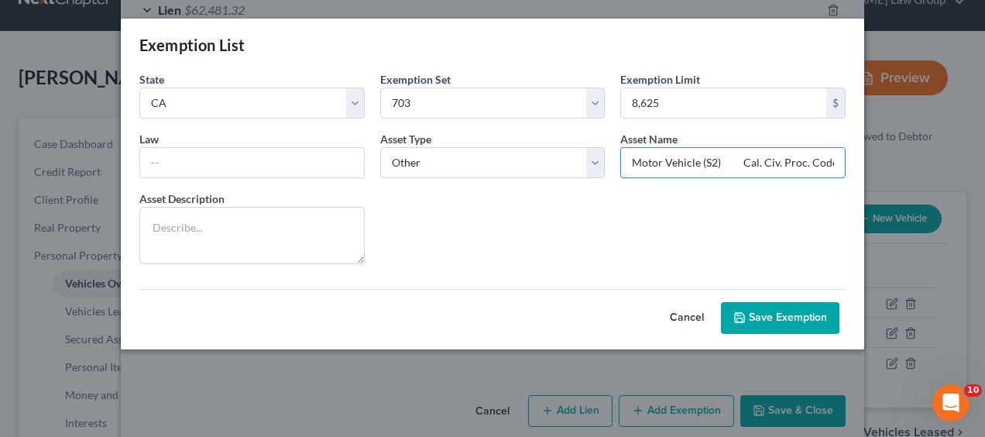
scroll to position [0, 118]
drag, startPoint x: 743, startPoint y: 164, endPoint x: 916, endPoint y: 157, distance: 172.8
click at [916, 157] on div "Exemption List State State Federal AL AK AR AZ CA CO CT DE DC FL GA GU HI ID IL…" at bounding box center [492, 218] width 985 height 437
type input "Motor Vehicle (S2) Cal. Civ. Proc. Code § 703.140 (b)(2) 703"
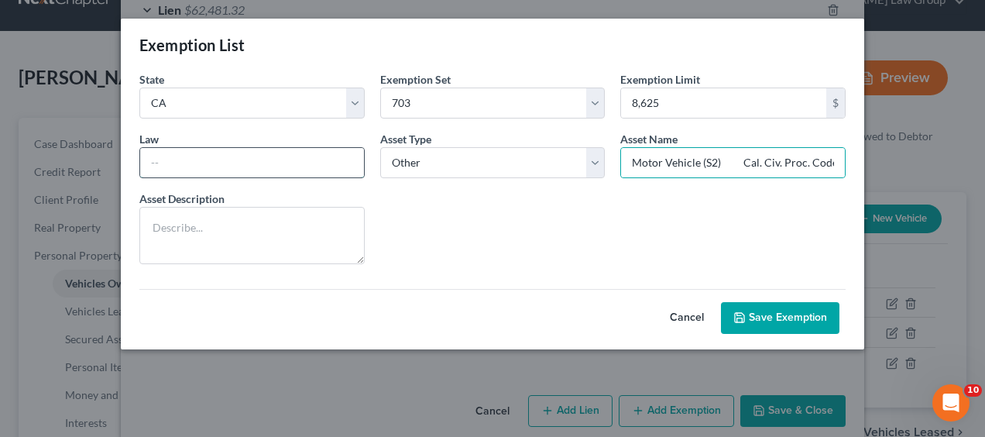
click at [211, 169] on input "text" at bounding box center [252, 162] width 224 height 29
paste input "Cal. Civ. Proc. Code § 703.140 (b)(2) 703"
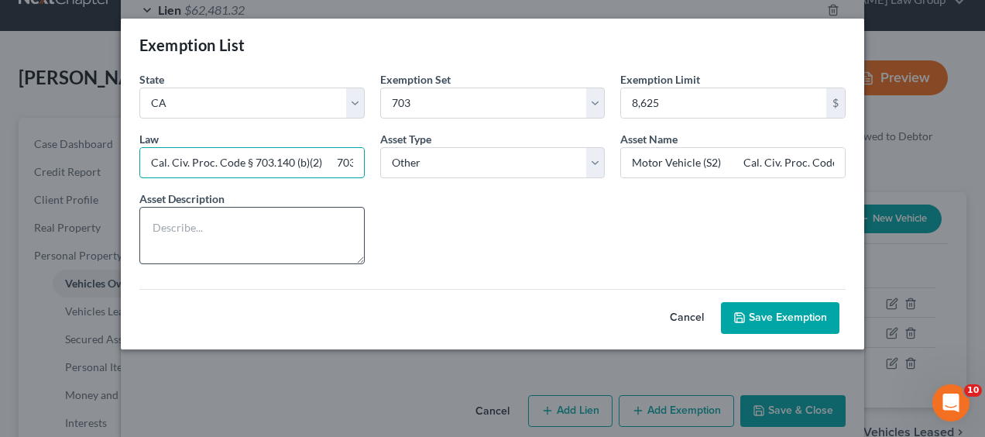
type input "Cal. Civ. Proc. Code § 703.140 (b)(2) 703"
click at [293, 240] on textarea at bounding box center [251, 235] width 225 height 57
type textarea "2020 Ram"
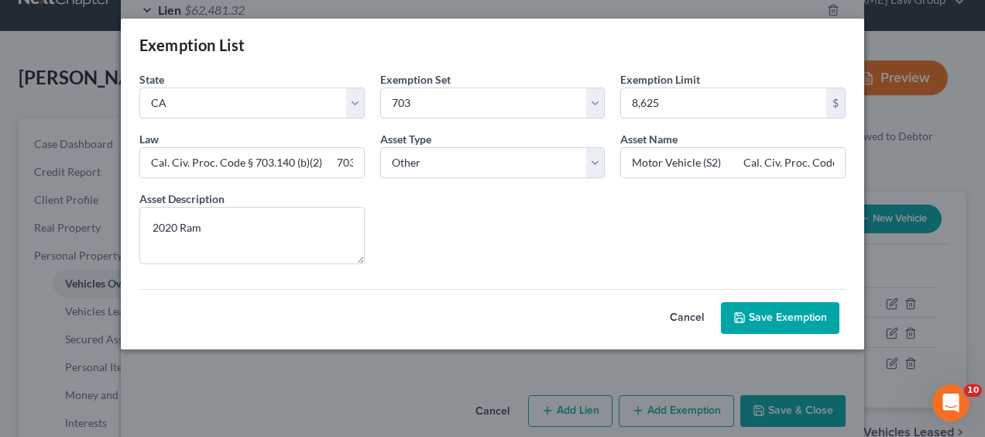
click at [778, 320] on button "Save Exemption" at bounding box center [780, 318] width 118 height 33
select select "5"
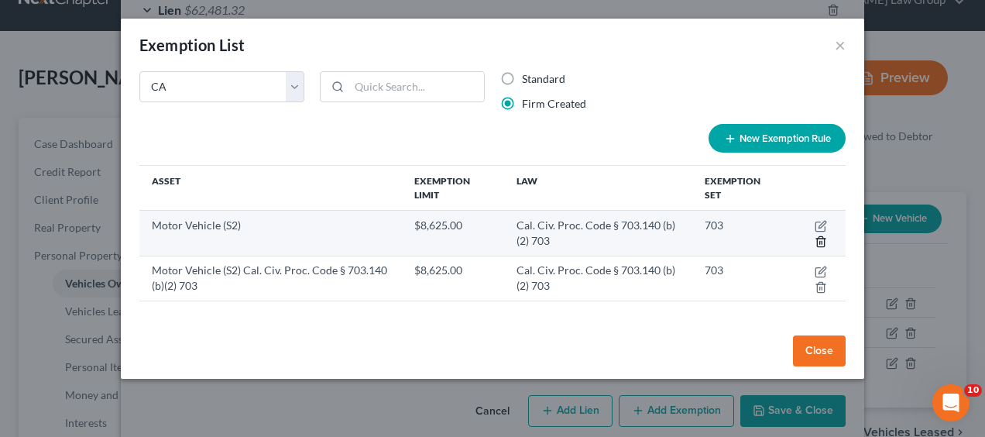
click at [821, 243] on line "button" at bounding box center [821, 243] width 0 height 3
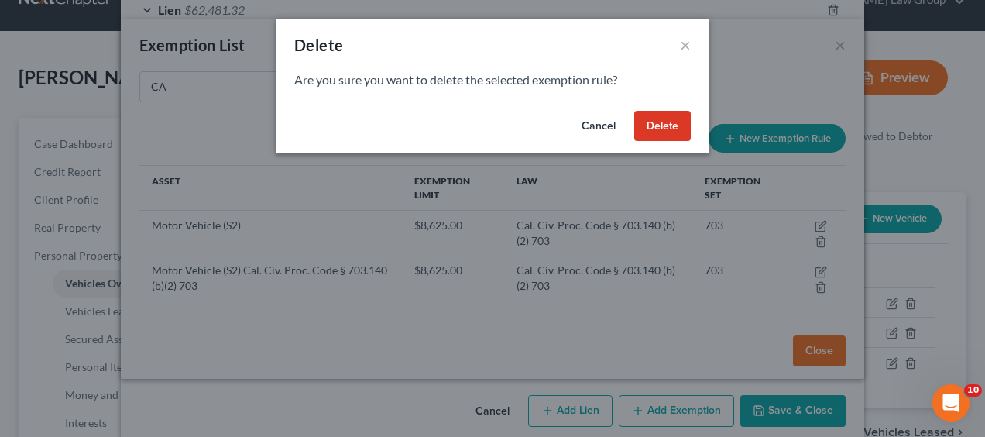
click at [674, 119] on button "Delete" at bounding box center [662, 126] width 57 height 31
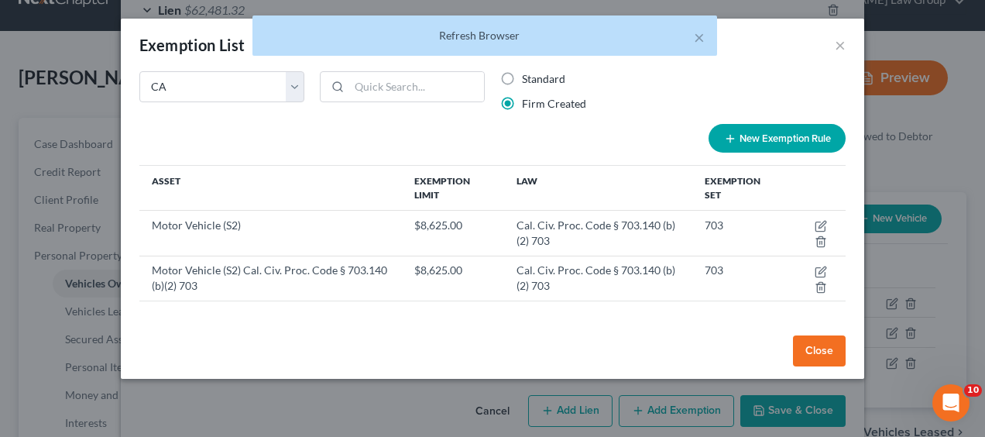
click at [833, 354] on button "Close" at bounding box center [819, 350] width 53 height 31
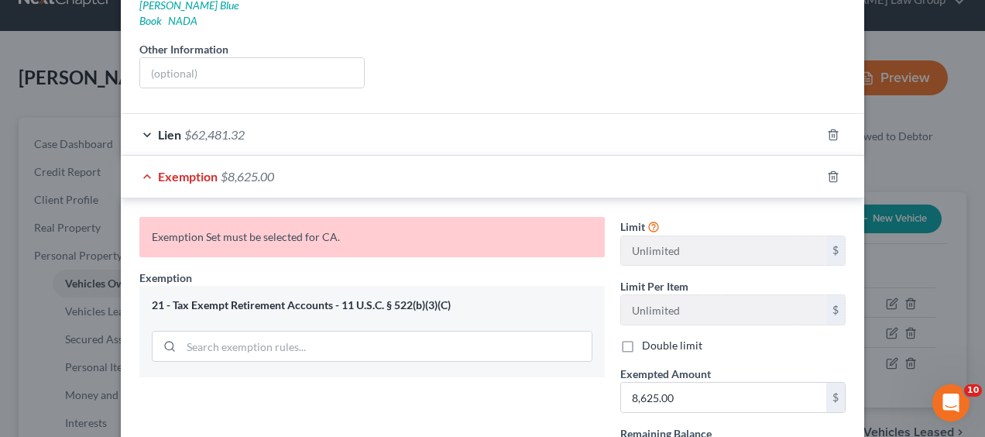
scroll to position [423, 0]
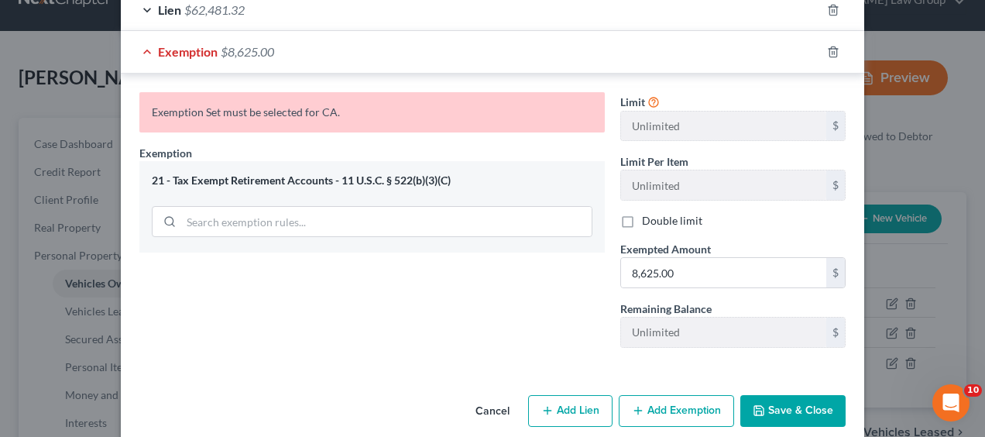
click at [806, 395] on button "Save & Close" at bounding box center [792, 411] width 105 height 33
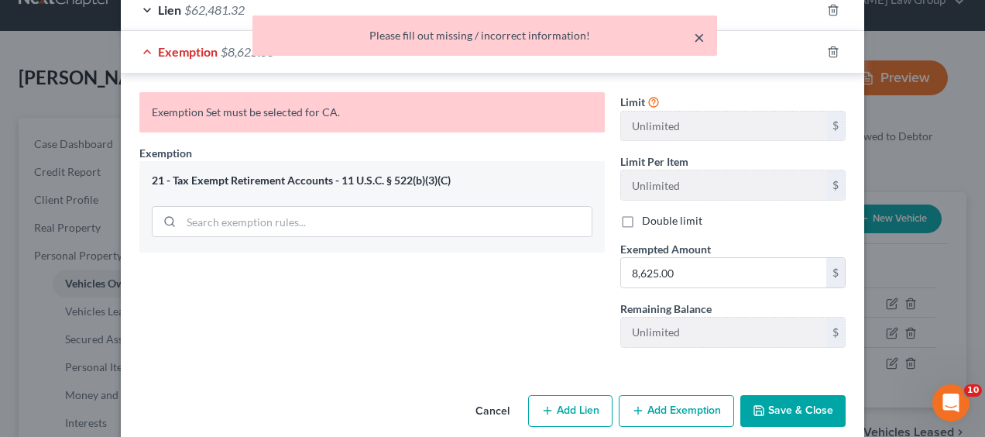
click at [700, 34] on button "×" at bounding box center [699, 37] width 11 height 19
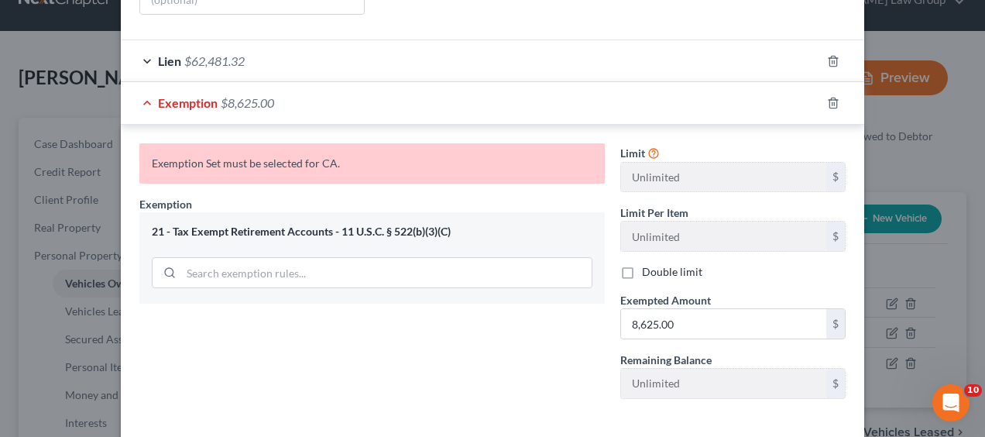
scroll to position [351, 0]
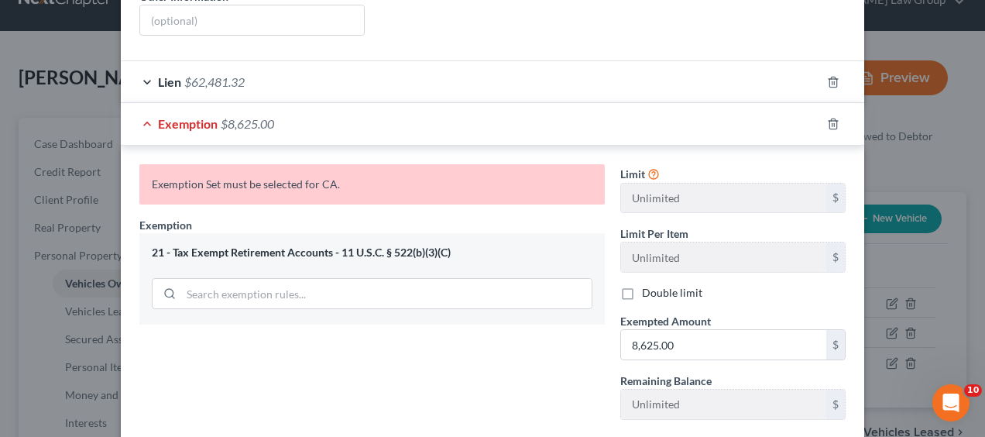
click at [191, 116] on span "Exemption" at bounding box center [188, 123] width 60 height 15
click at [249, 116] on span "$8,625.00" at bounding box center [247, 123] width 53 height 15
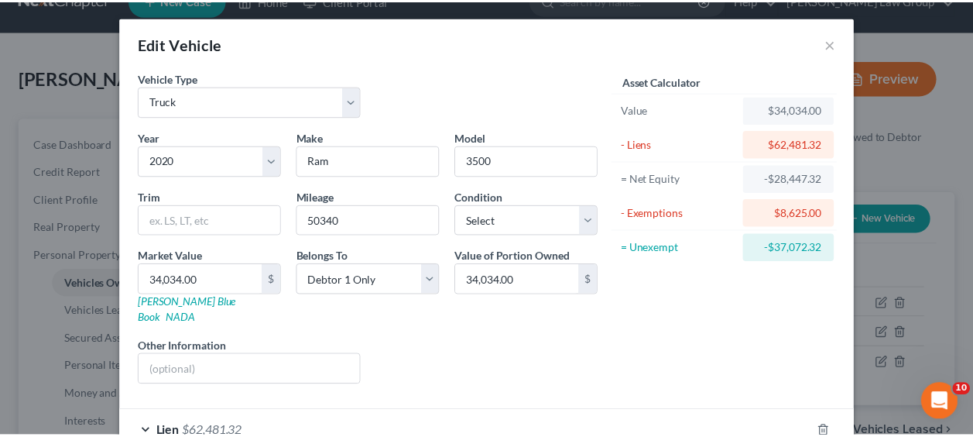
scroll to position [0, 0]
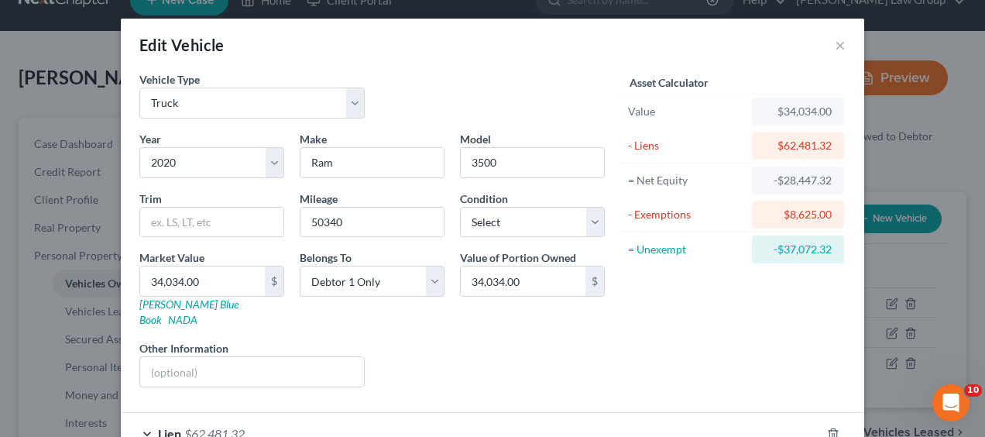
click at [840, 49] on div "Edit Vehicle ×" at bounding box center [492, 45] width 743 height 53
click at [836, 53] on button "×" at bounding box center [840, 45] width 11 height 19
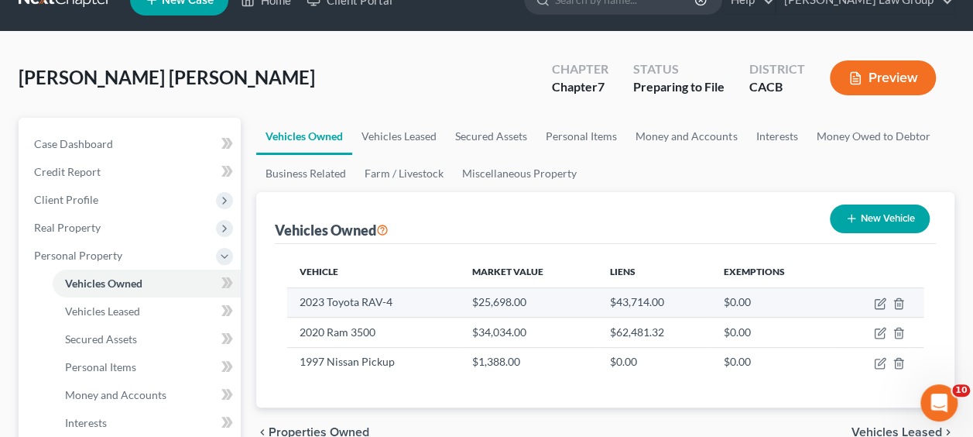
click at [745, 294] on td "$0.00" at bounding box center [772, 301] width 123 height 29
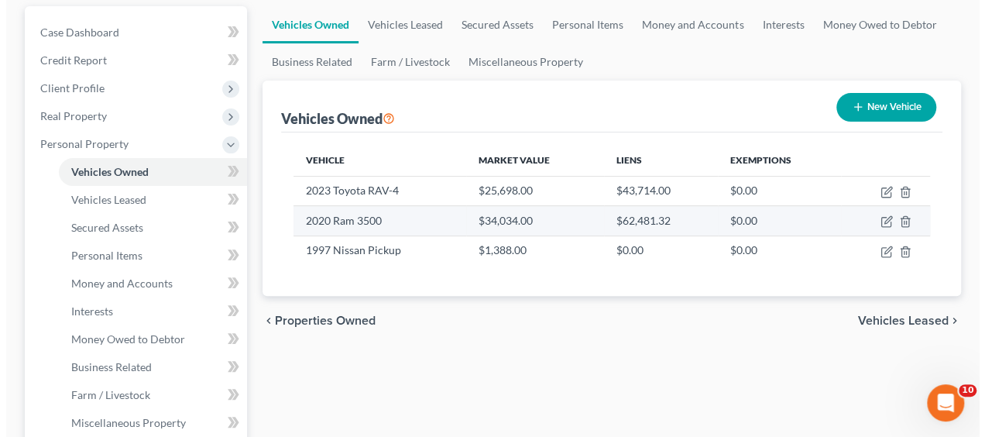
scroll to position [142, 0]
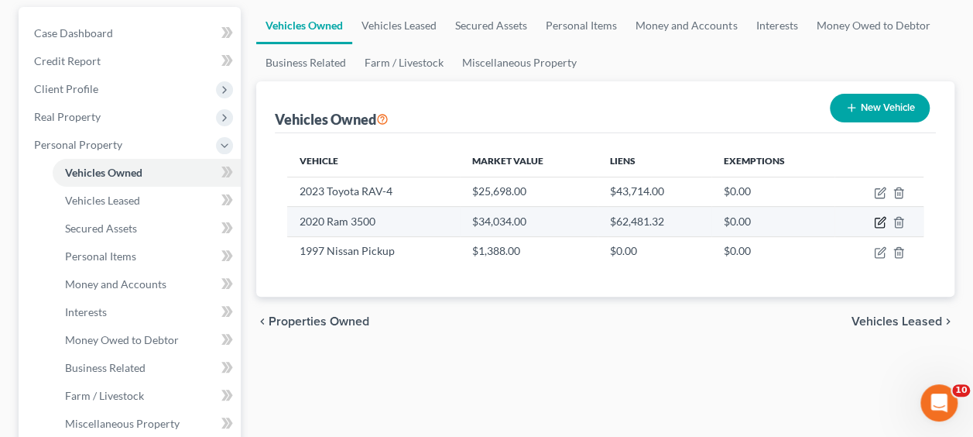
click at [880, 223] on icon "button" at bounding box center [880, 222] width 12 height 12
select select "1"
select select "6"
select select "0"
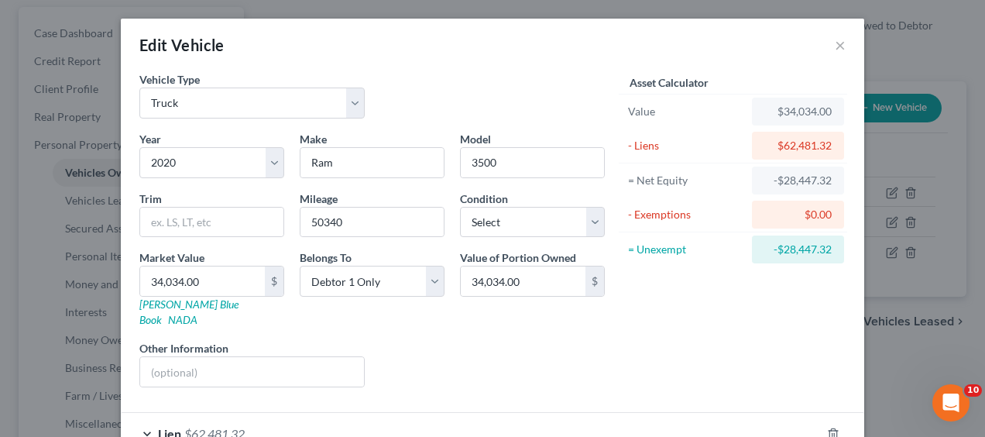
scroll to position [84, 0]
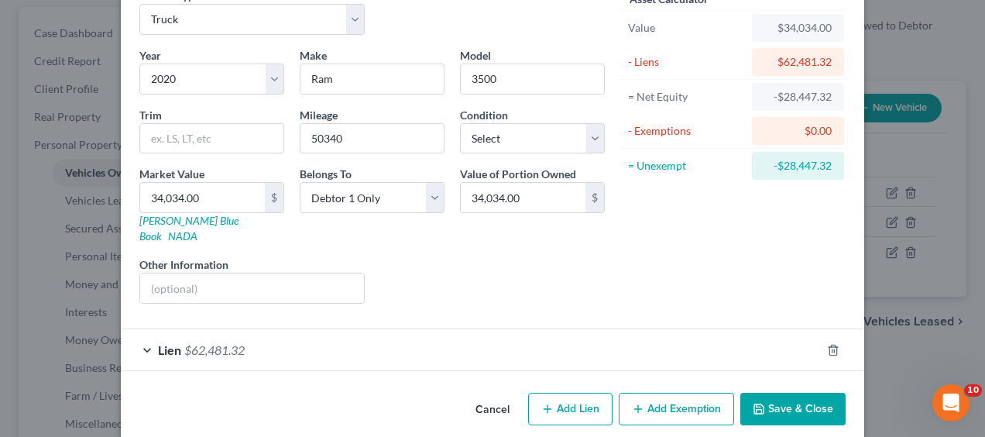
click at [667, 393] on button "Add Exemption" at bounding box center [676, 408] width 115 height 33
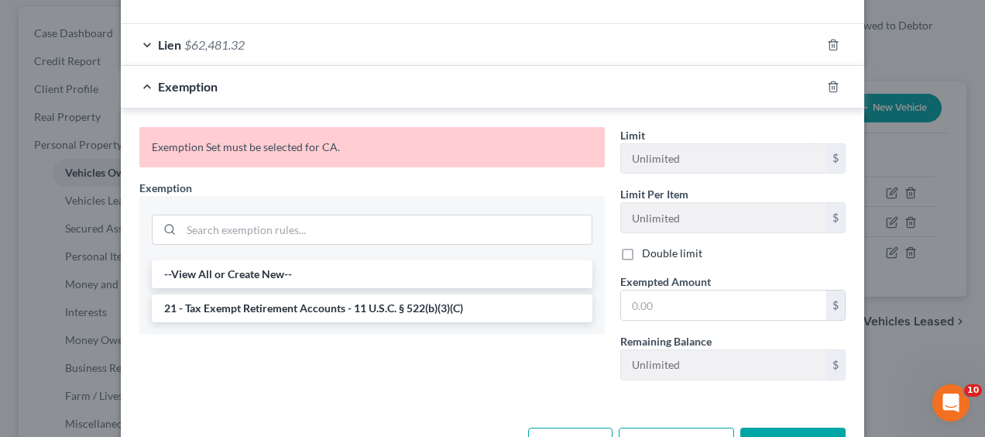
scroll to position [392, 0]
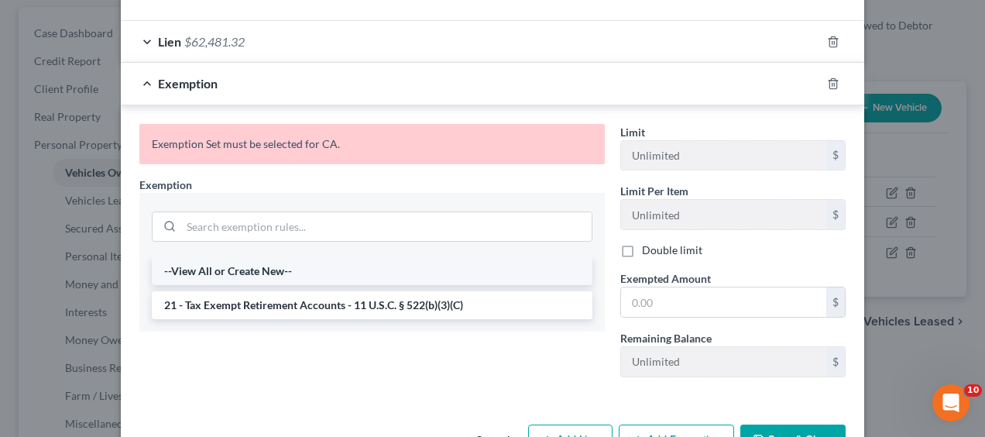
click at [266, 257] on li "--View All or Create New--" at bounding box center [372, 271] width 440 height 28
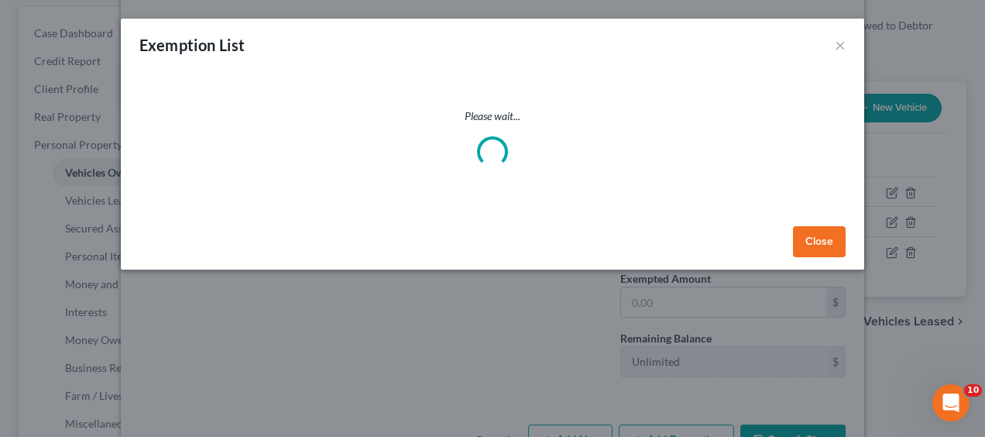
select select "5"
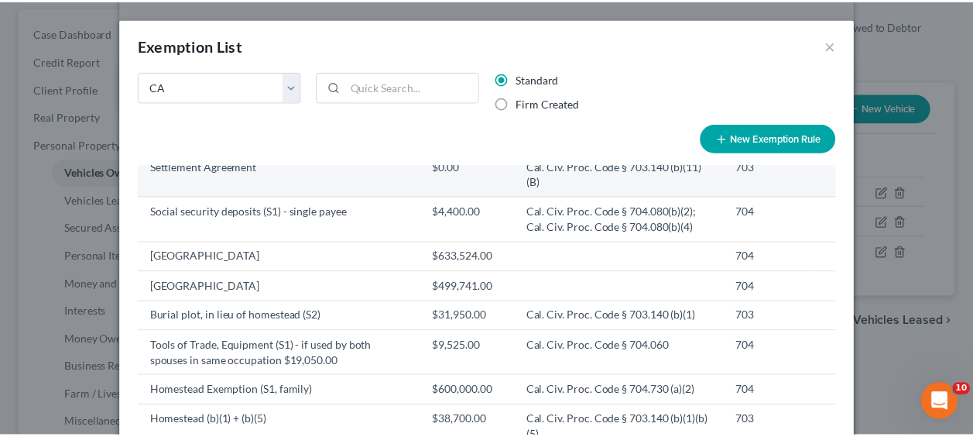
scroll to position [150, 0]
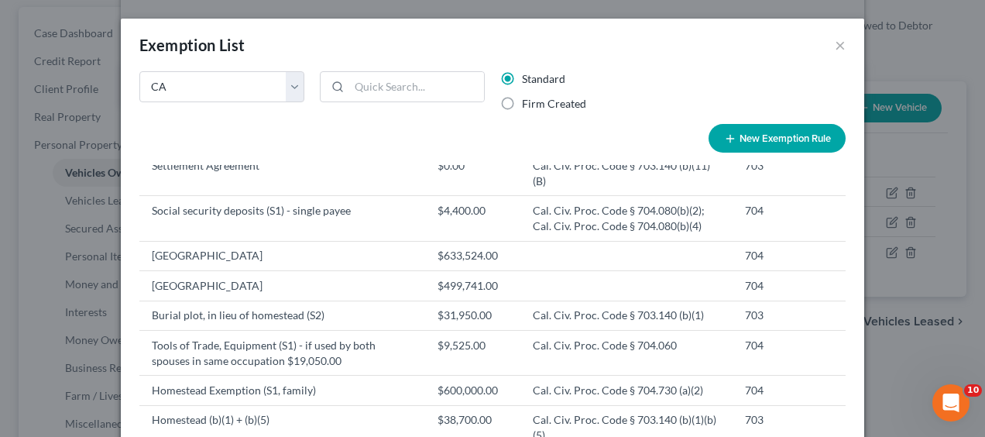
click at [752, 142] on button "New Exemption Rule" at bounding box center [776, 138] width 137 height 29
select select "5"
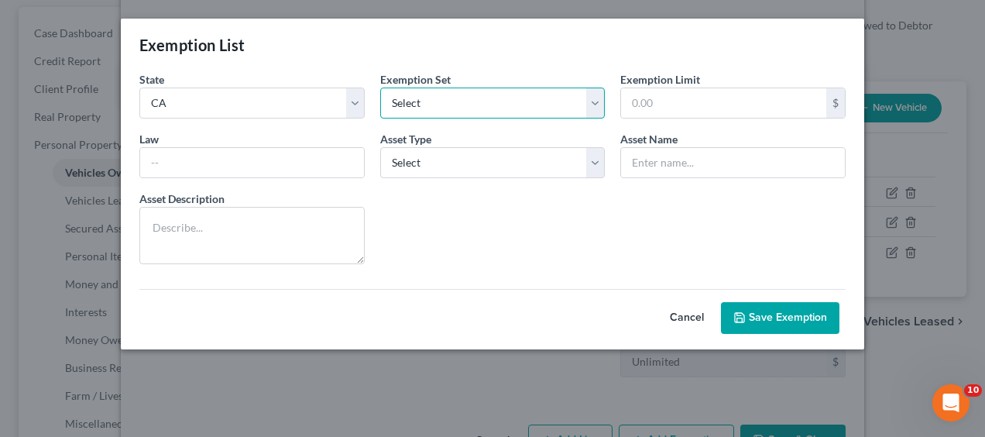
click at [595, 114] on select "Select 703 704" at bounding box center [492, 102] width 225 height 31
select select "0"
click at [380, 87] on select "Select 703 704" at bounding box center [492, 102] width 225 height 31
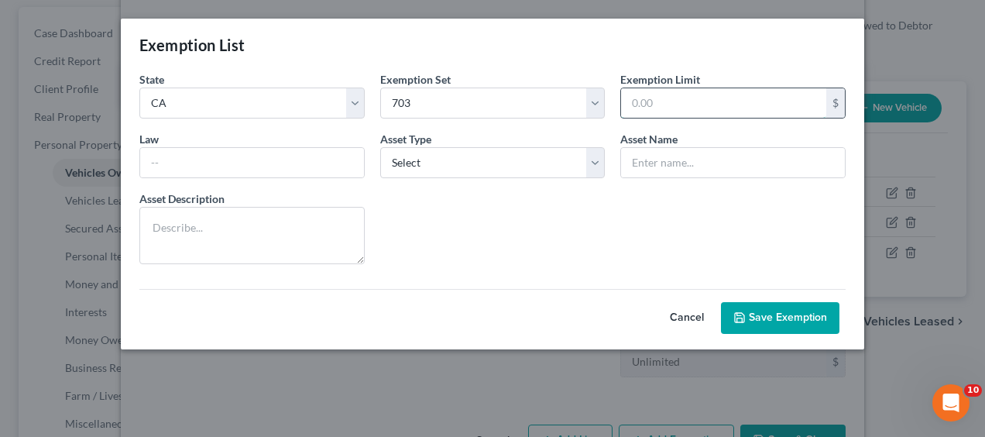
click at [684, 100] on input "text" at bounding box center [723, 102] width 205 height 29
type input "8,625"
type input "Cal. Civ. Proc. Code § 703.140 (b)(2) 703"
type input "Motor Vehicle (S2) Cal. Civ. Proc. Code § 703.140 (b)(2) 703"
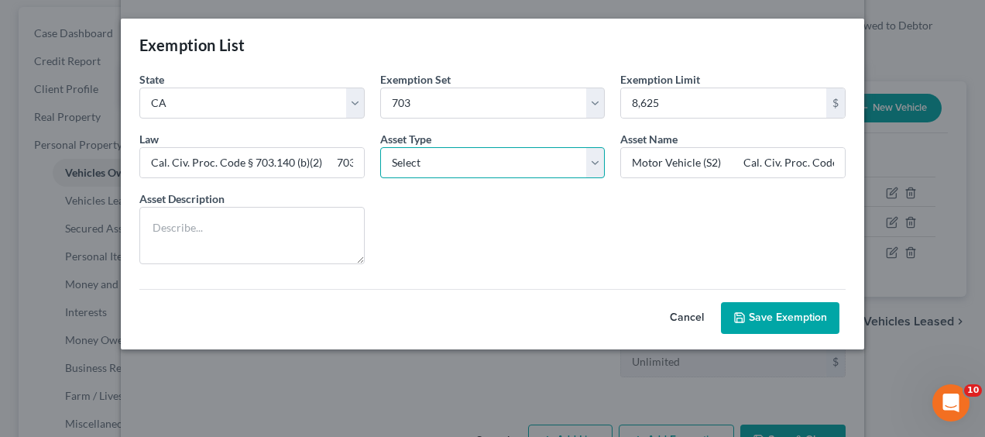
click at [591, 164] on select "Select Homestead Other" at bounding box center [492, 162] width 225 height 31
select select "1"
click at [380, 147] on select "Select Homestead Other" at bounding box center [492, 162] width 225 height 31
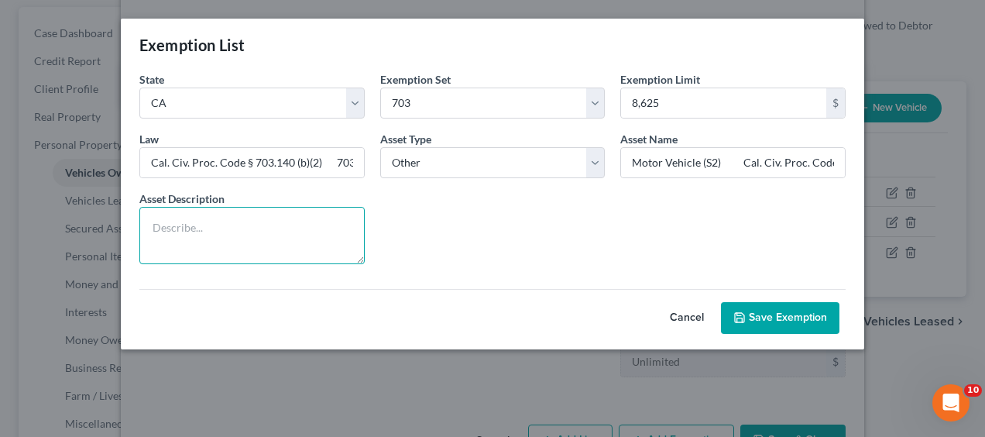
click at [252, 221] on textarea at bounding box center [251, 235] width 225 height 57
type textarea "2020 Ram"
click at [787, 317] on button "Save Exemption" at bounding box center [780, 318] width 118 height 33
select select "5"
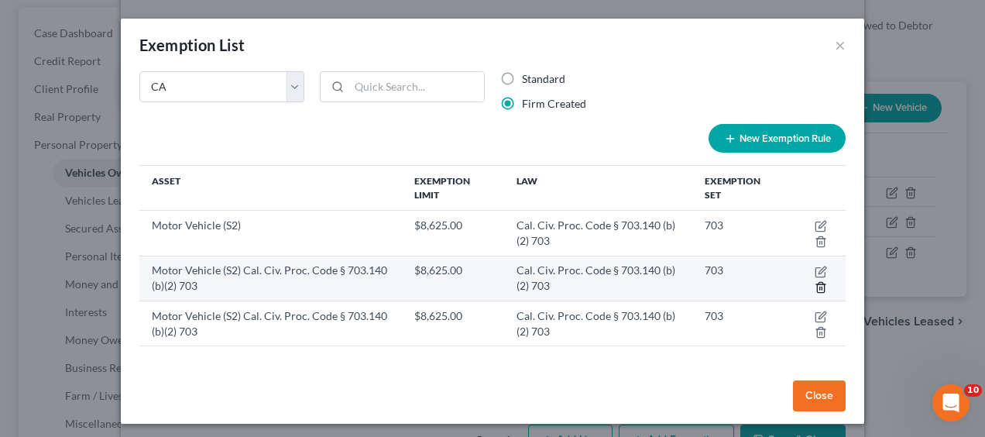
click at [820, 288] on line "button" at bounding box center [820, 287] width 0 height 3
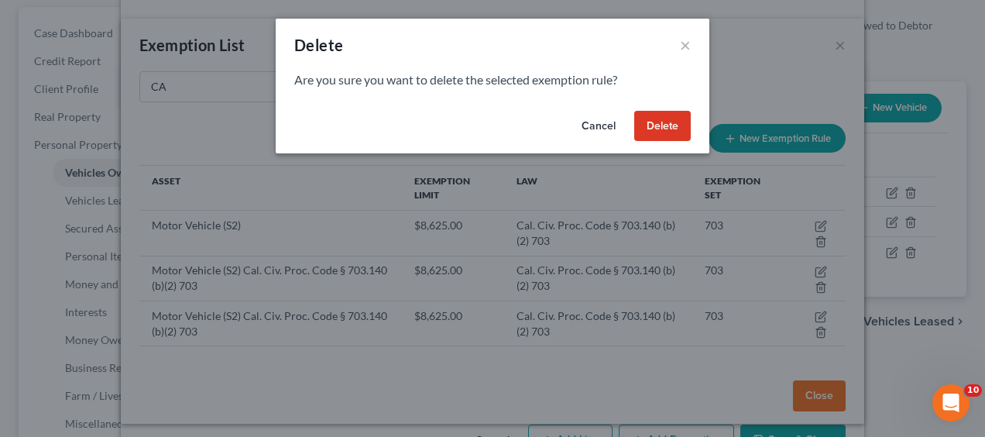
click at [675, 131] on button "Delete" at bounding box center [662, 126] width 57 height 31
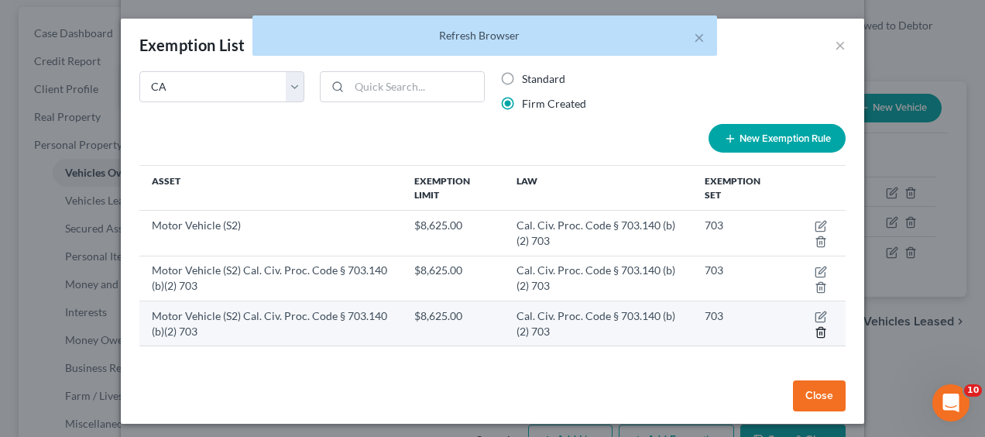
click at [814, 334] on icon "button" at bounding box center [820, 332] width 12 height 12
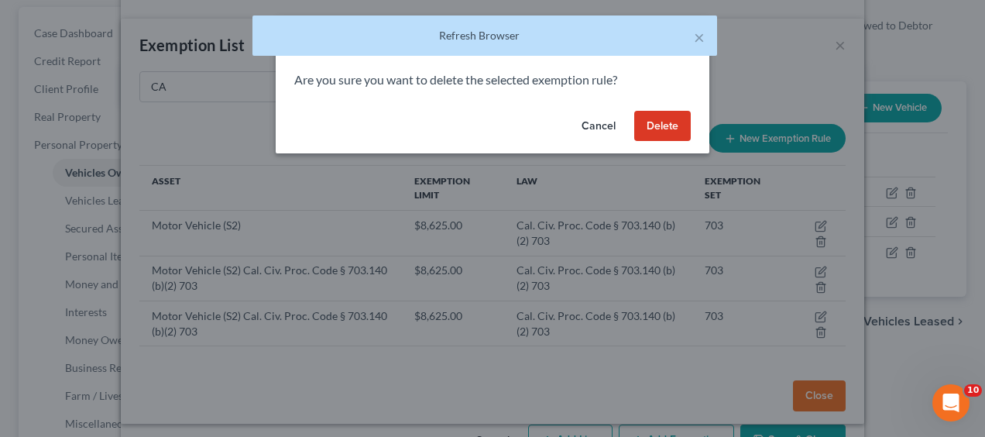
click at [653, 129] on button "Delete" at bounding box center [662, 126] width 57 height 31
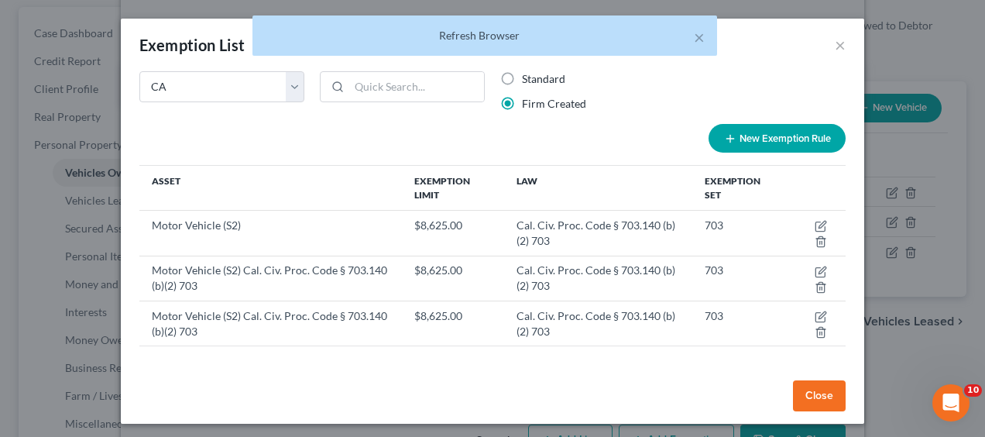
click at [819, 391] on button "Close" at bounding box center [819, 395] width 53 height 31
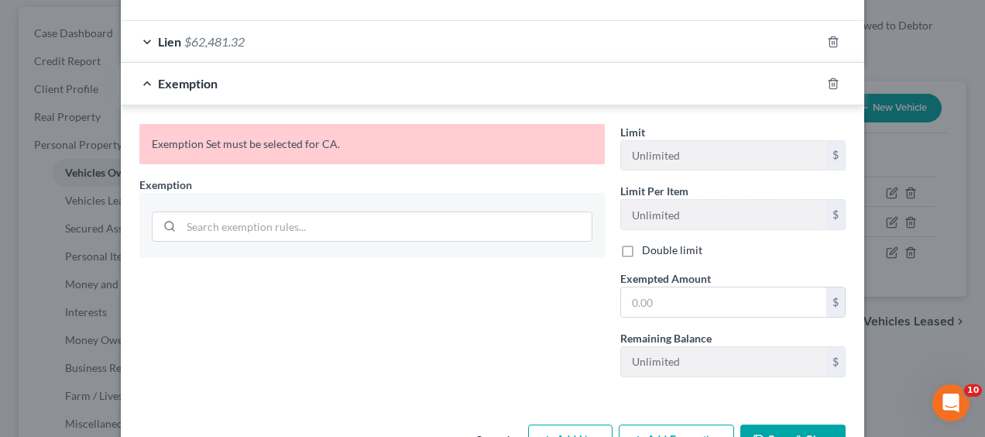
click at [29, 6] on div "Edit Vehicle × Vehicle Type Select Automobile Truck Trailer Watercraft Aircraft…" at bounding box center [492, 218] width 985 height 437
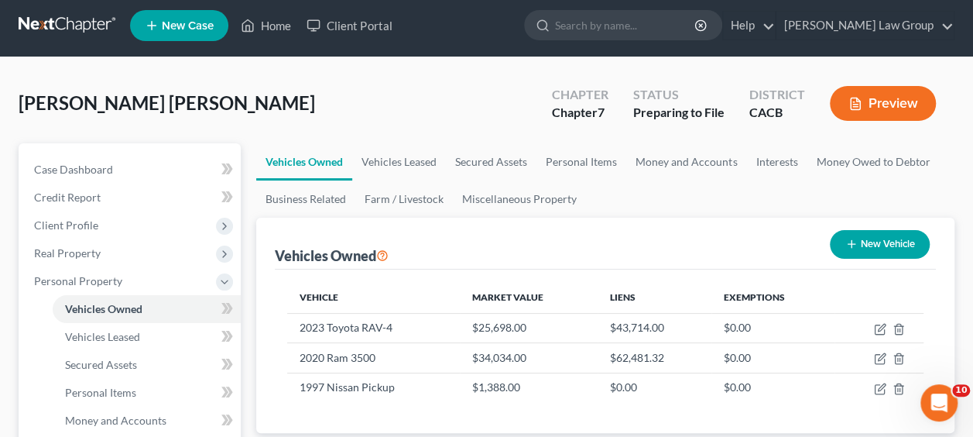
scroll to position [0, 0]
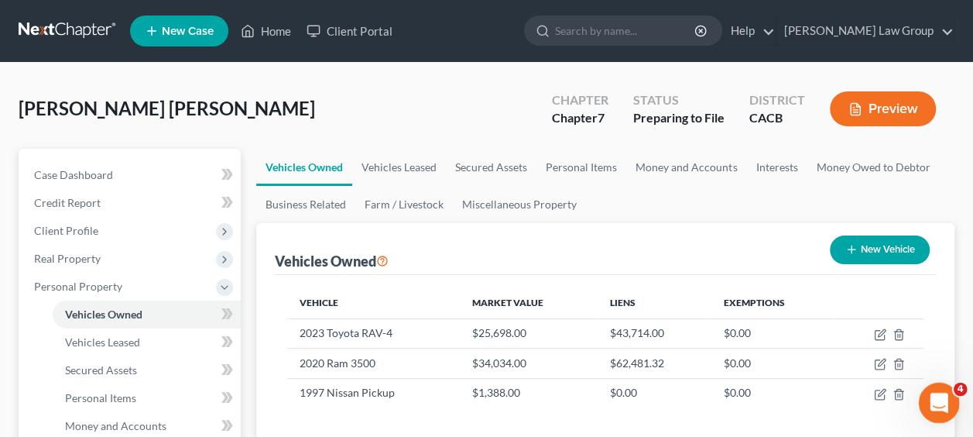
click at [939, 406] on icon "Open Intercom Messenger" at bounding box center [937, 401] width 26 height 26
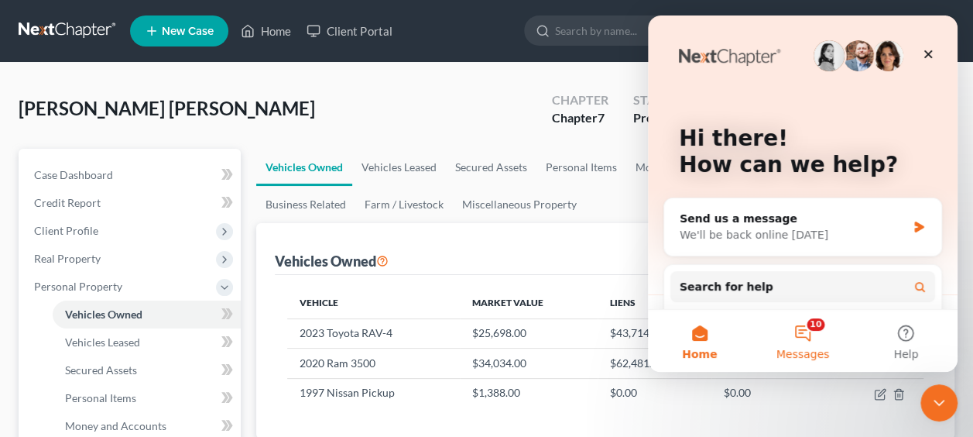
click at [803, 328] on button "10 Messages" at bounding box center [802, 341] width 103 height 62
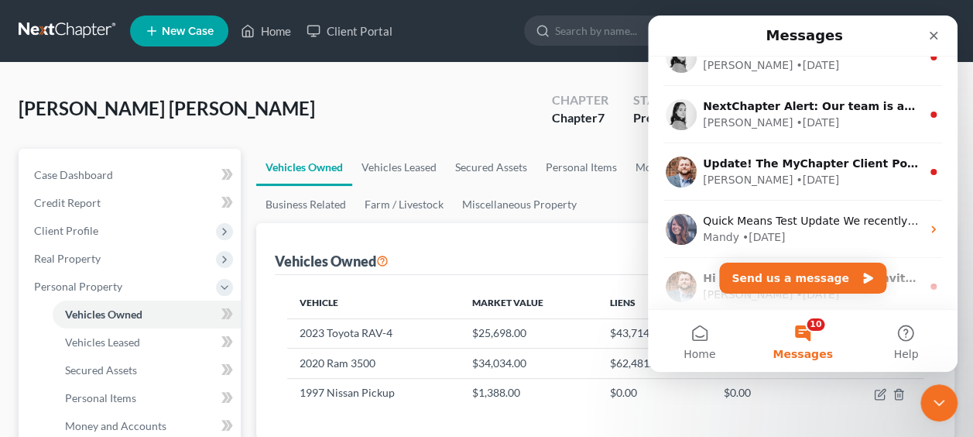
scroll to position [315, 0]
click at [935, 36] on icon "Close" at bounding box center [933, 35] width 12 height 12
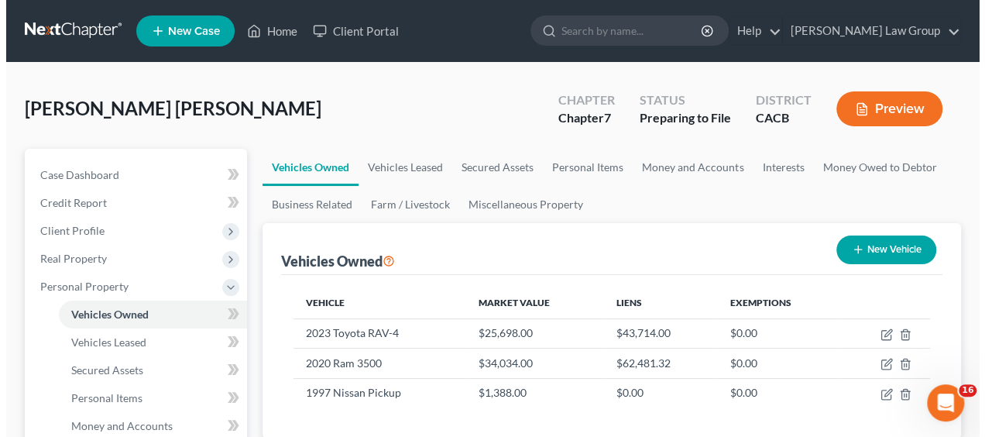
scroll to position [0, 0]
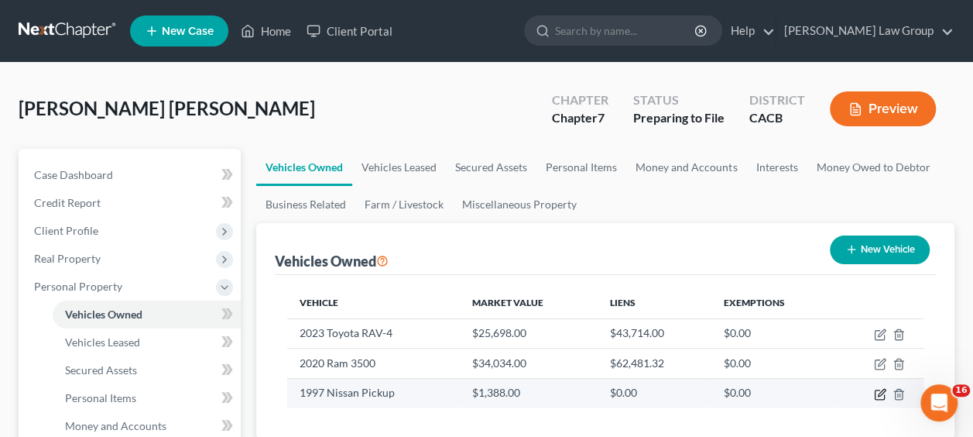
click at [883, 390] on icon "button" at bounding box center [880, 394] width 12 height 12
select select "1"
select select "29"
select select "2"
select select "0"
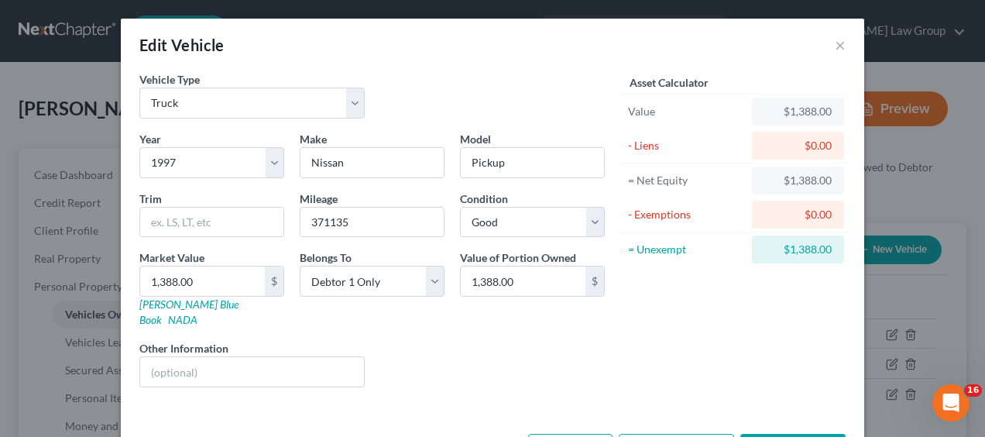
scroll to position [42, 0]
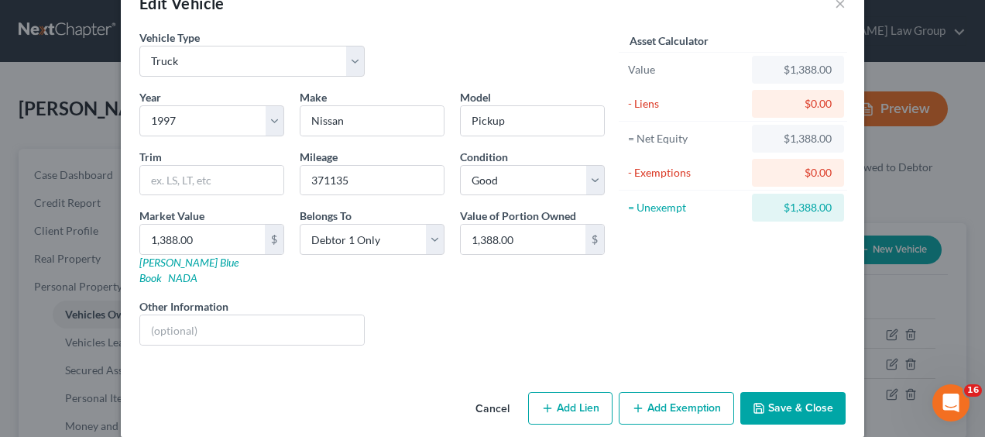
click at [680, 392] on button "Add Exemption" at bounding box center [676, 408] width 115 height 33
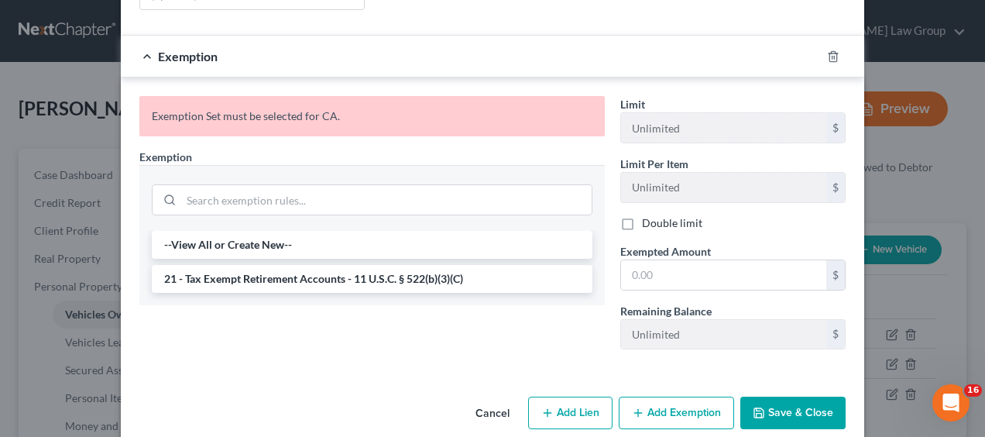
scroll to position [379, 0]
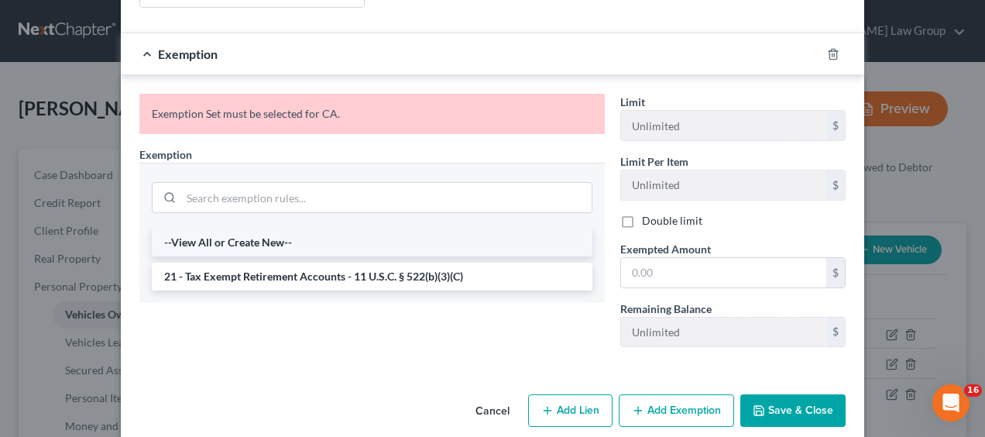
click at [299, 228] on li "--View All or Create New--" at bounding box center [372, 242] width 440 height 28
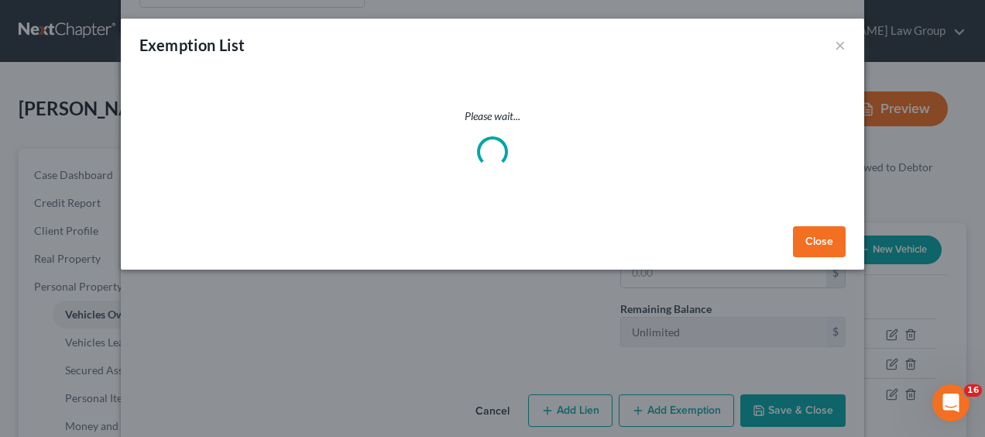
select select "5"
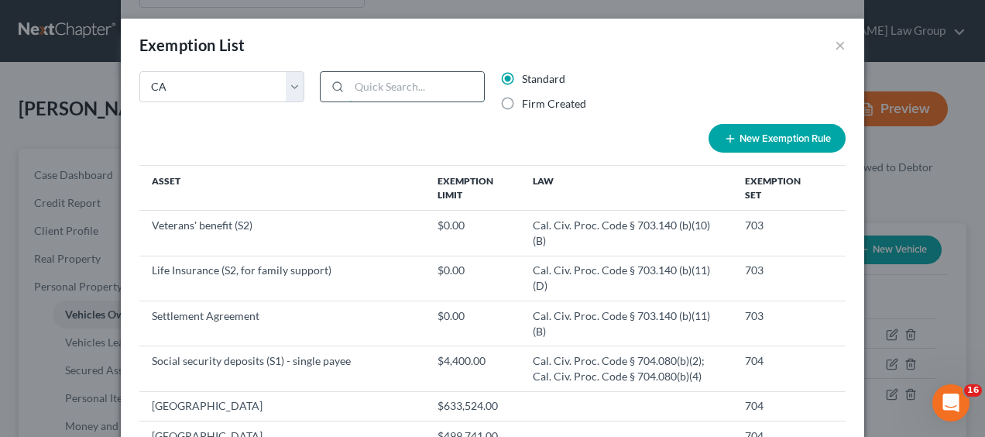
click at [369, 83] on input "search" at bounding box center [416, 86] width 135 height 29
paste input "Cal. Civ. Proc. Code § 703.140 (b)(2) 703"
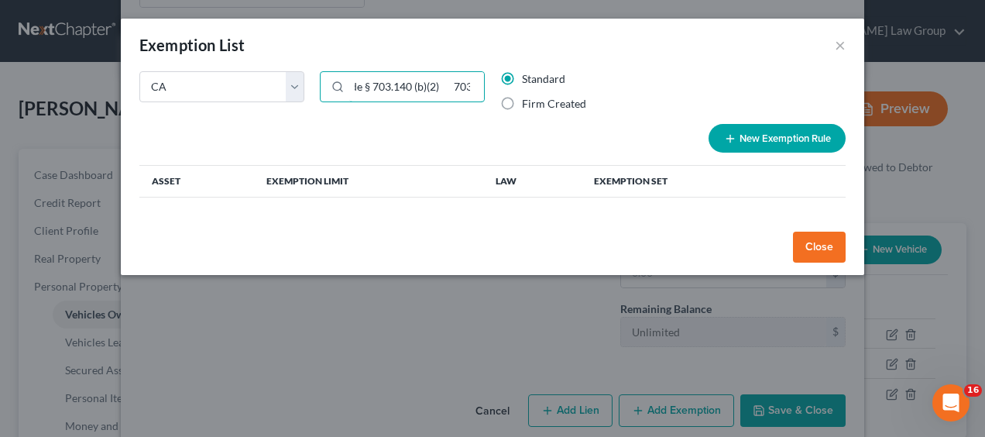
type input "Cal. Civ. Proc. Code § 703.140 (b)(2) 703"
click at [788, 139] on button "New Exemption Rule" at bounding box center [776, 138] width 137 height 29
select select "5"
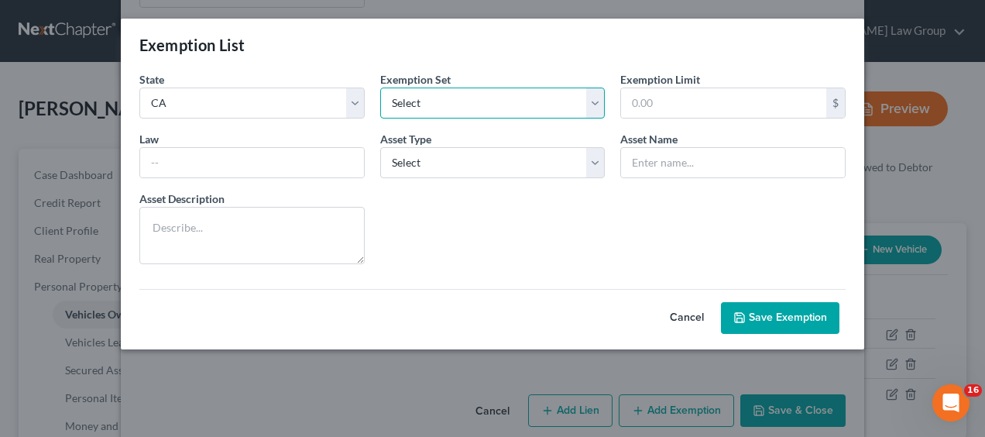
click at [594, 104] on select "Select 703 704" at bounding box center [492, 102] width 225 height 31
select select "0"
click at [380, 87] on select "Select 703 704" at bounding box center [492, 102] width 225 height 31
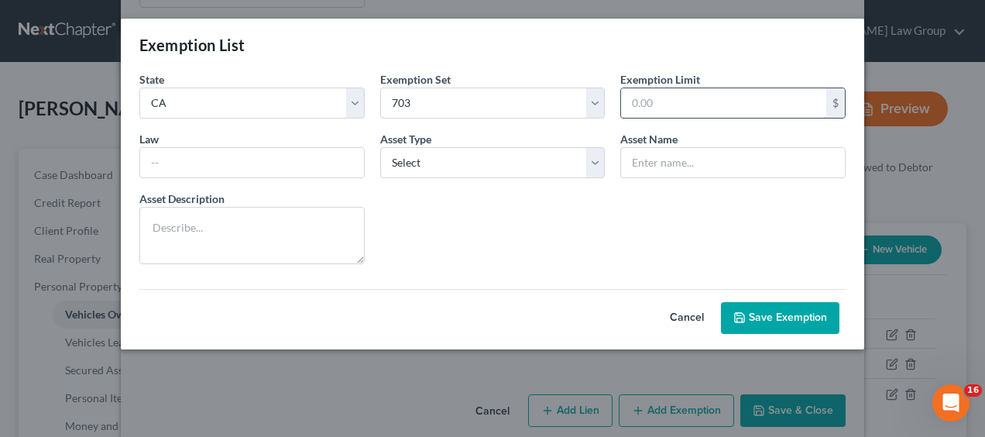
click at [703, 103] on input "text" at bounding box center [723, 102] width 205 height 29
type input "1,388"
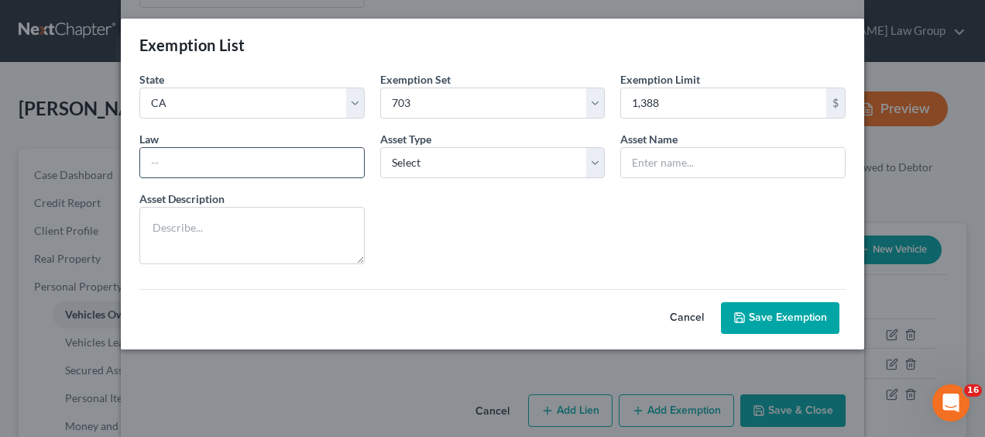
click at [313, 164] on input "text" at bounding box center [252, 162] width 224 height 29
type input "Cal. Civ. Proc. Code § 703.140 (b)(2) 703"
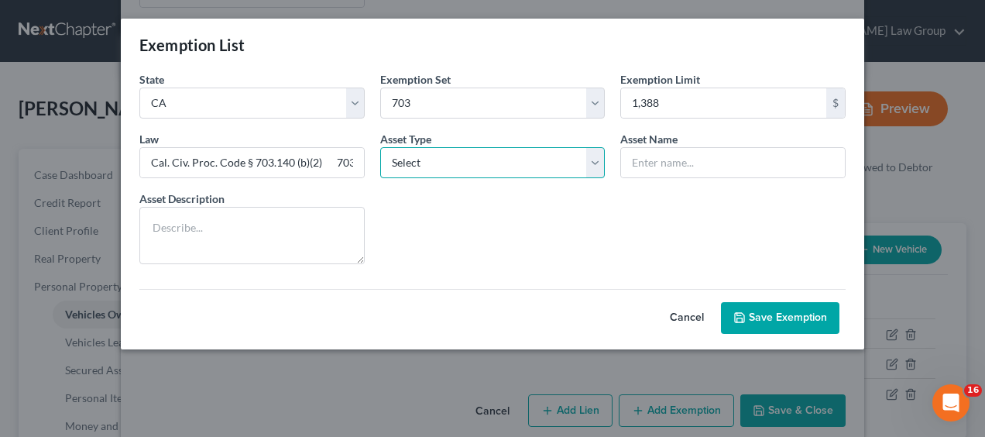
click at [579, 157] on select "Select Homestead Other" at bounding box center [492, 162] width 225 height 31
select select "1"
click at [380, 147] on select "Select Homestead Other" at bounding box center [492, 162] width 225 height 31
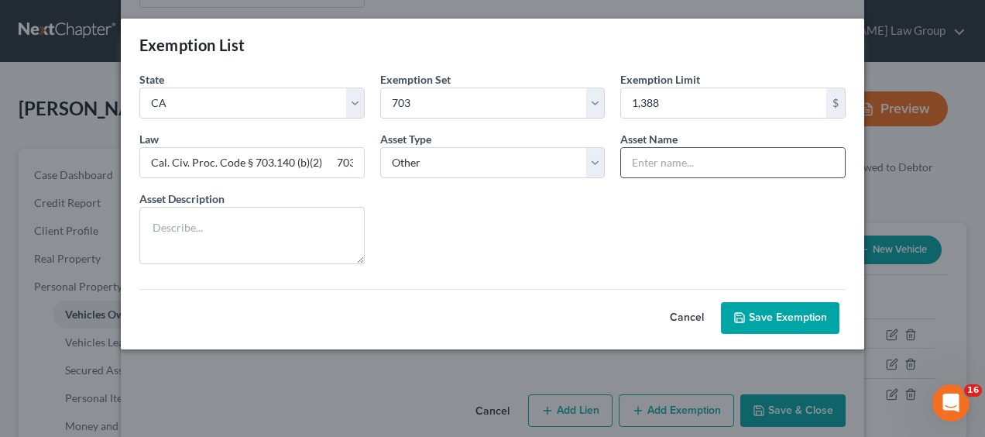
click at [677, 164] on input "text" at bounding box center [733, 162] width 224 height 29
drag, startPoint x: 837, startPoint y: 164, endPoint x: 717, endPoint y: 174, distance: 120.4
click at [717, 174] on input "Motor Vehicle (S2) Cal. Civ. Proc. Code § 703.140 (b)(2) 703" at bounding box center [733, 162] width 224 height 29
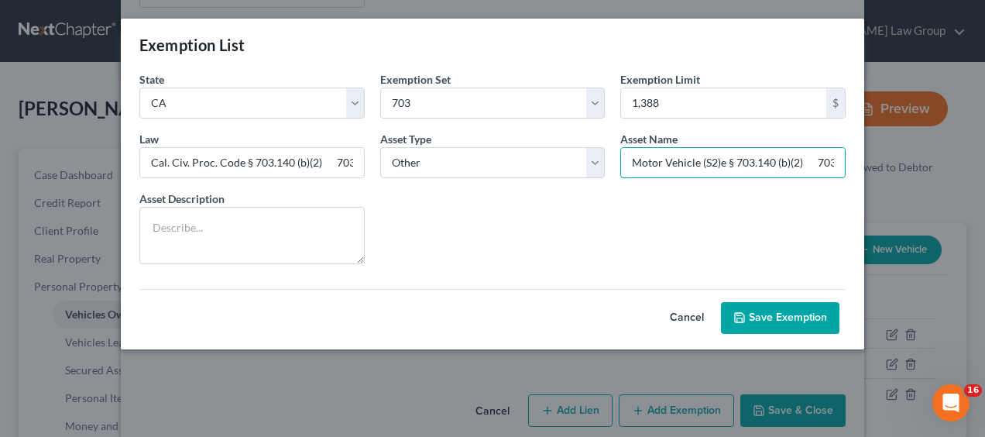
drag, startPoint x: 718, startPoint y: 160, endPoint x: 901, endPoint y: 168, distance: 182.9
click at [901, 168] on div "Exemption List State State Federal AL AK AR AZ CA CO CT DE DC FL GA GU HI ID IL…" at bounding box center [492, 218] width 985 height 437
type input "Motor Vehicle (S2)"
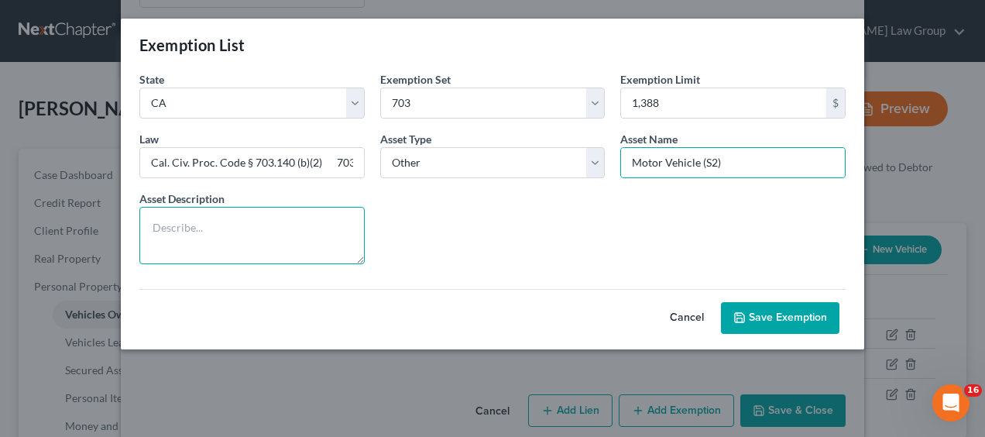
click at [187, 221] on textarea at bounding box center [251, 235] width 225 height 57
type textarea "1997 Nissan Pick-up"
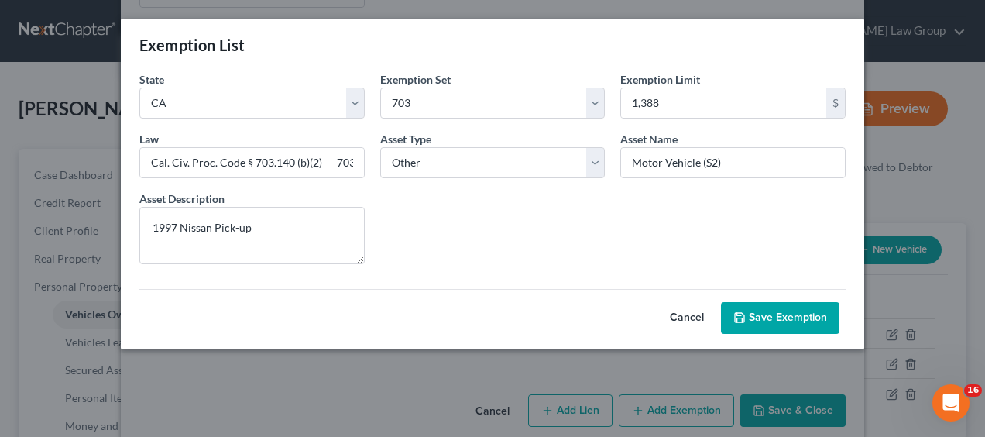
click at [783, 311] on button "Save Exemption" at bounding box center [780, 318] width 118 height 33
select select "5"
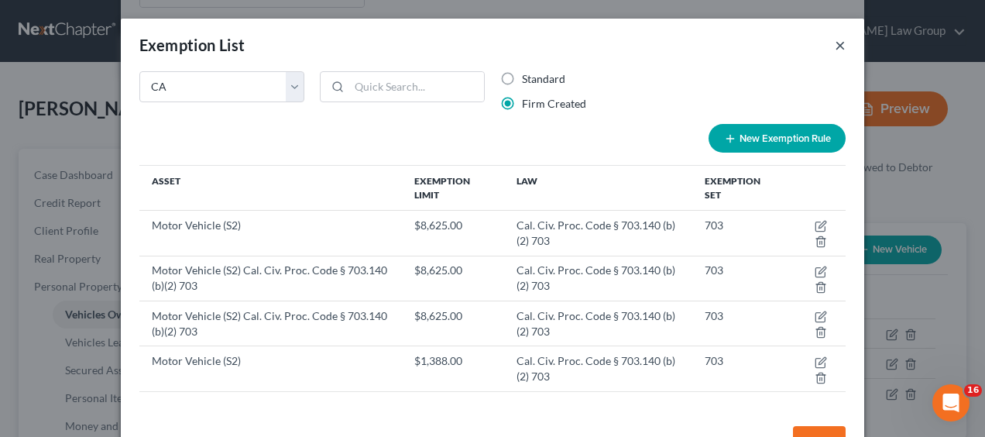
click at [835, 50] on button "×" at bounding box center [840, 45] width 11 height 19
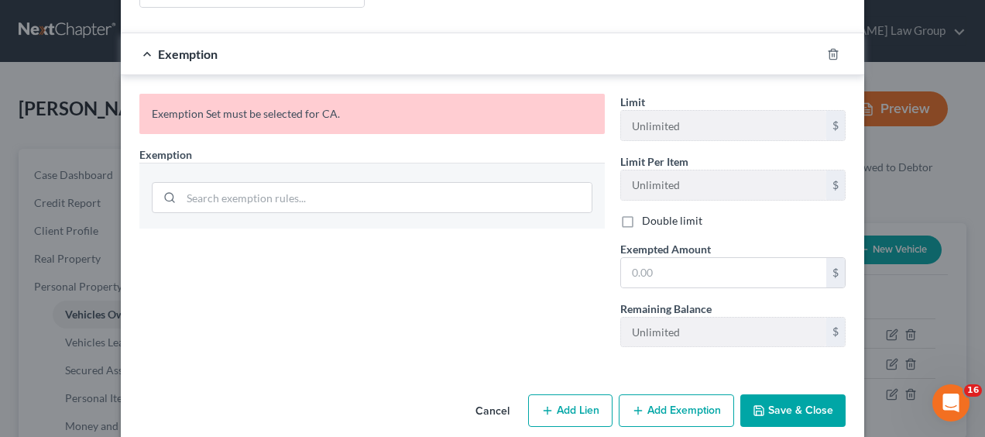
click at [65, 36] on div "Edit Vehicle × Vehicle Type Select Automobile Truck Trailer Watercraft Aircraft…" at bounding box center [492, 218] width 985 height 437
click at [68, 31] on div "Edit Vehicle × Vehicle Type Select Automobile Truck Trailer Watercraft Aircraft…" at bounding box center [492, 218] width 985 height 437
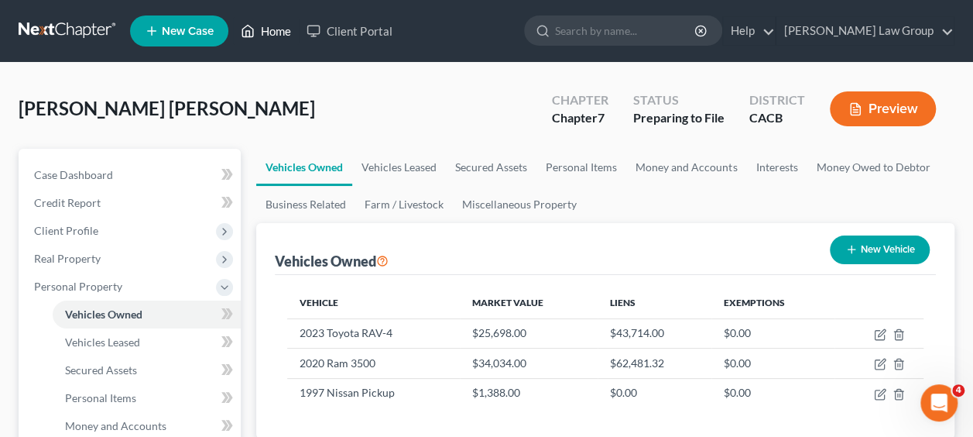
click at [285, 36] on link "Home" at bounding box center [266, 31] width 66 height 28
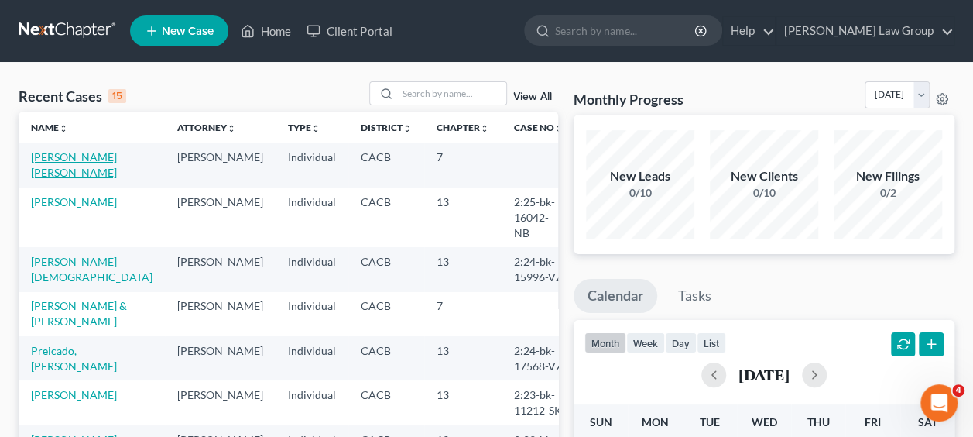
click at [49, 169] on link "[PERSON_NAME] [PERSON_NAME]" at bounding box center [74, 164] width 86 height 29
select select "6"
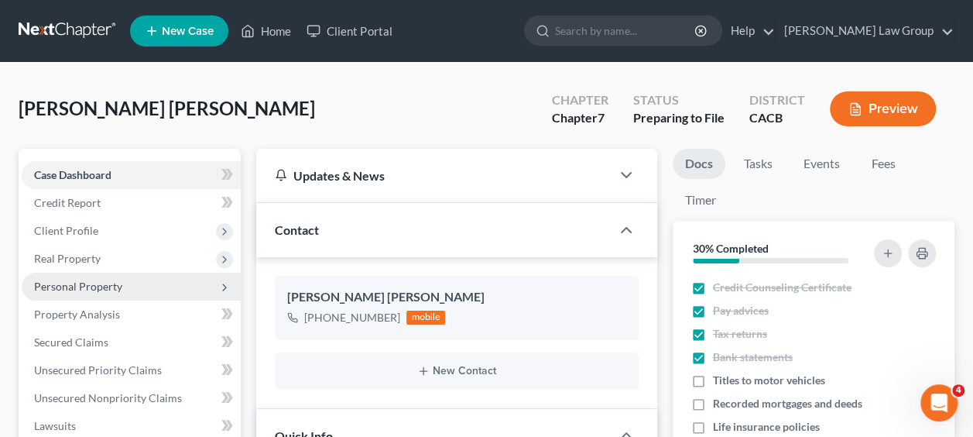
click at [73, 288] on span "Personal Property" at bounding box center [78, 285] width 88 height 13
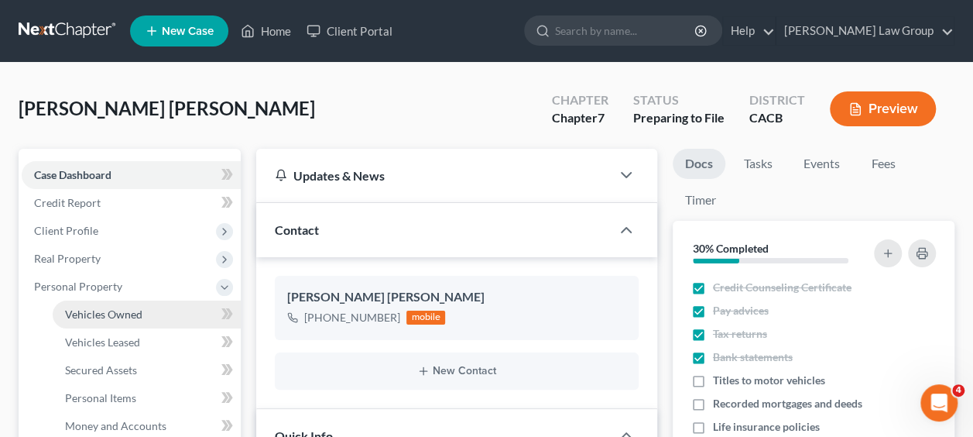
click at [83, 313] on span "Vehicles Owned" at bounding box center [103, 313] width 77 height 13
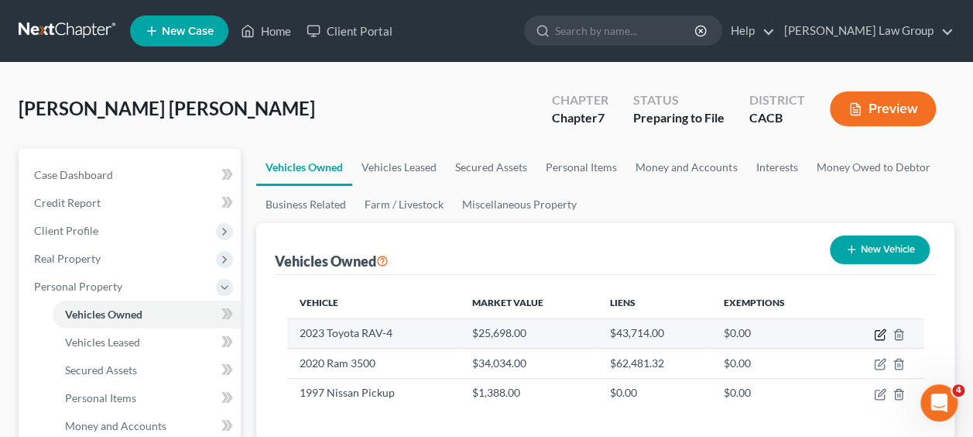
click at [884, 331] on icon "button" at bounding box center [881, 332] width 7 height 7
select select "0"
select select "3"
select select "2"
select select "0"
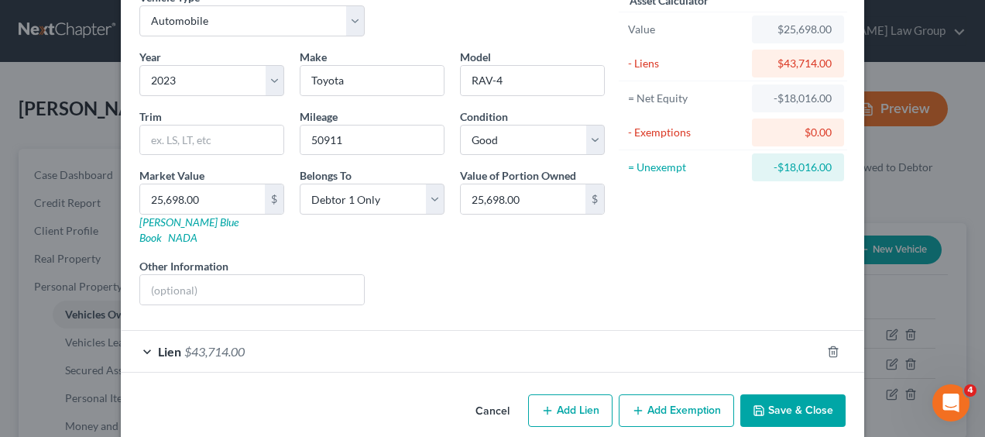
scroll to position [81, 0]
